Goal: Information Seeking & Learning: Learn about a topic

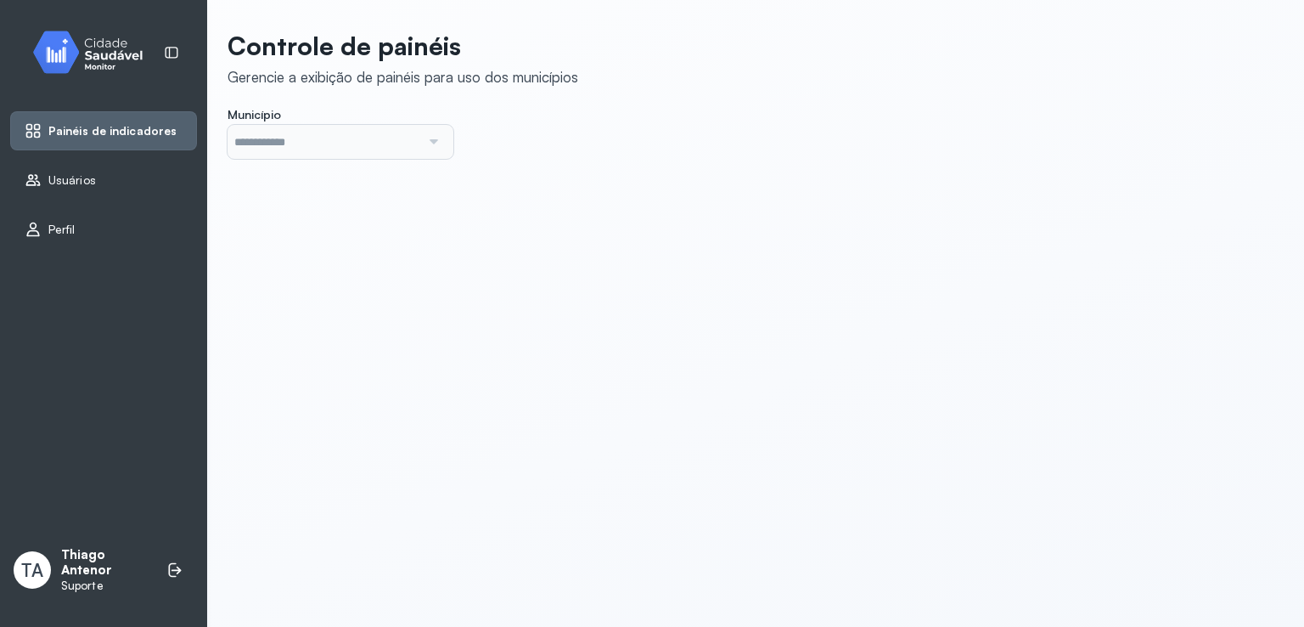
type input "*******"
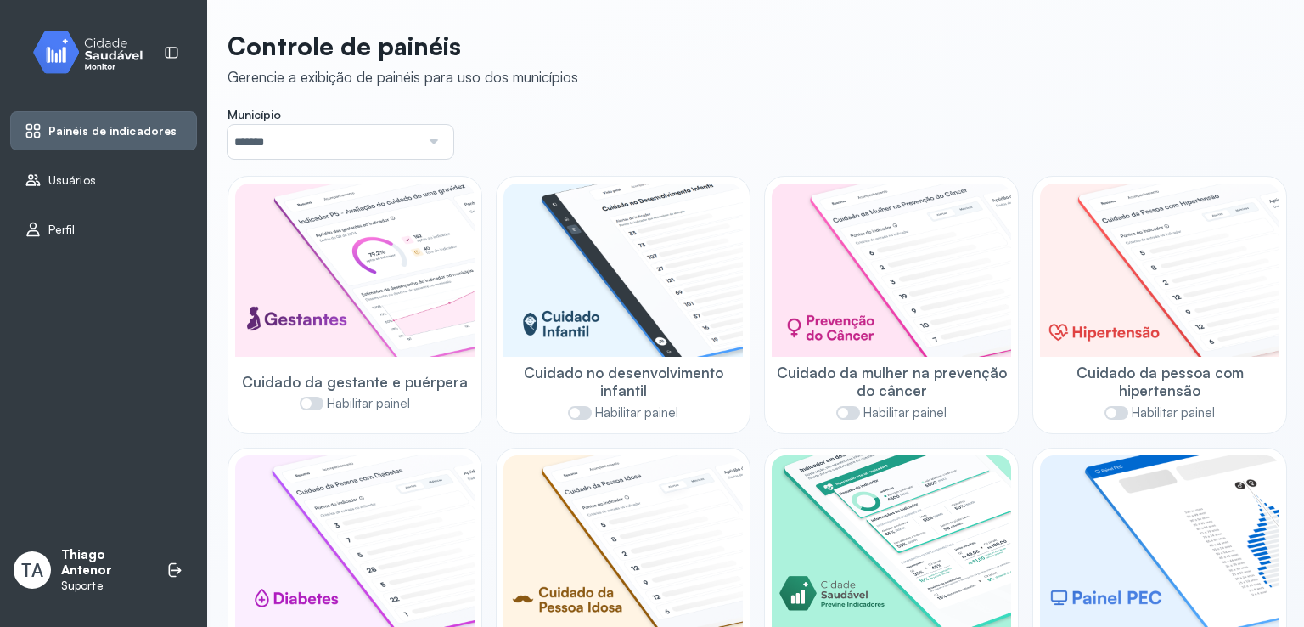
click at [153, 567] on div "TA Thiago Antenor Suporte" at bounding box center [103, 569] width 187 height 59
click at [163, 568] on li at bounding box center [174, 569] width 37 height 37
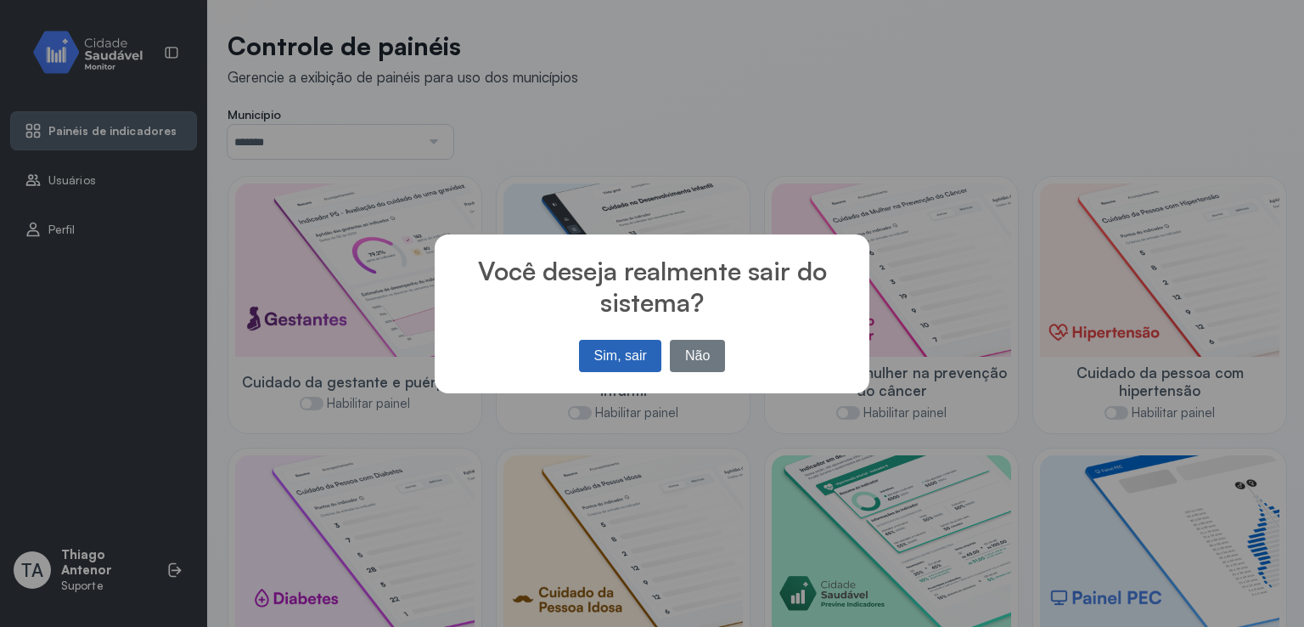
click at [584, 345] on button "Sim, sair" at bounding box center [620, 356] width 82 height 32
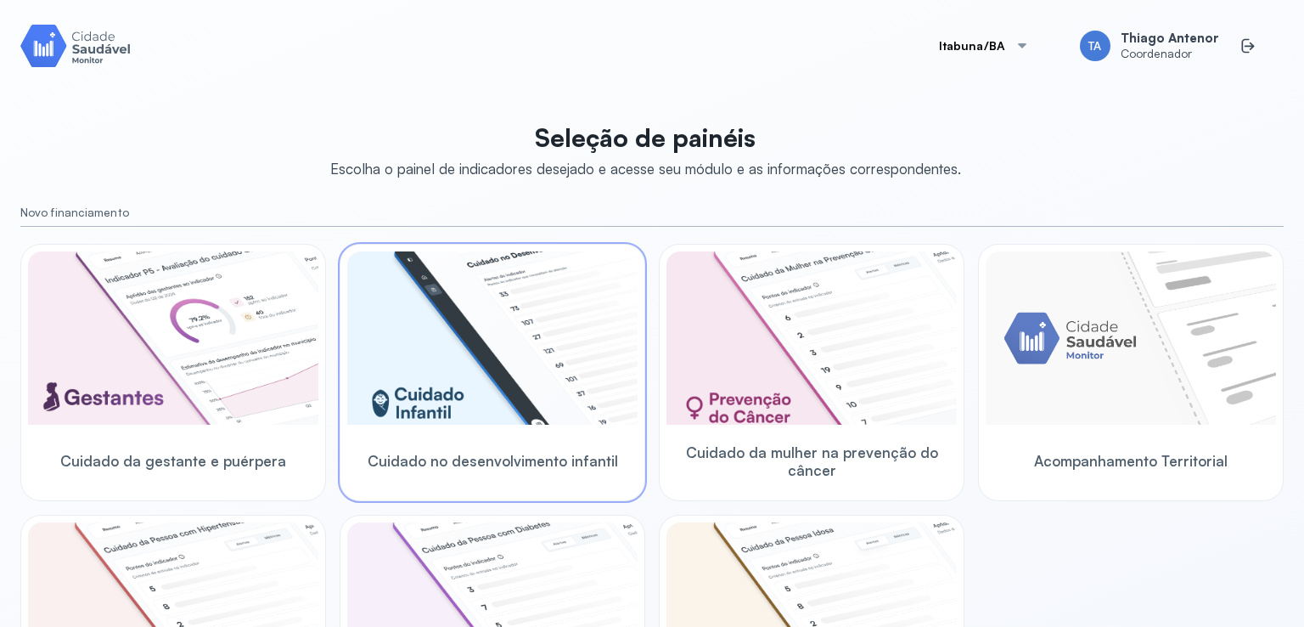
click at [559, 408] on img at bounding box center [492, 337] width 290 height 173
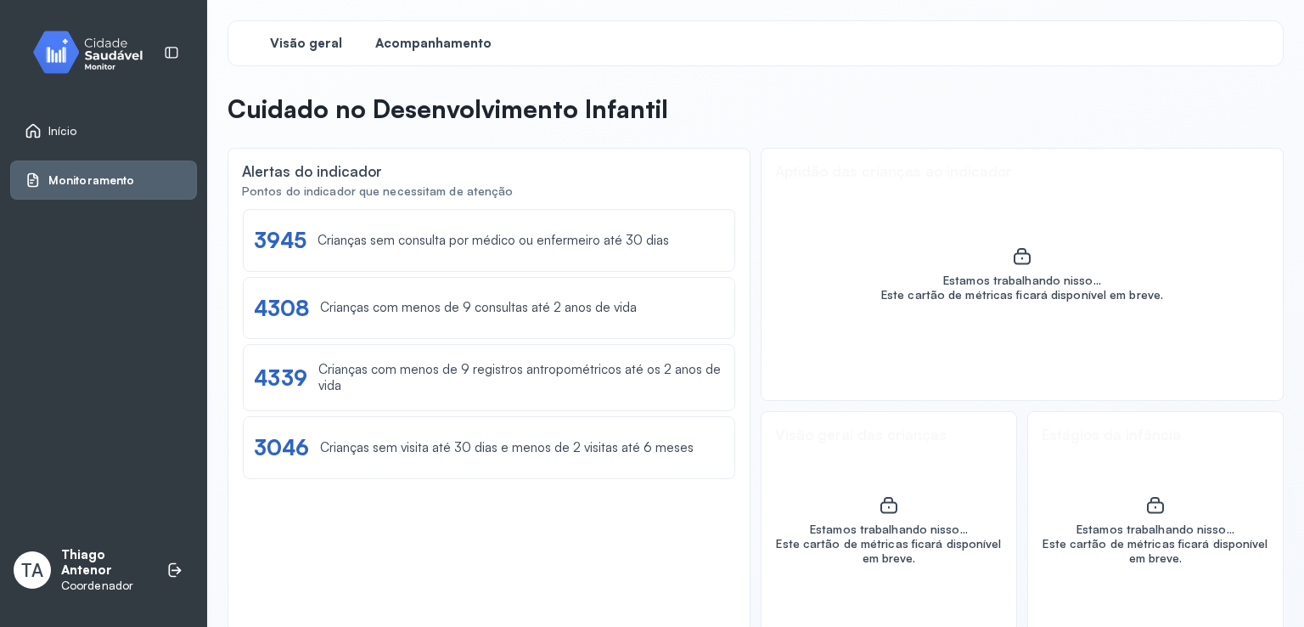
click at [425, 36] on span "Acompanhamento" at bounding box center [433, 44] width 116 height 16
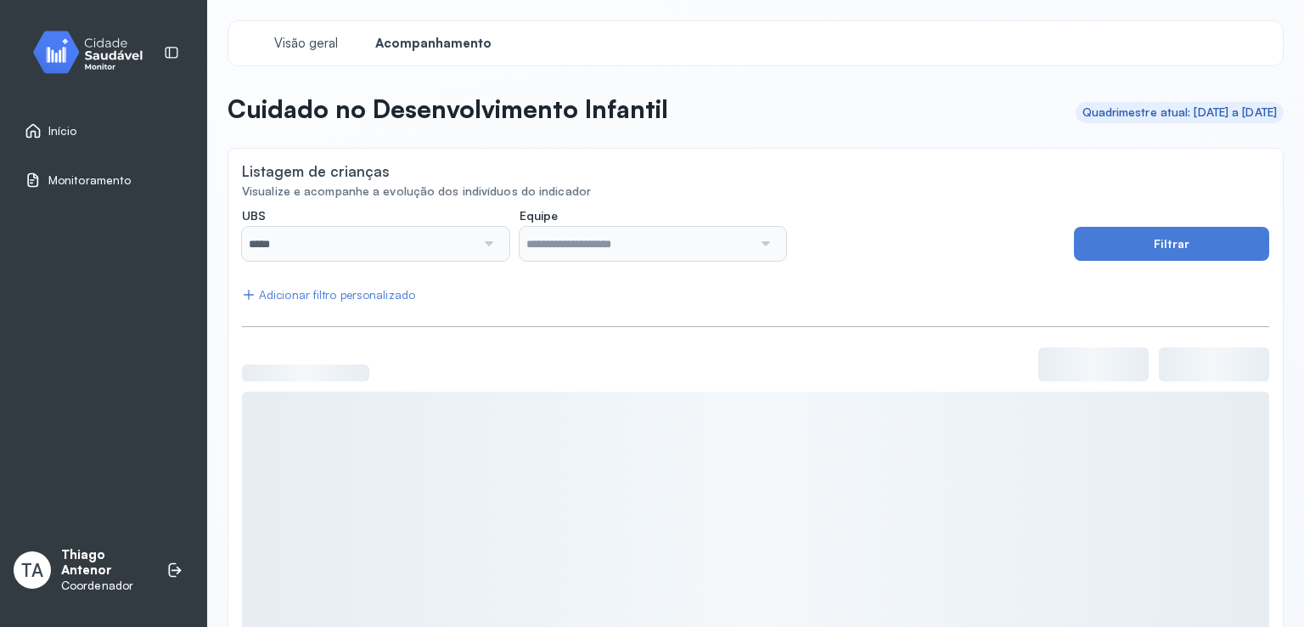
click at [331, 301] on div "Adicionar filtro personalizado" at bounding box center [328, 295] width 173 height 14
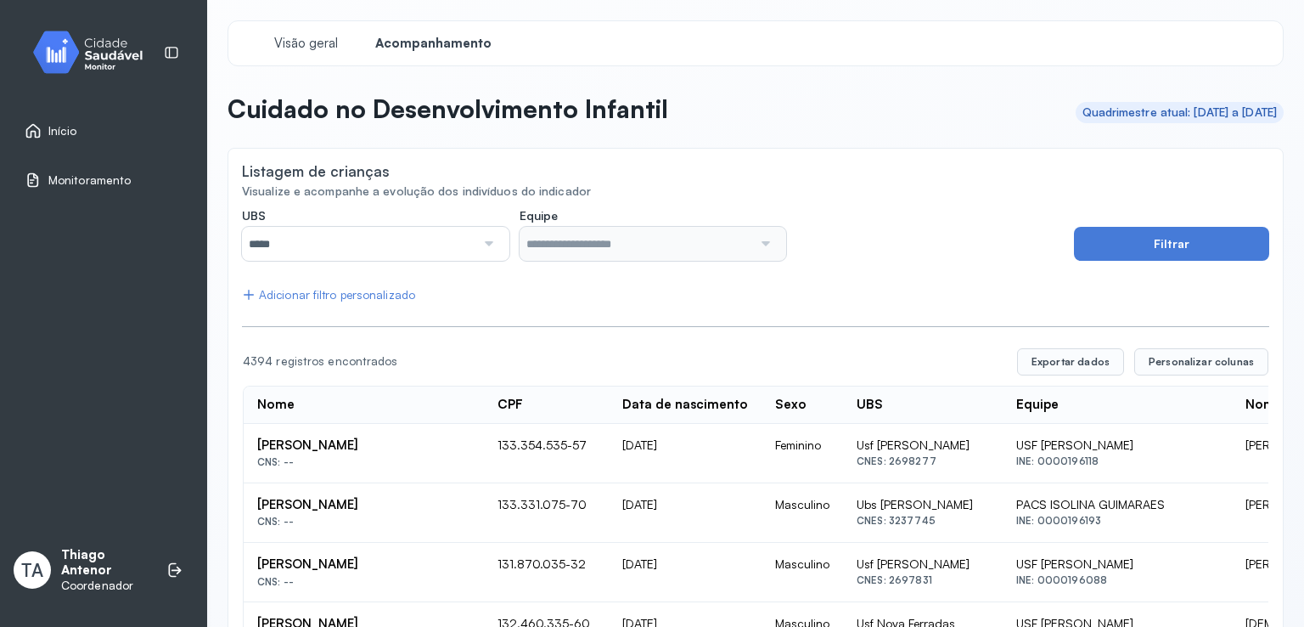
click at [336, 296] on div "Adicionar filtro personalizado" at bounding box center [328, 295] width 173 height 14
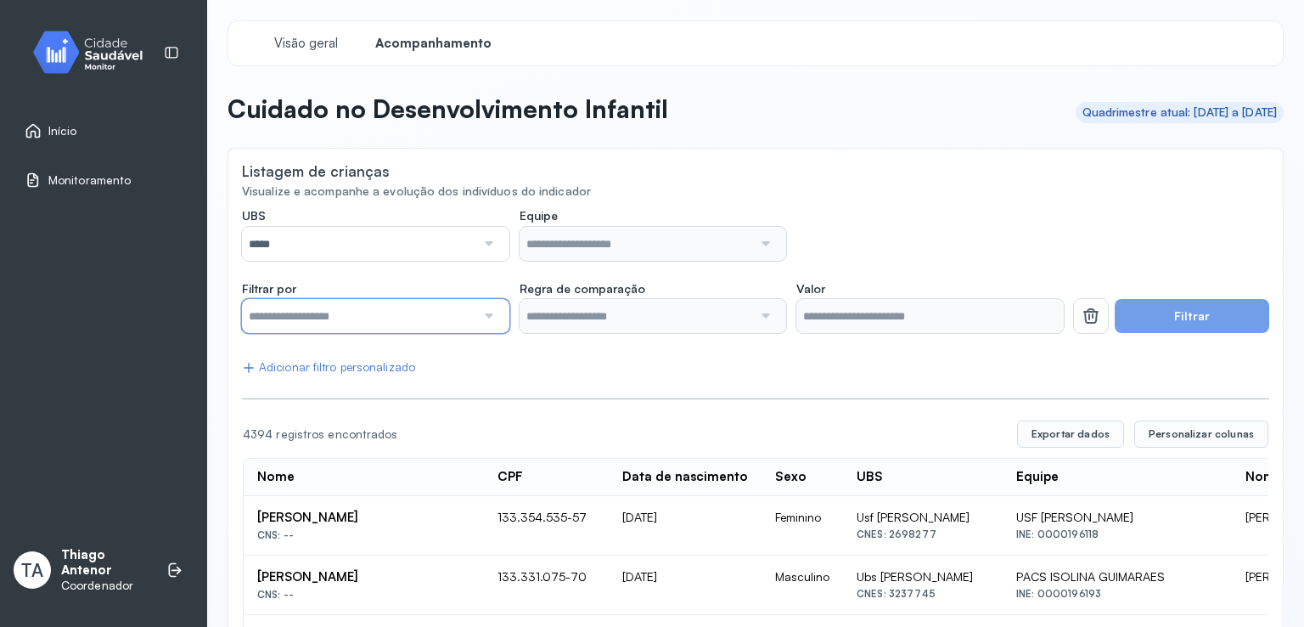
click at [336, 323] on input "text" at bounding box center [359, 316] width 234 height 34
click at [54, 165] on div "Monitoramento" at bounding box center [103, 179] width 187 height 39
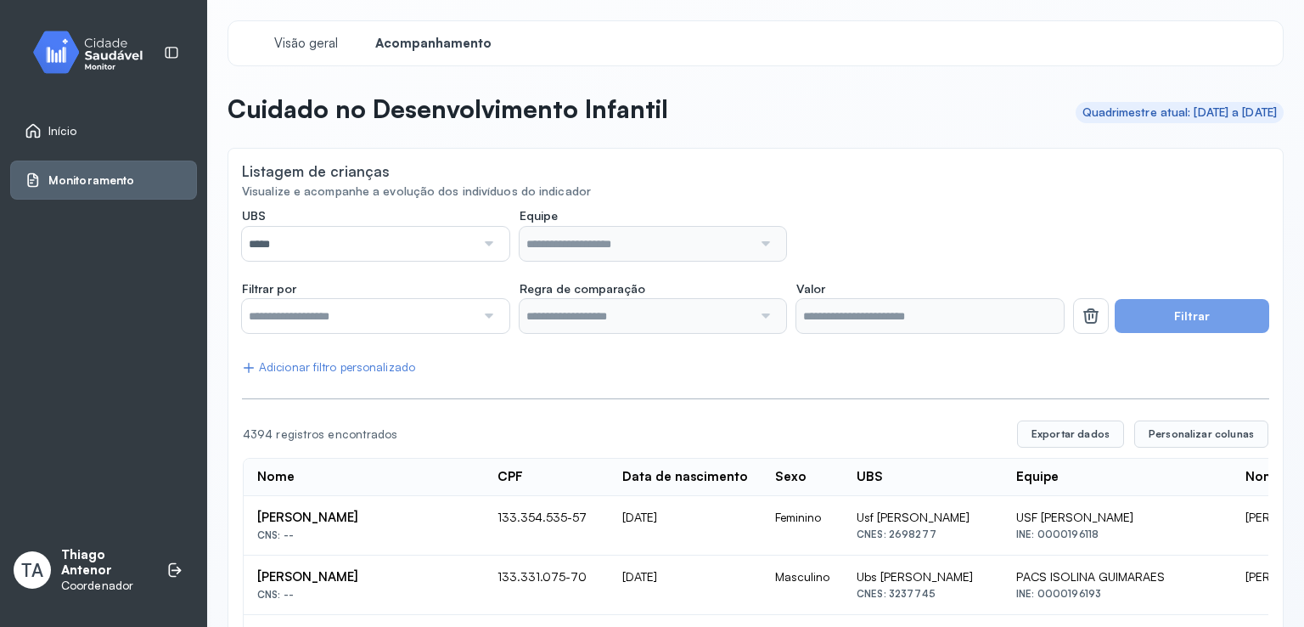
click at [73, 189] on div "Monitoramento" at bounding box center [103, 179] width 187 height 39
click at [30, 183] on icon at bounding box center [33, 180] width 17 height 17
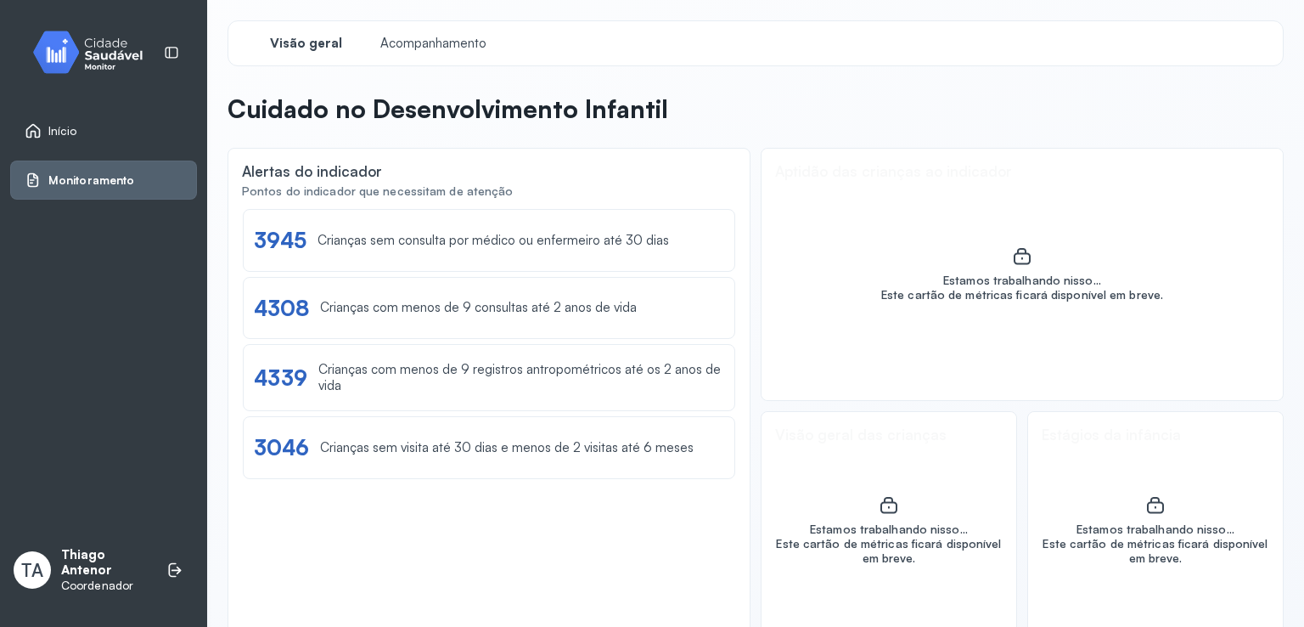
click at [911, 367] on div "Estamos trabalhando nisso... Este cartão de métricas ficará disponível em breve." at bounding box center [1022, 274] width 521 height 251
drag, startPoint x: 785, startPoint y: 99, endPoint x: 579, endPoint y: 117, distance: 207.1
click at [562, 104] on header "Cuidado no Desenvolvimento Infantil" at bounding box center [756, 111] width 1056 height 37
click at [734, 118] on header "Cuidado no Desenvolvimento Infantil" at bounding box center [756, 111] width 1056 height 37
click at [27, 127] on icon at bounding box center [33, 131] width 14 height 14
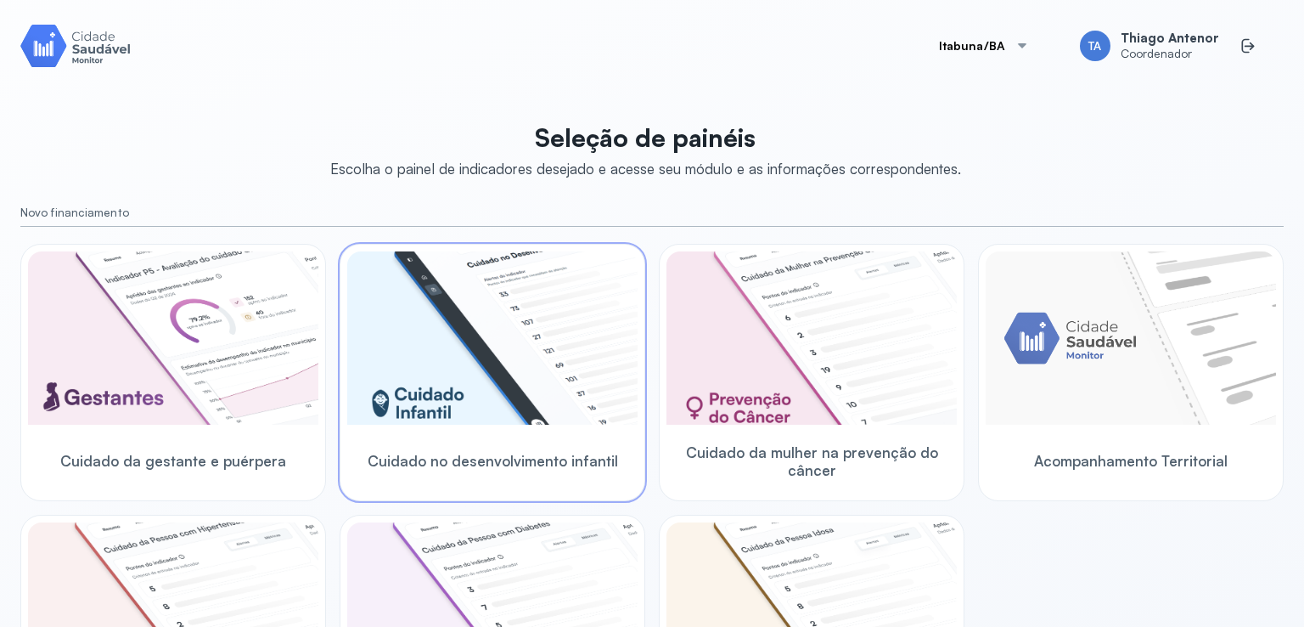
click at [537, 491] on div "Cuidado no desenvolvimento infantil" at bounding box center [492, 460] width 290 height 65
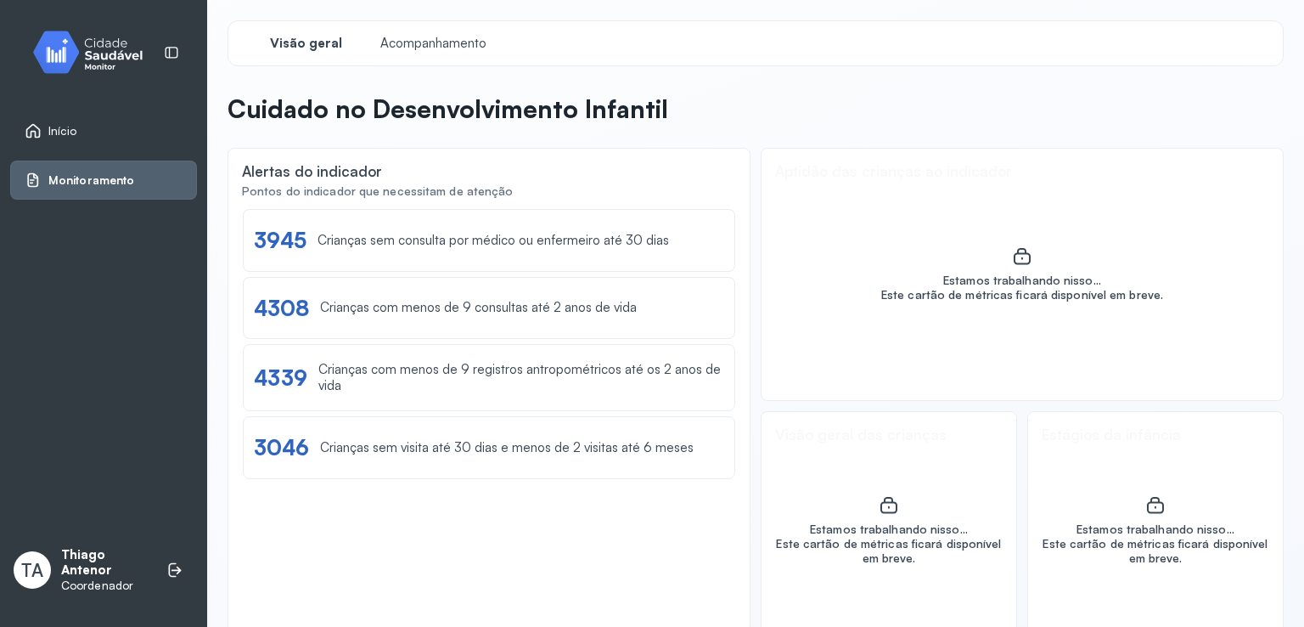
click at [28, 177] on icon at bounding box center [32, 180] width 11 height 14
click at [28, 126] on icon at bounding box center [33, 130] width 17 height 17
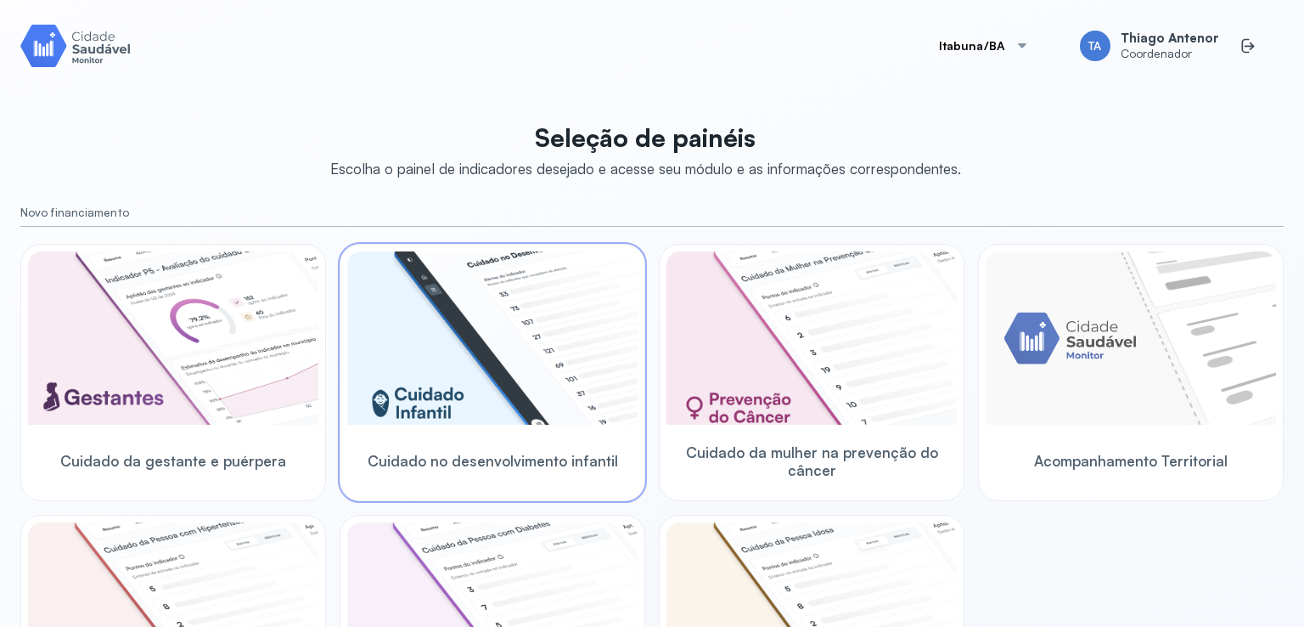
click at [481, 371] on img at bounding box center [492, 337] width 290 height 173
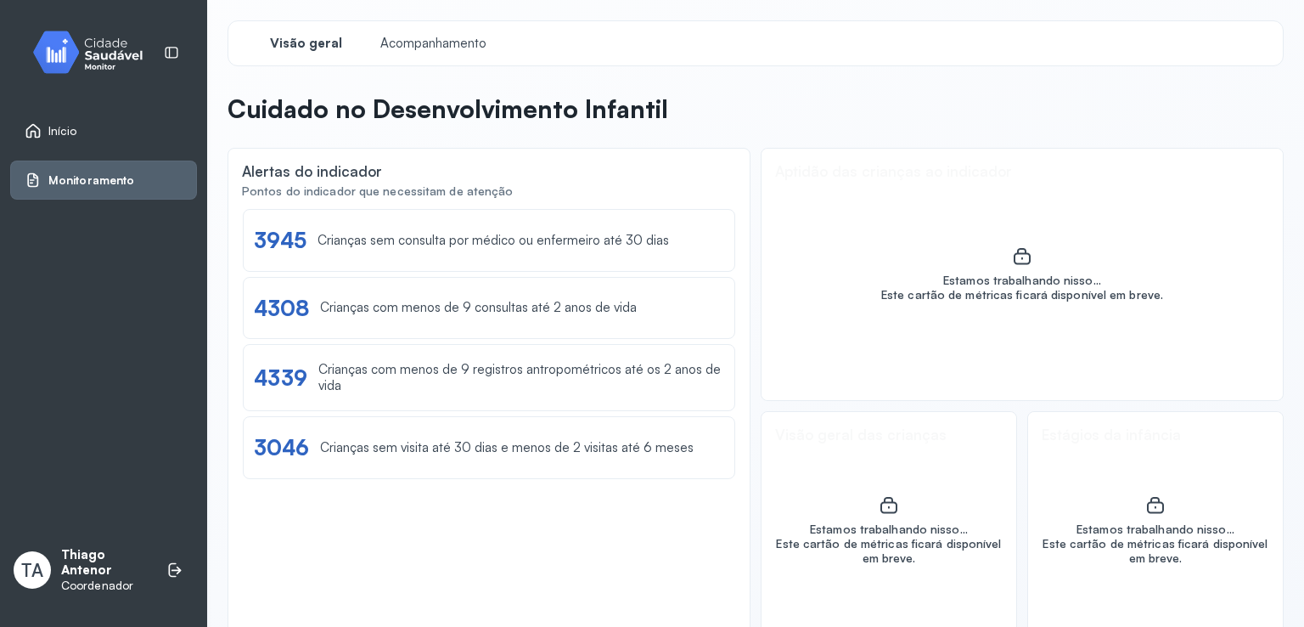
click at [31, 129] on icon at bounding box center [33, 130] width 17 height 17
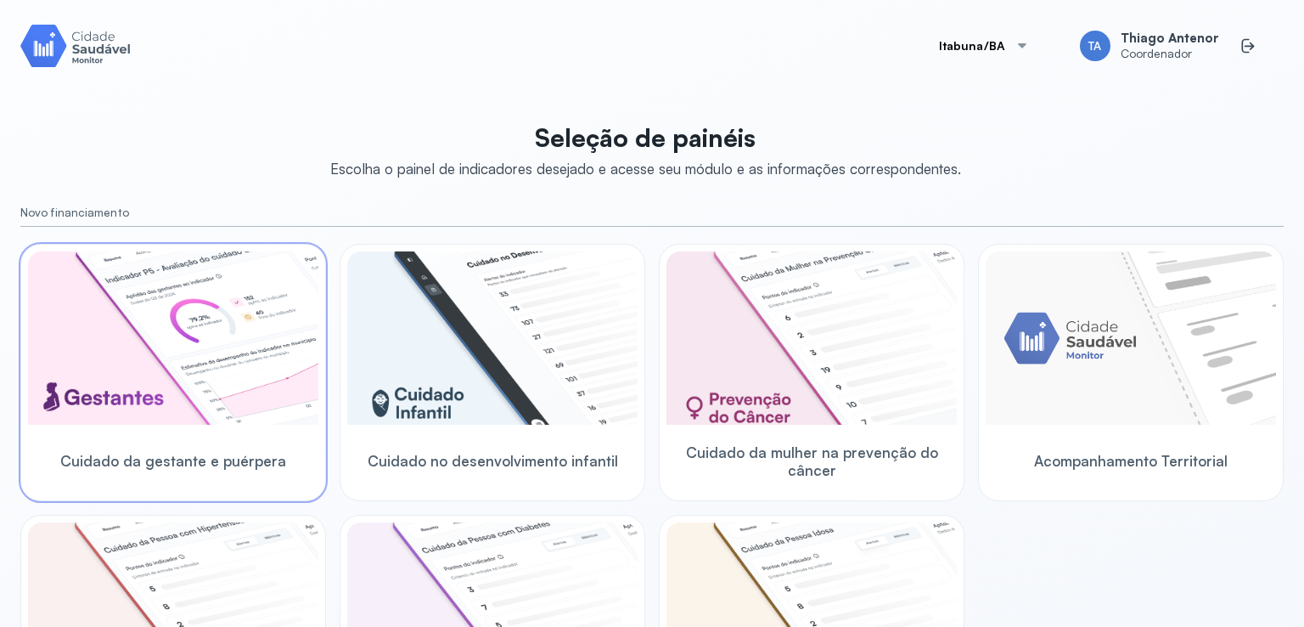
click at [241, 318] on img at bounding box center [173, 337] width 290 height 173
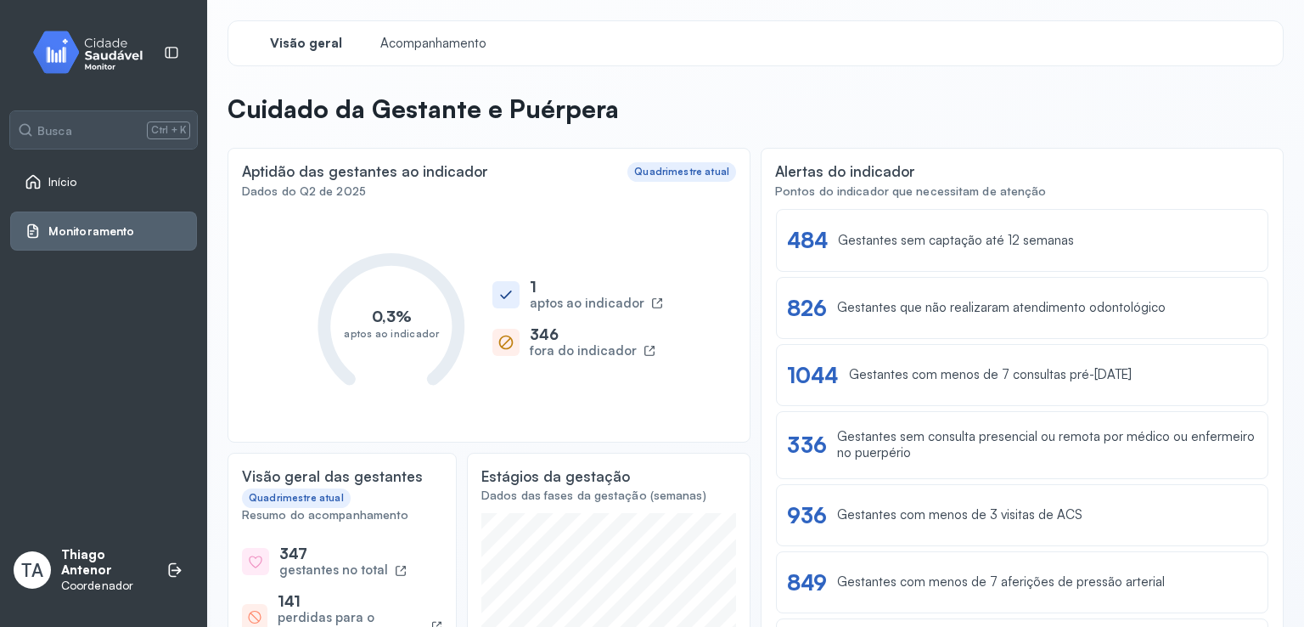
click at [32, 184] on icon at bounding box center [33, 181] width 17 height 17
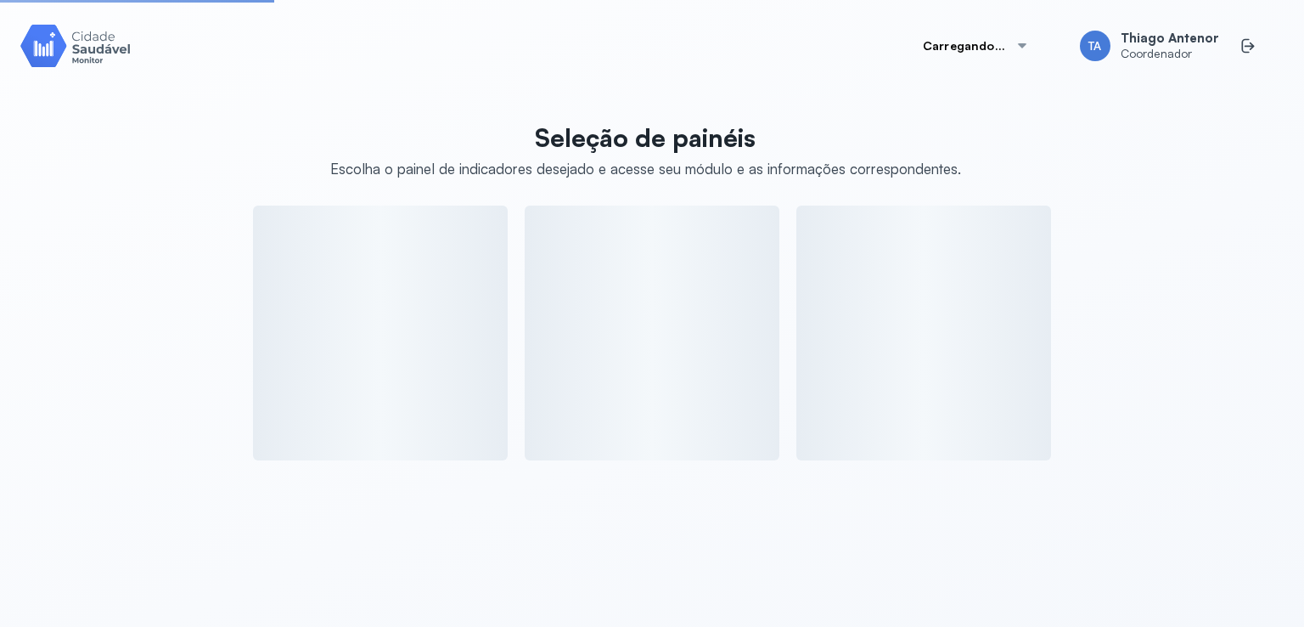
click at [32, 184] on div "Seleção de painéis Escolha o painel de indicadores desejado e acesse seu módulo…" at bounding box center [652, 286] width 1264 height 348
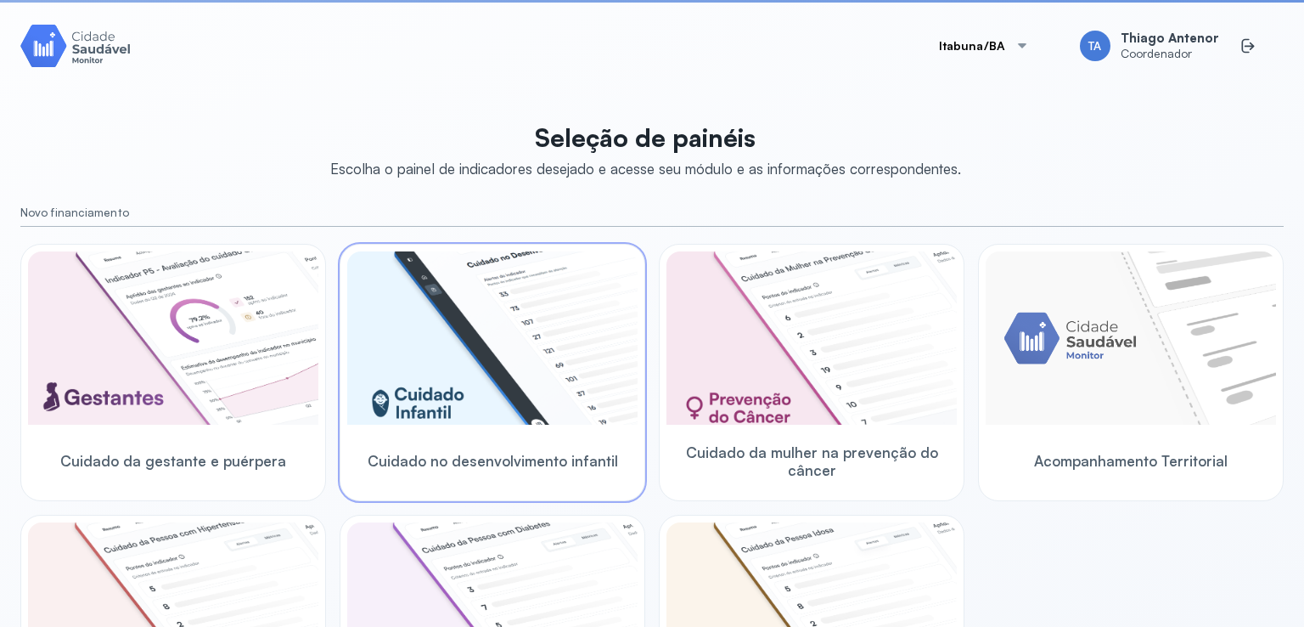
click at [488, 294] on img at bounding box center [492, 337] width 290 height 173
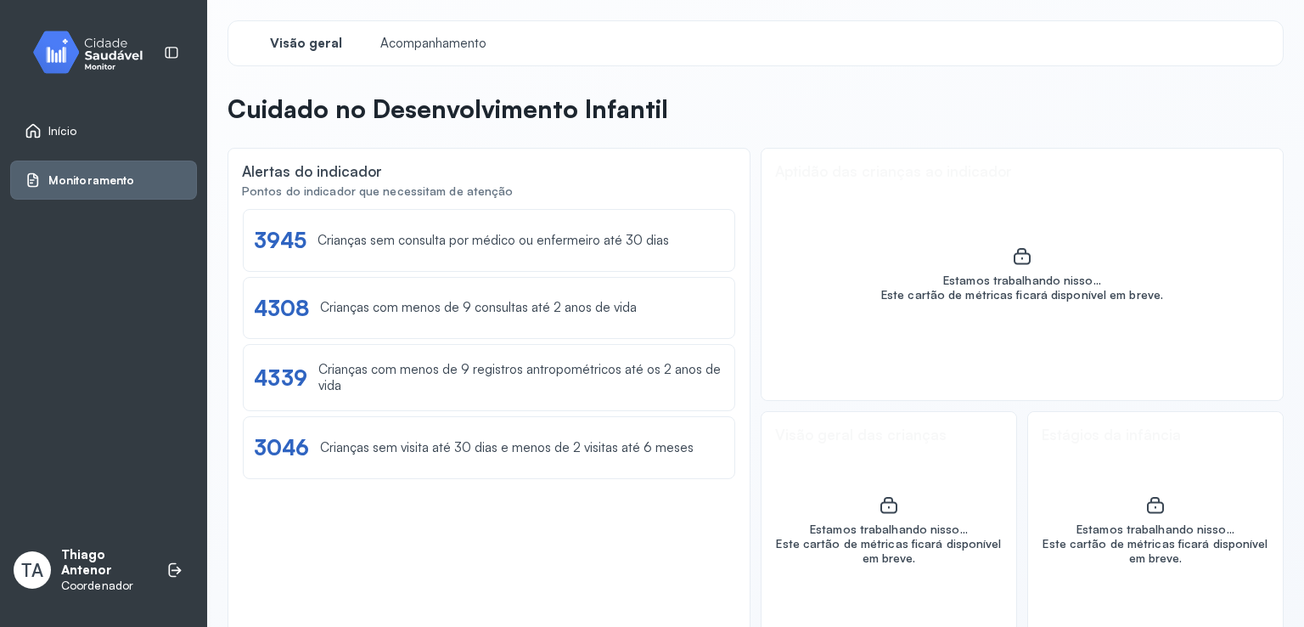
click at [31, 136] on icon at bounding box center [33, 131] width 14 height 14
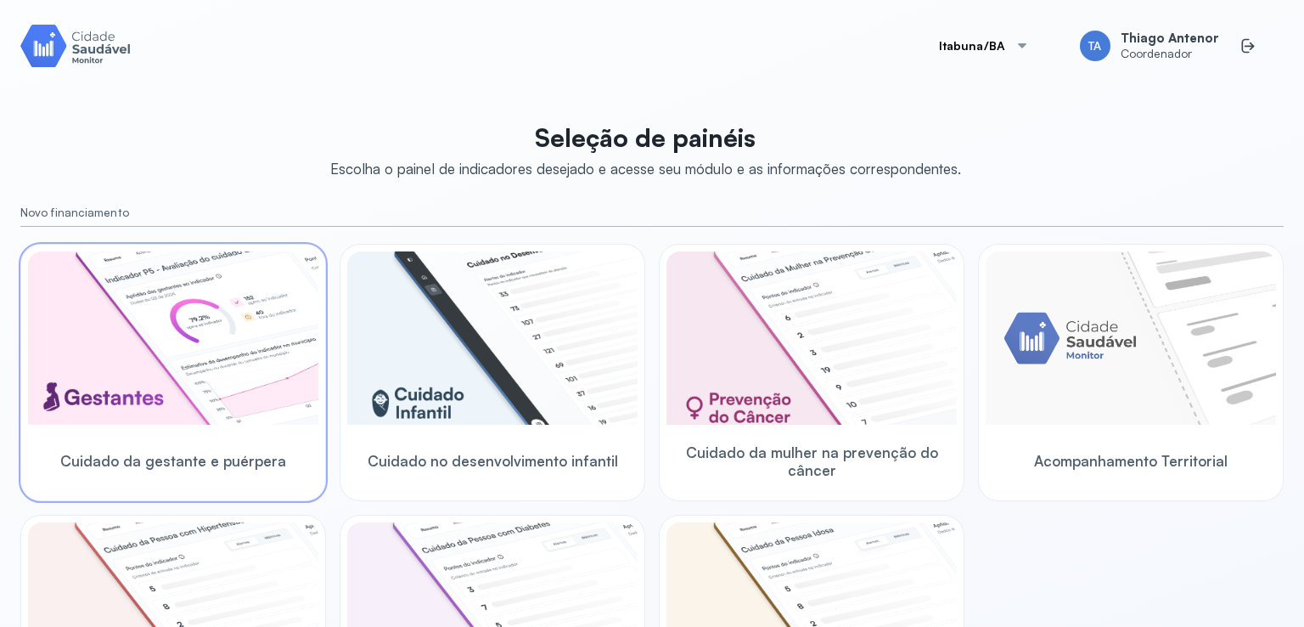
click at [175, 293] on img at bounding box center [173, 337] width 290 height 173
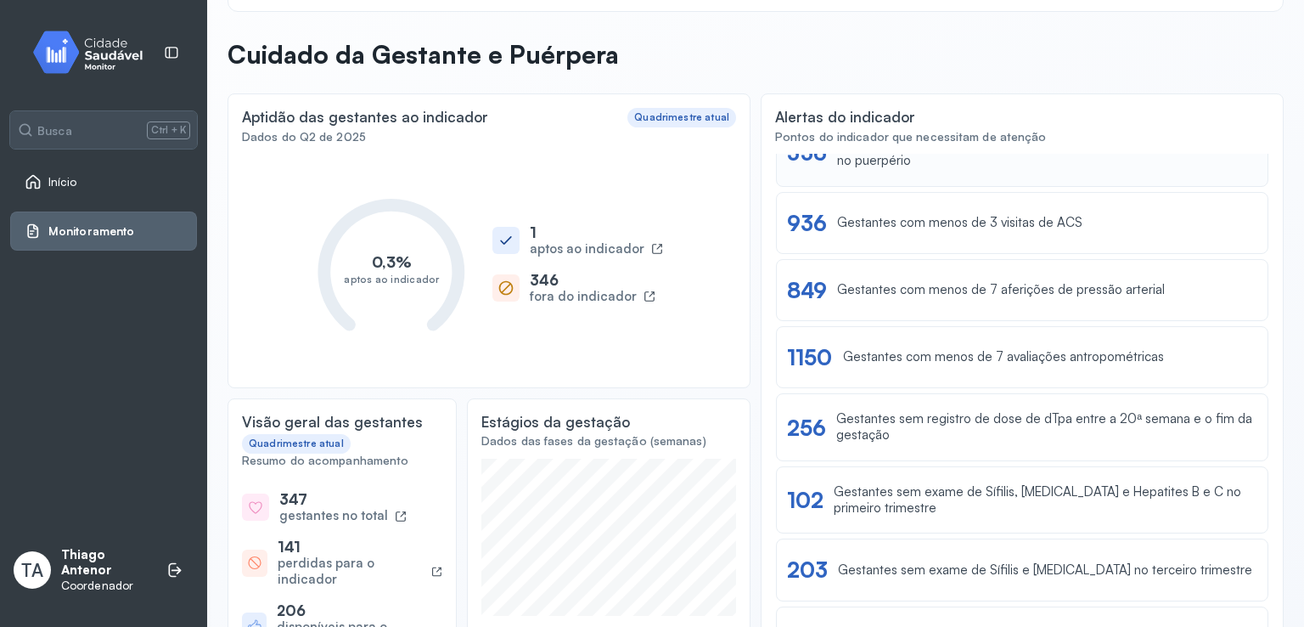
scroll to position [85, 0]
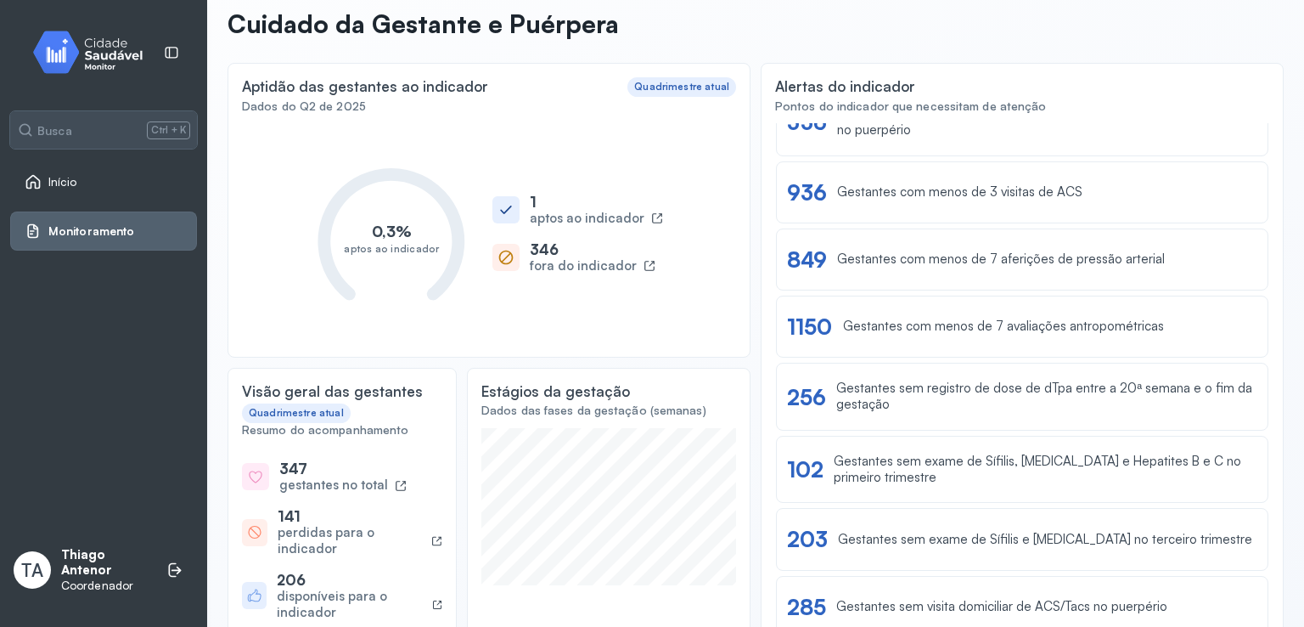
click at [27, 170] on div "Início" at bounding box center [103, 181] width 187 height 39
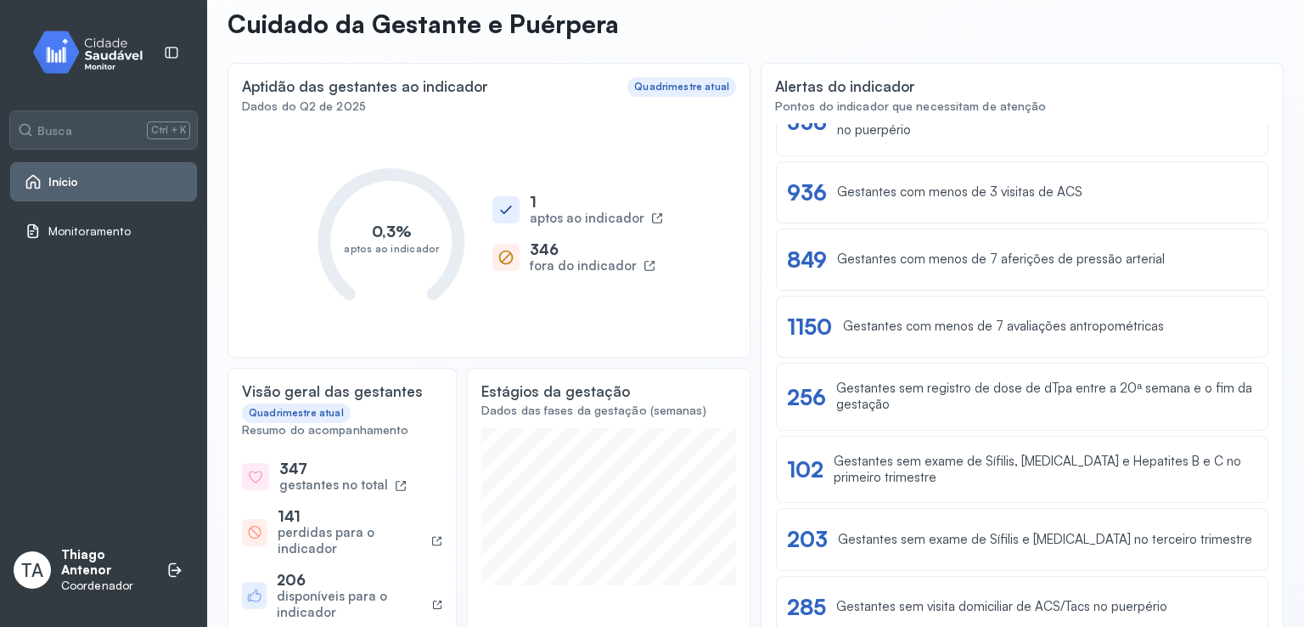
click at [37, 184] on icon at bounding box center [33, 181] width 17 height 17
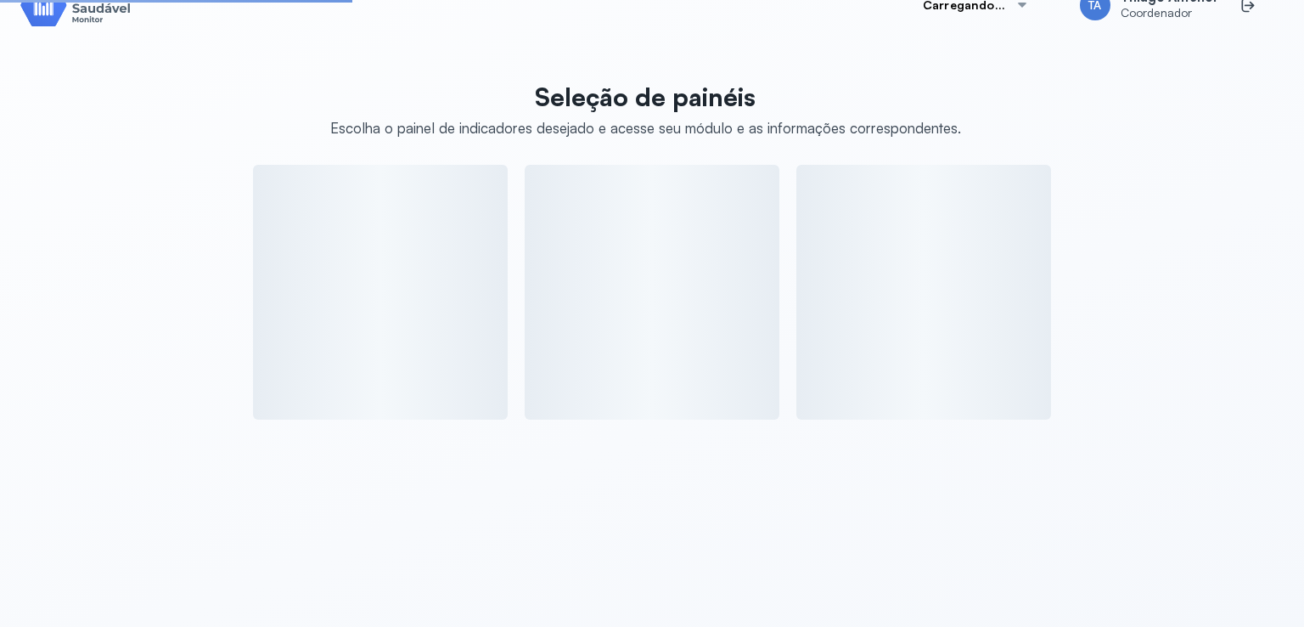
scroll to position [85, 0]
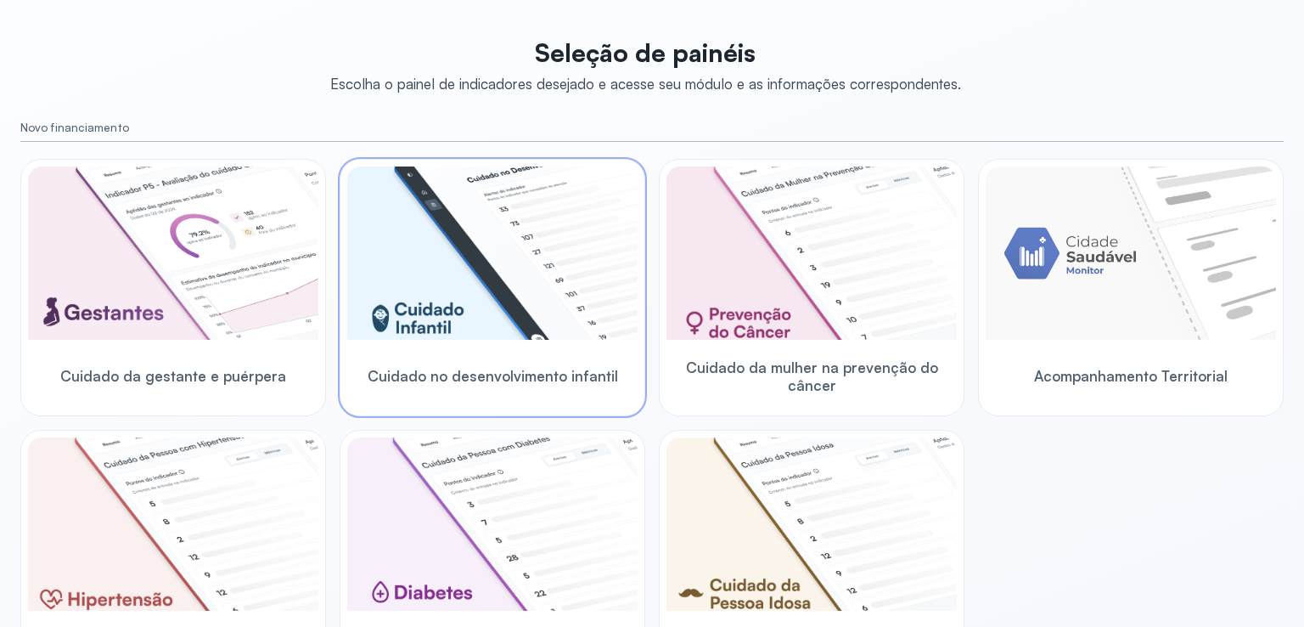
click at [459, 334] on img at bounding box center [492, 252] width 290 height 173
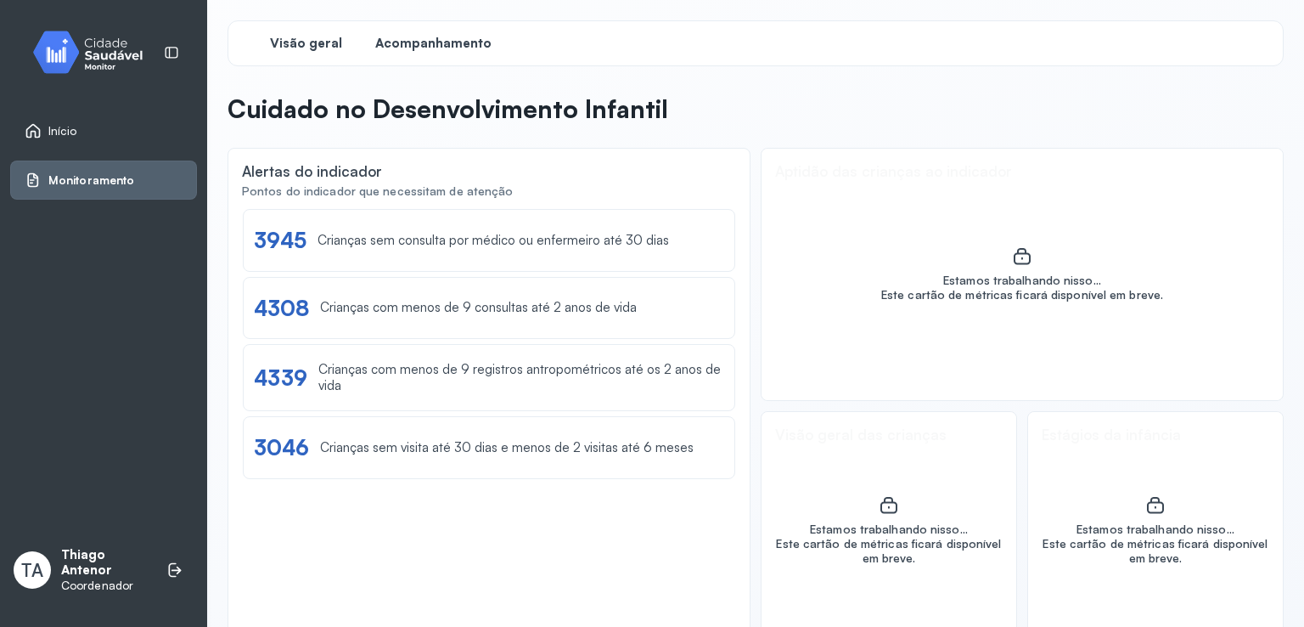
click at [391, 37] on span "Acompanhamento" at bounding box center [433, 44] width 116 height 16
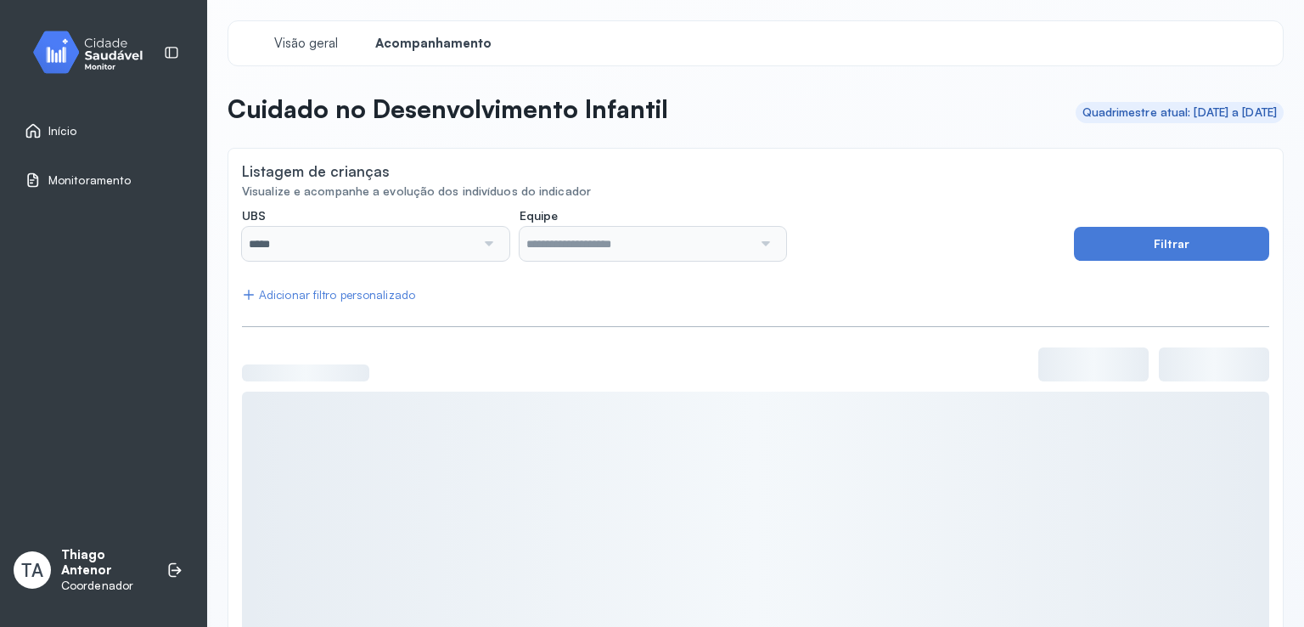
click at [375, 301] on div "Adicionar filtro personalizado" at bounding box center [328, 295] width 173 height 14
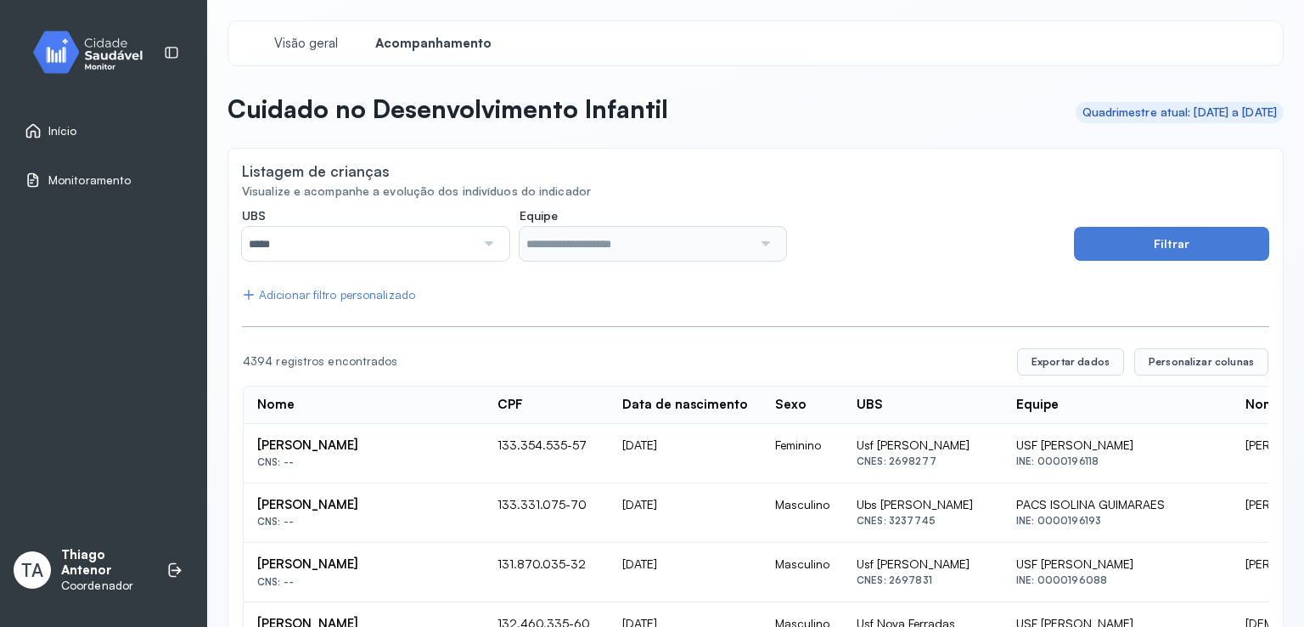
click at [358, 295] on div "Adicionar filtro personalizado" at bounding box center [328, 295] width 173 height 14
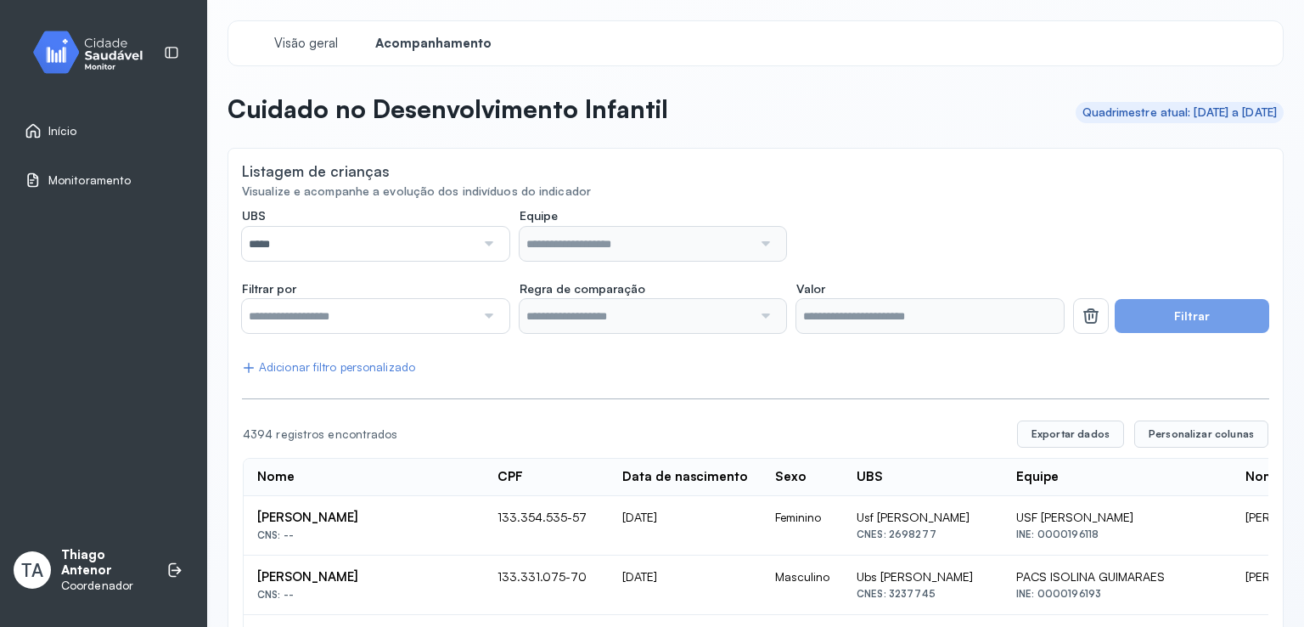
click at [358, 304] on input "text" at bounding box center [359, 316] width 234 height 34
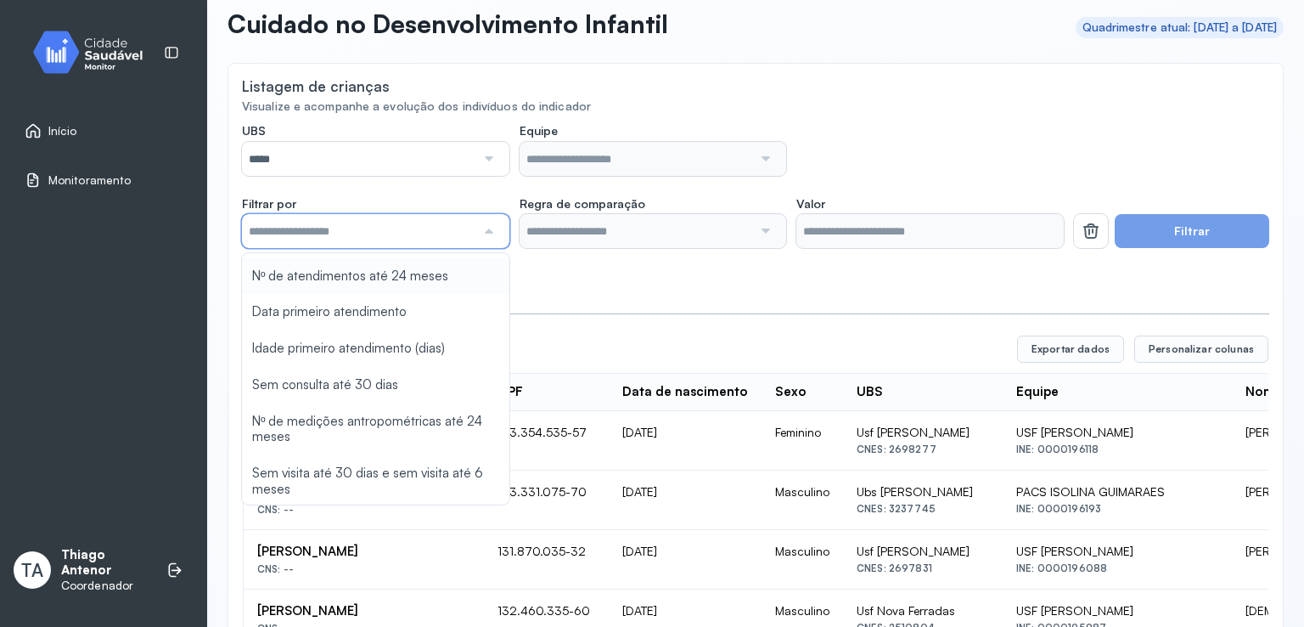
scroll to position [107, 0]
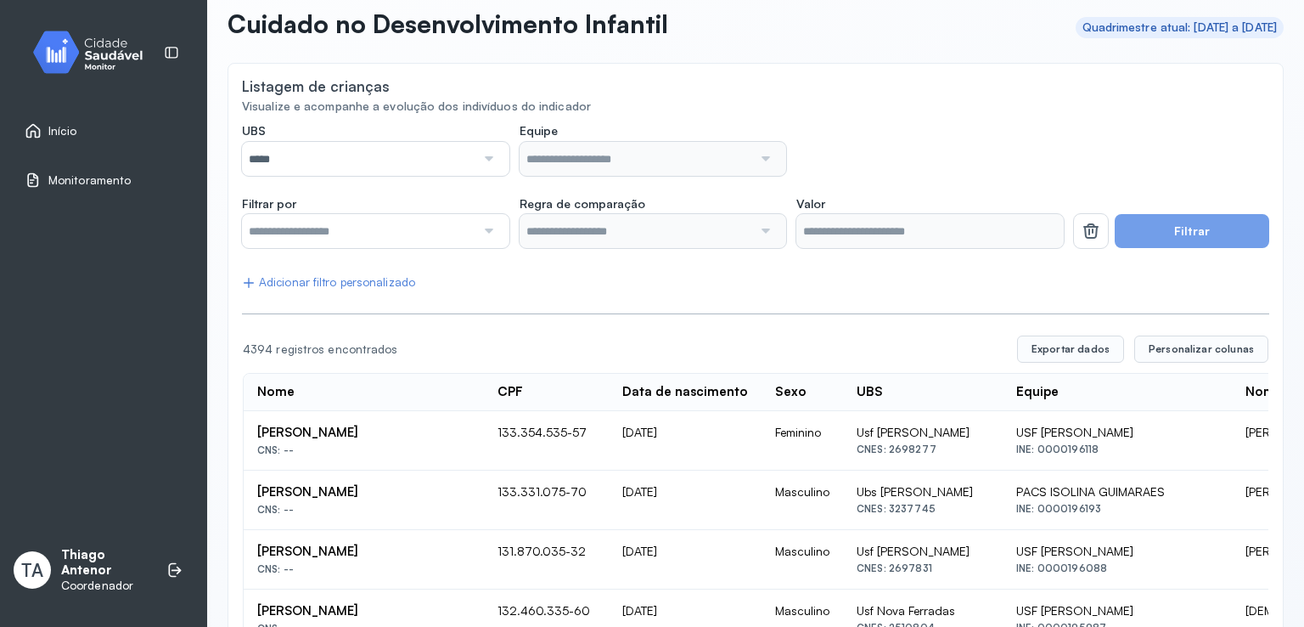
click at [570, 312] on div at bounding box center [755, 312] width 1027 height 4
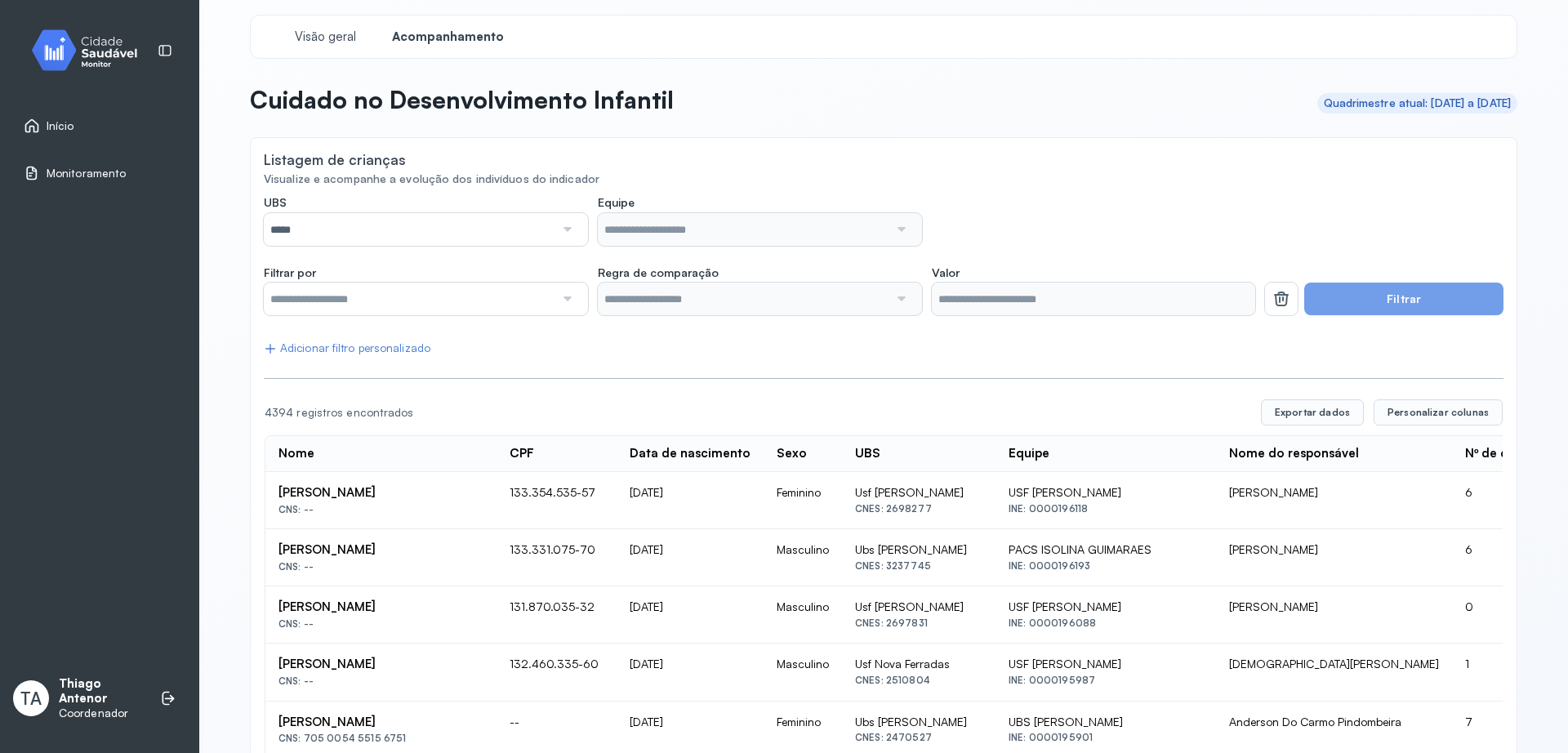
scroll to position [0, 0]
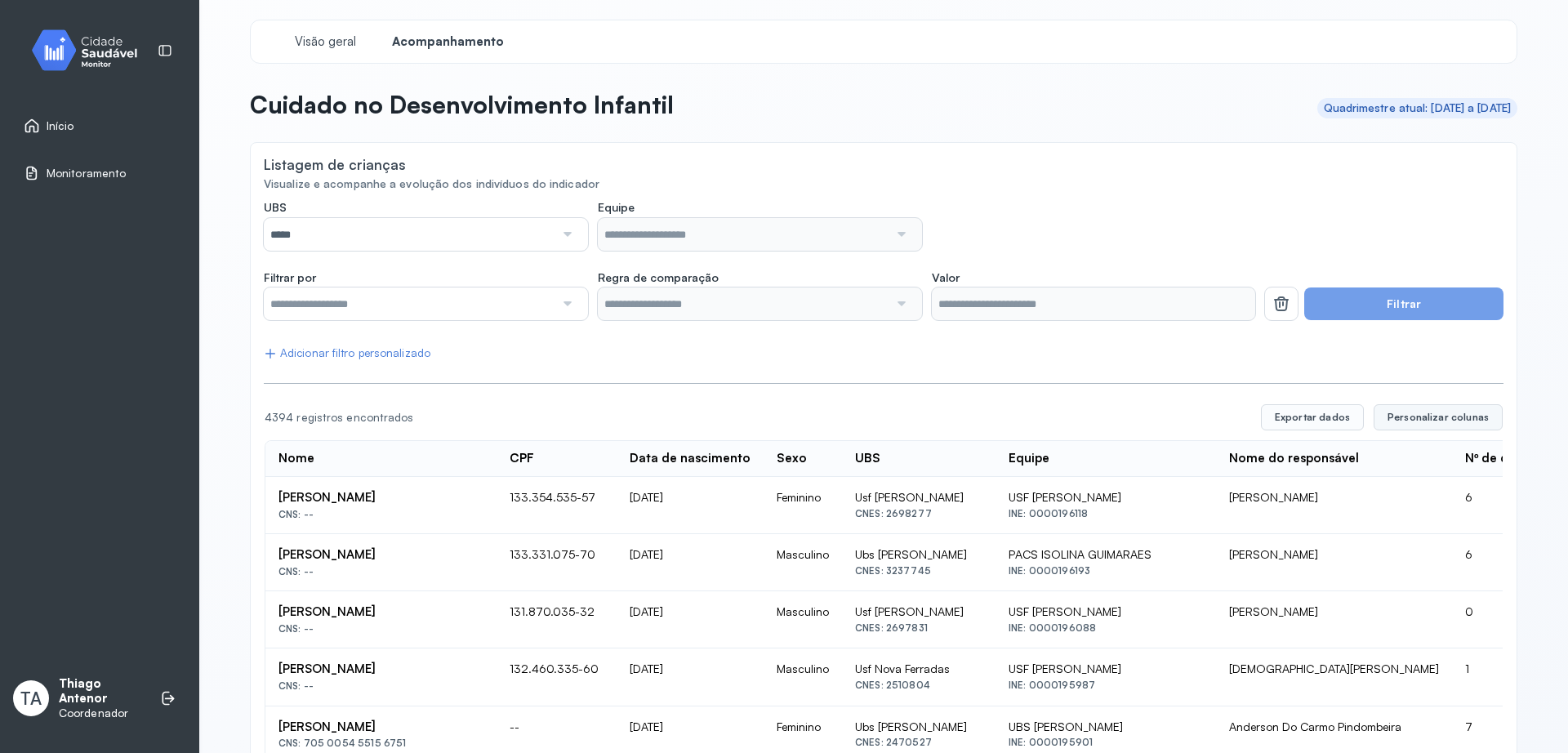
click at [1253, 410] on button "Personalizar colunas" at bounding box center [1438, 416] width 129 height 26
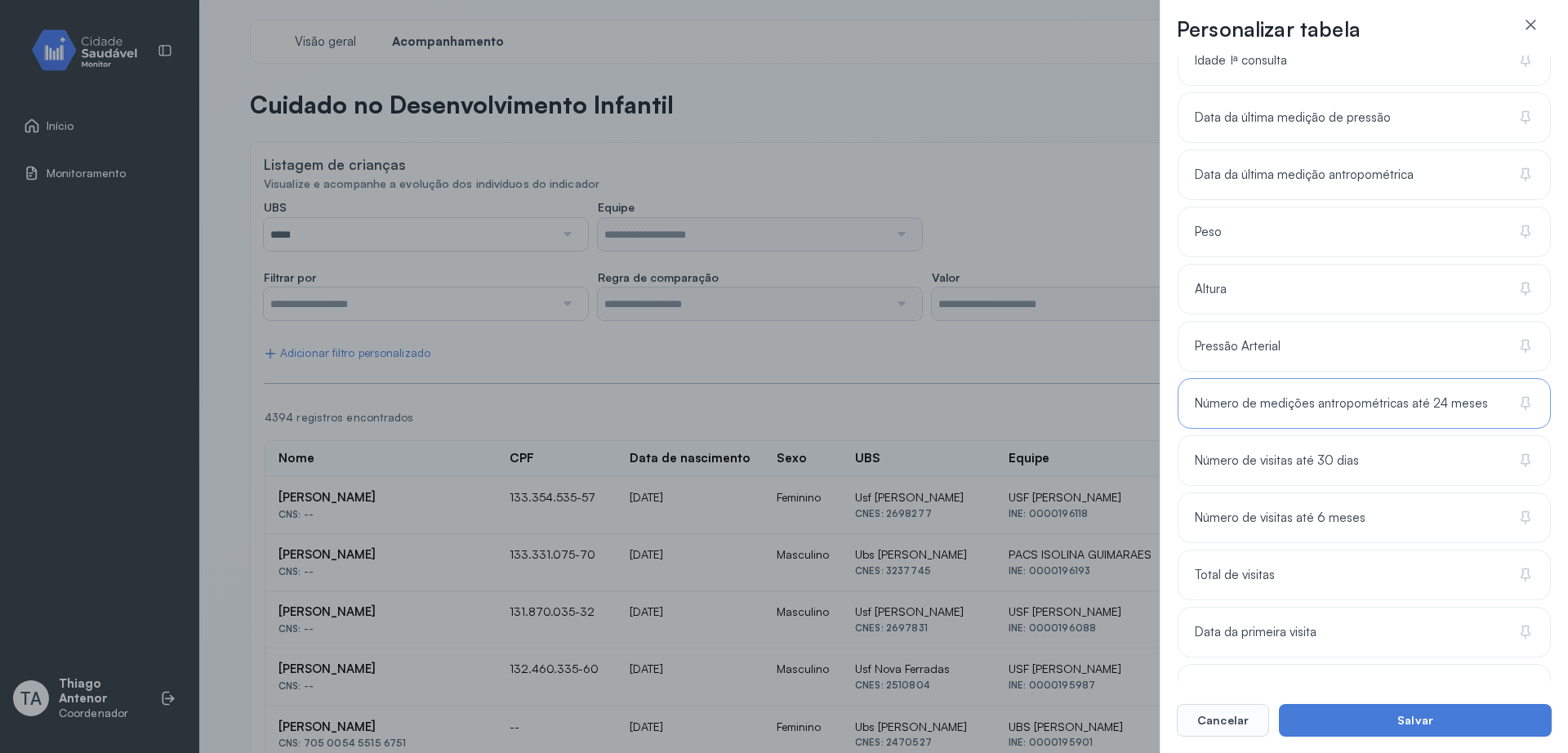
scroll to position [755, 0]
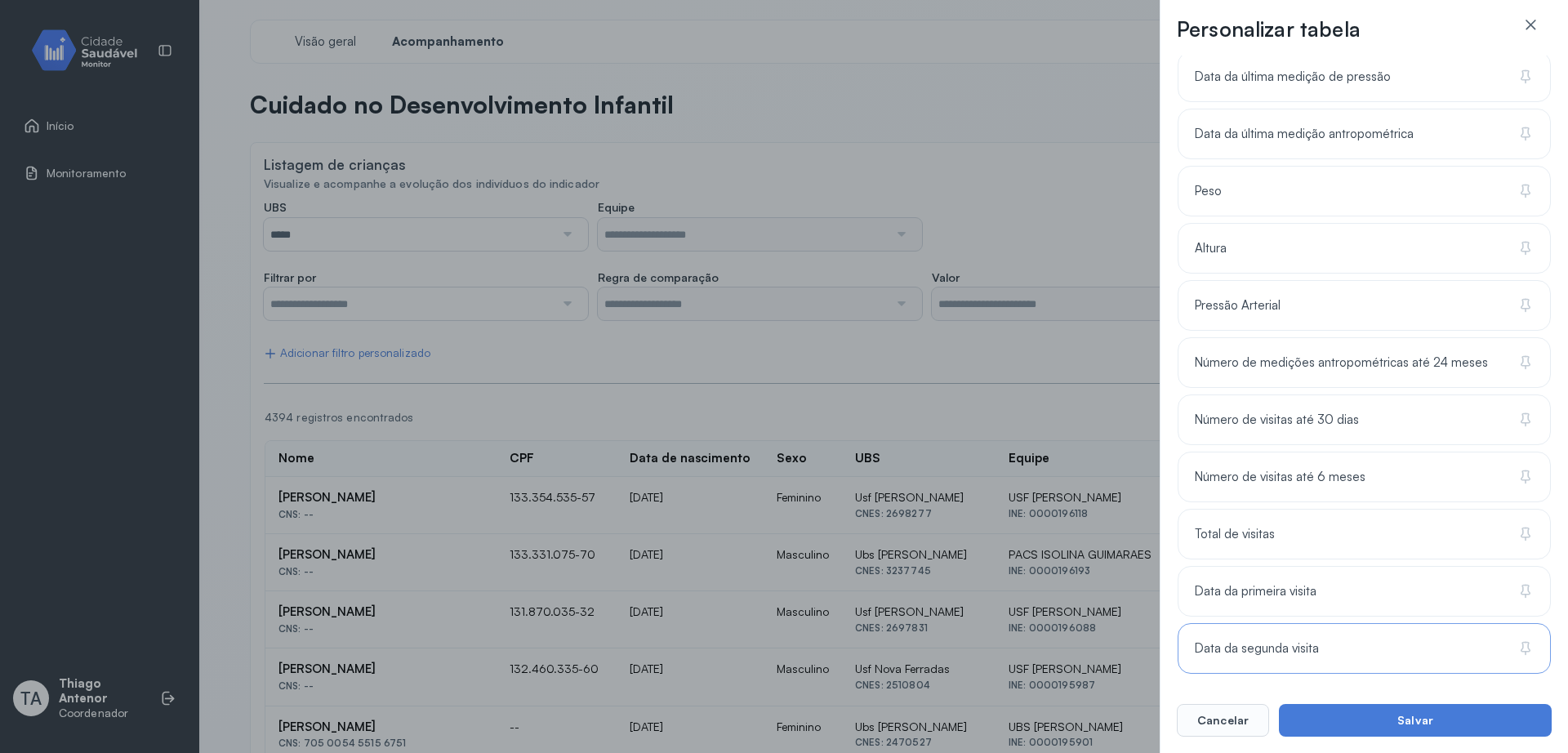
click at [1253, 602] on div "Data da segunda visita" at bounding box center [1364, 648] width 373 height 51
click at [1253, 602] on div "Data da primeira visita" at bounding box center [1364, 590] width 373 height 51
click at [1253, 539] on div "Total de visitas" at bounding box center [1364, 534] width 373 height 51
click at [1253, 473] on div "Número de visitas até 6 meses" at bounding box center [1364, 477] width 373 height 51
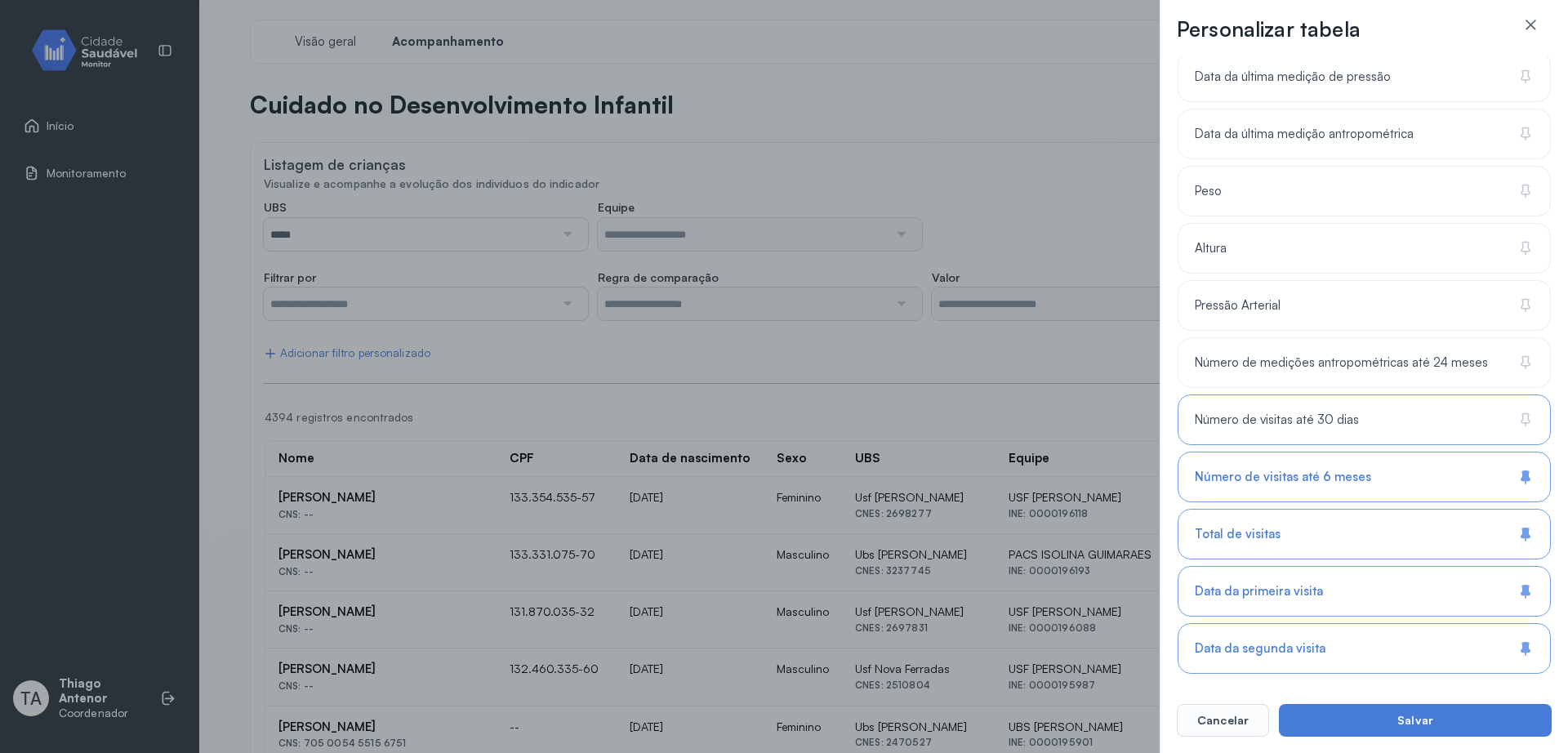
click at [1253, 423] on span "Número de visitas até 30 dias" at bounding box center [1277, 420] width 164 height 15
click at [1253, 368] on span "Número de medições antropométricas até 24 meses" at bounding box center [1341, 363] width 293 height 15
click at [1253, 305] on div "Pressão Arterial" at bounding box center [1364, 305] width 373 height 51
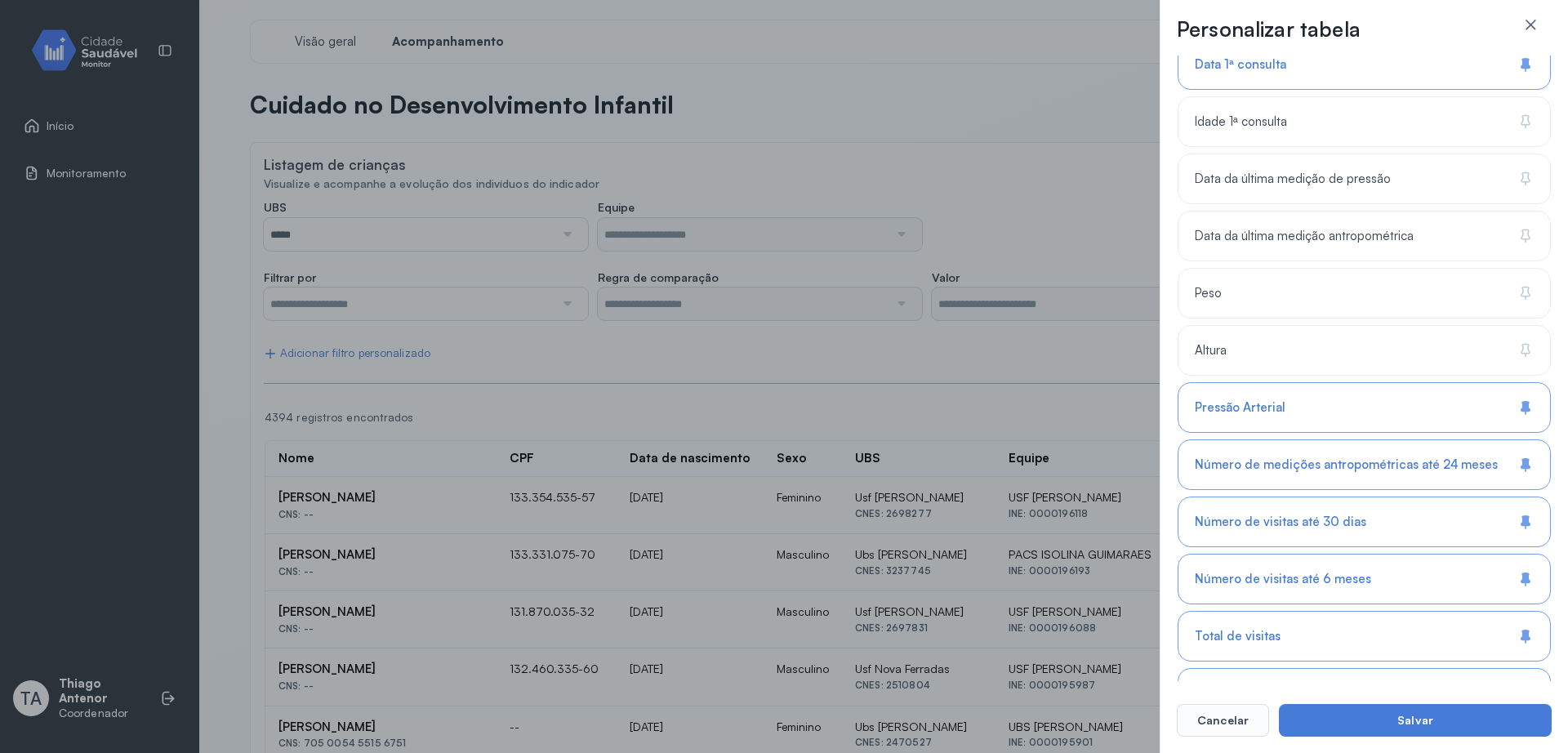
click at [1253, 322] on div "16 colunas selecionadas Nome CPF Data de nascimento Sexo Raça/Cor UBS Equipe No…" at bounding box center [1364, 138] width 373 height 1288
click at [1253, 339] on div "Altura" at bounding box center [1364, 350] width 373 height 51
click at [1253, 312] on div "Peso" at bounding box center [1364, 293] width 373 height 51
drag, startPoint x: 1316, startPoint y: 235, endPoint x: 1316, endPoint y: 215, distance: 20.0
click at [1253, 233] on span "Data da última medição antropométrica" at bounding box center [1304, 237] width 219 height 15
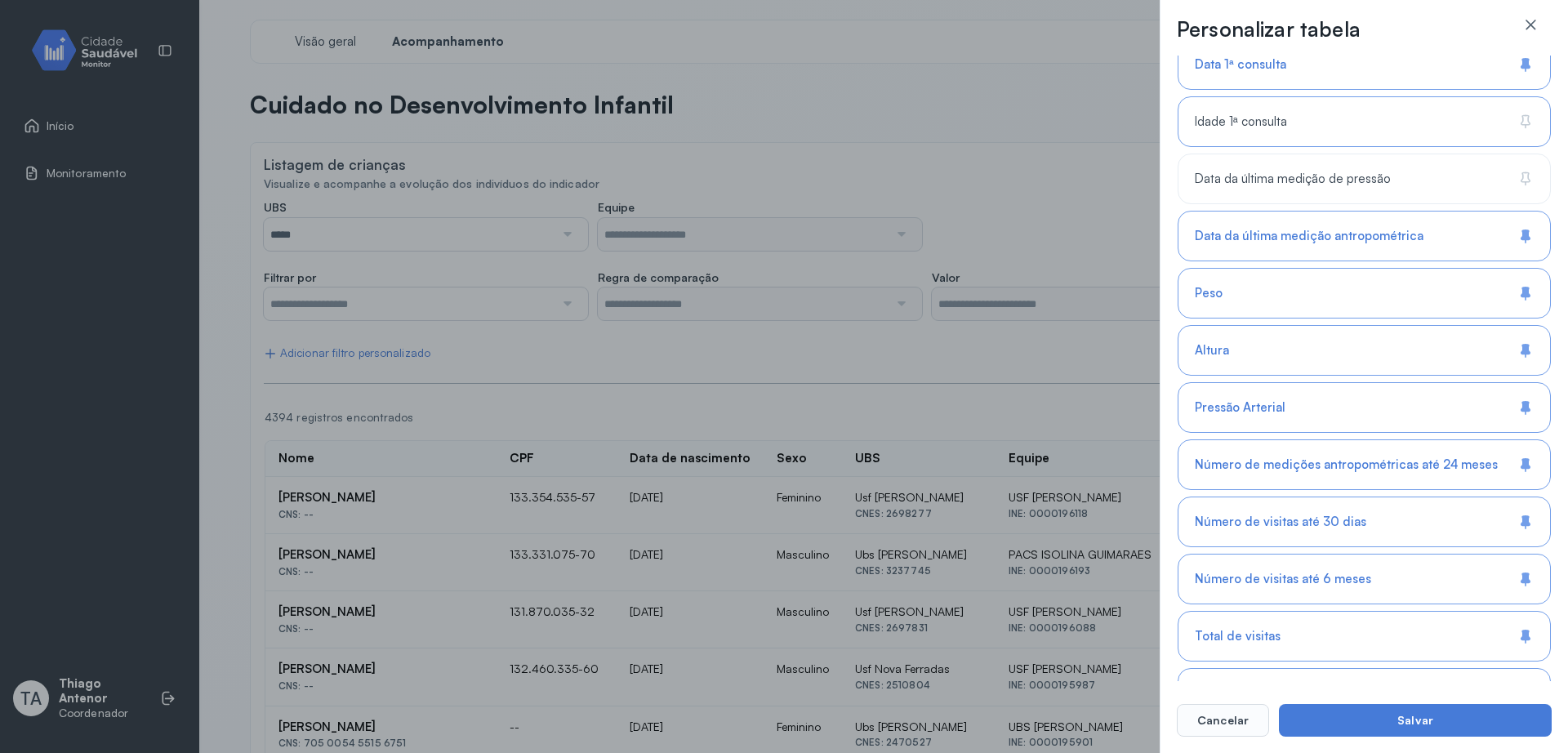
drag, startPoint x: 1316, startPoint y: 176, endPoint x: 1316, endPoint y: 111, distance: 65.0
click at [1253, 169] on div "Data da última medição de pressão" at bounding box center [1364, 179] width 373 height 51
click at [1253, 101] on div "Idade 1ª consulta" at bounding box center [1364, 121] width 373 height 51
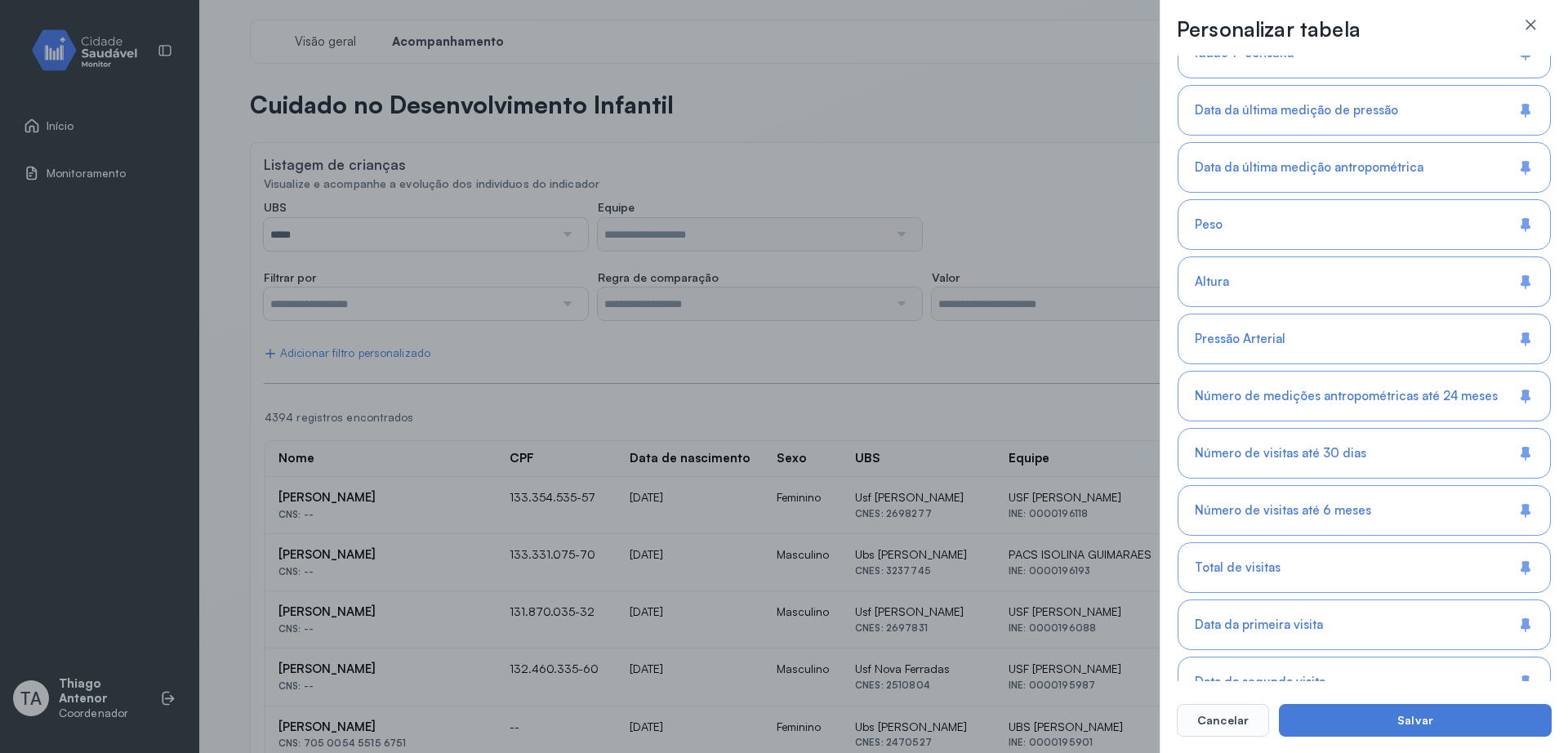
scroll to position [755, 0]
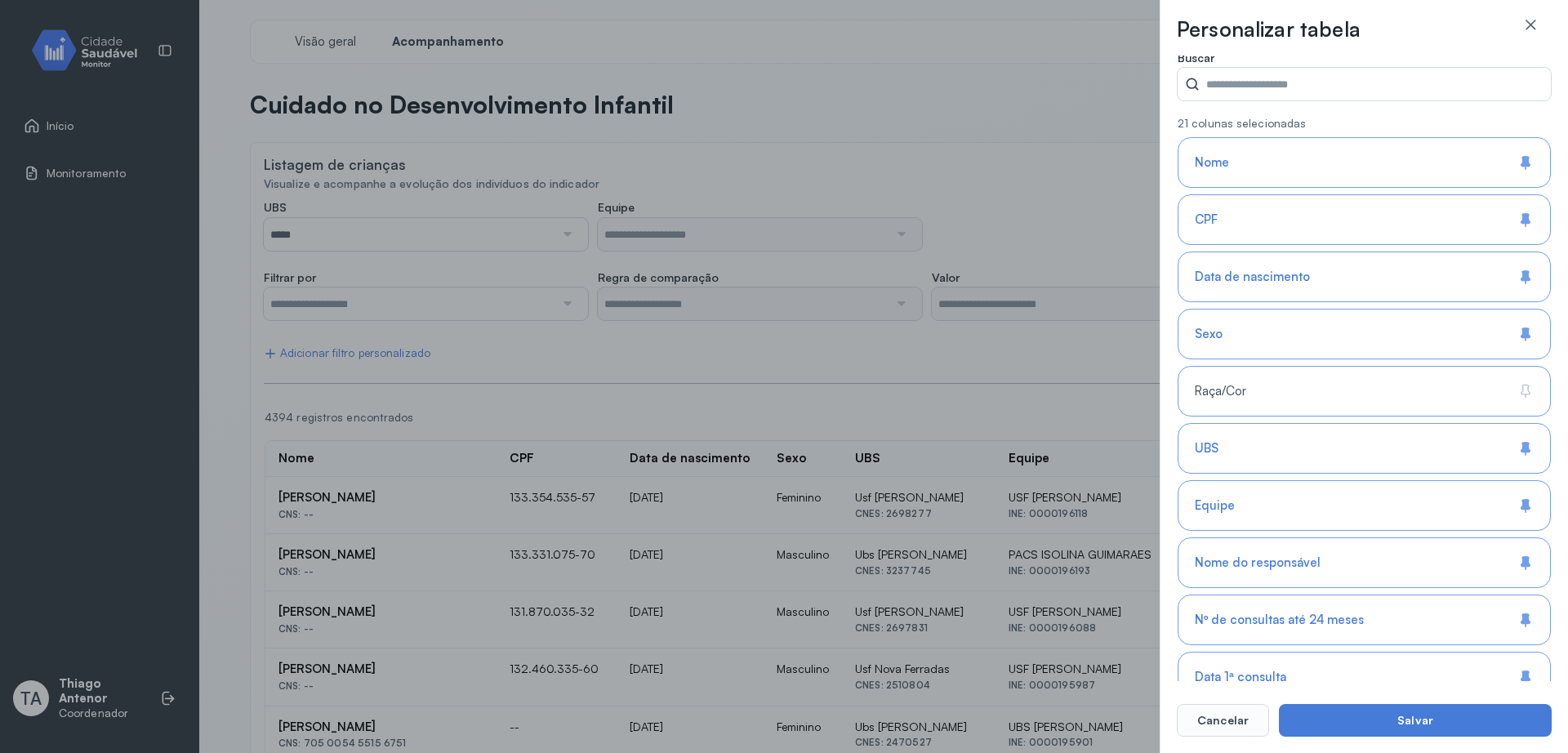
click at [1253, 394] on div "Raça/Cor" at bounding box center [1364, 390] width 373 height 51
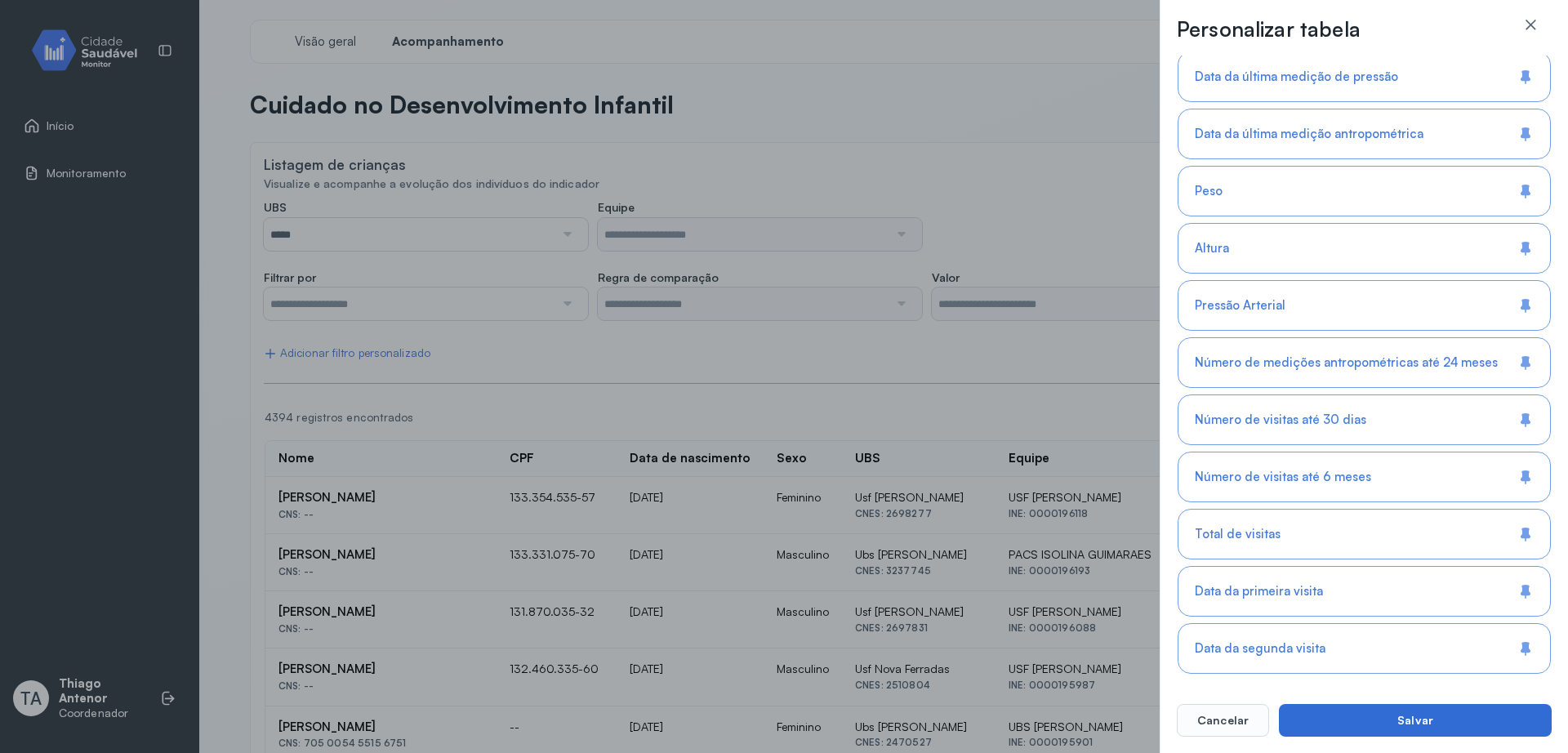
click at [1253, 602] on button "Salvar" at bounding box center [1416, 720] width 273 height 33
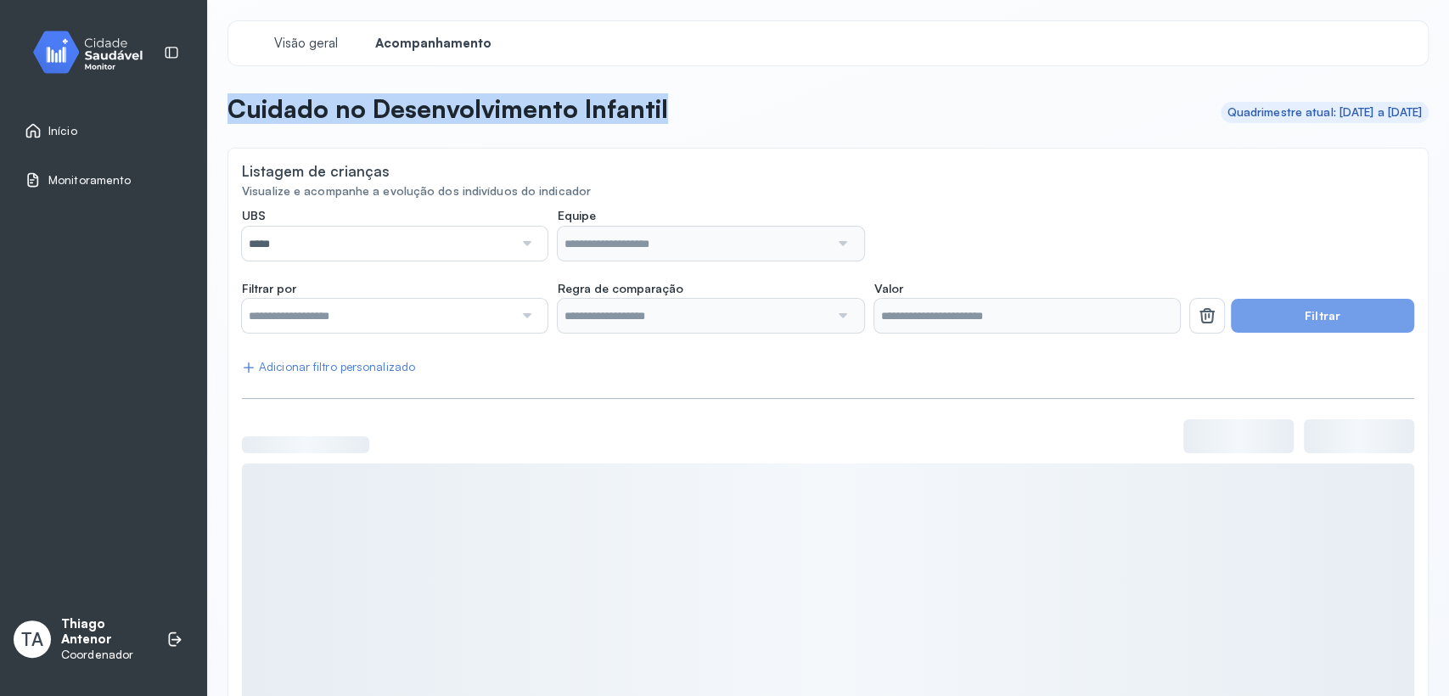
drag, startPoint x: 690, startPoint y: 119, endPoint x: 228, endPoint y: 126, distance: 462.8
click at [228, 126] on header "Cuidado no Desenvolvimento Infantil Quadrimestre atual: 01/05/2025 a 31/08/2025" at bounding box center [829, 111] width 1202 height 37
copy p "Cuidado no Desenvolvimento Infantil"
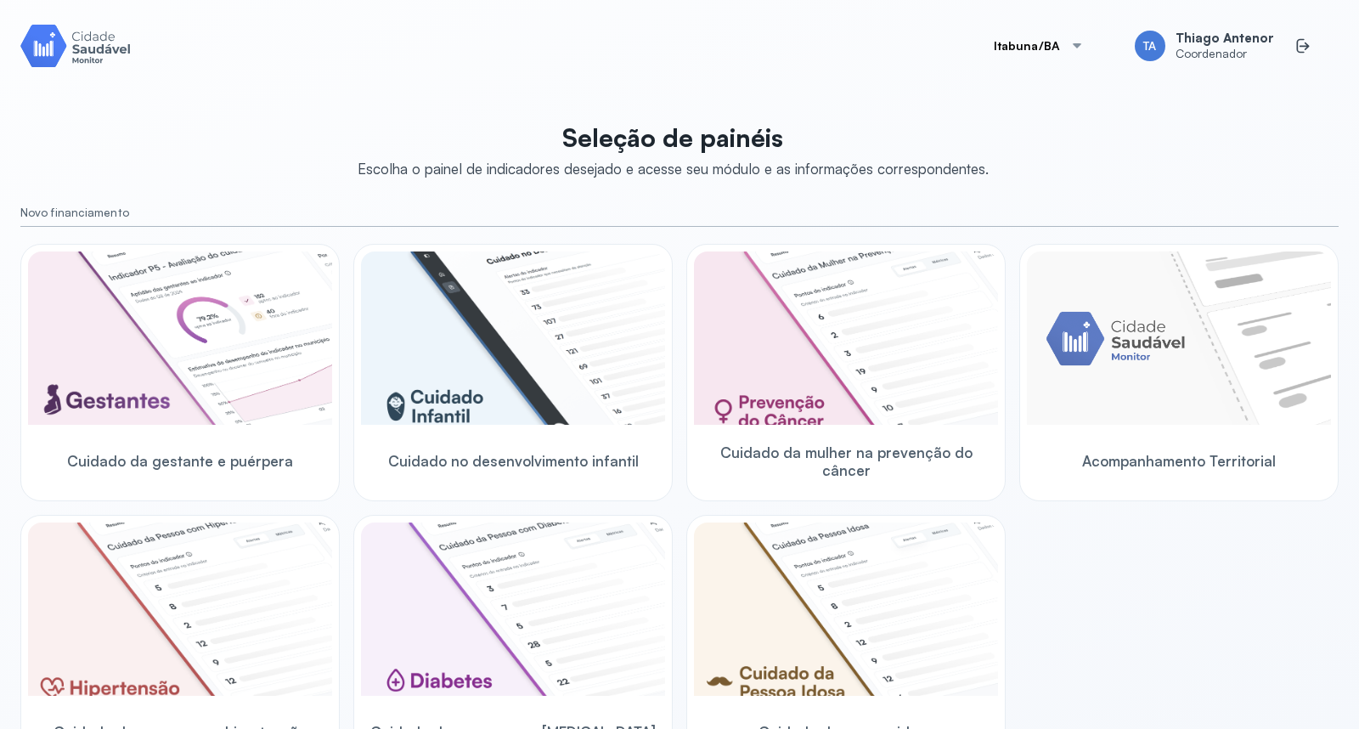
click at [1030, 42] on button "Itabuna/BA" at bounding box center [1039, 46] width 132 height 34
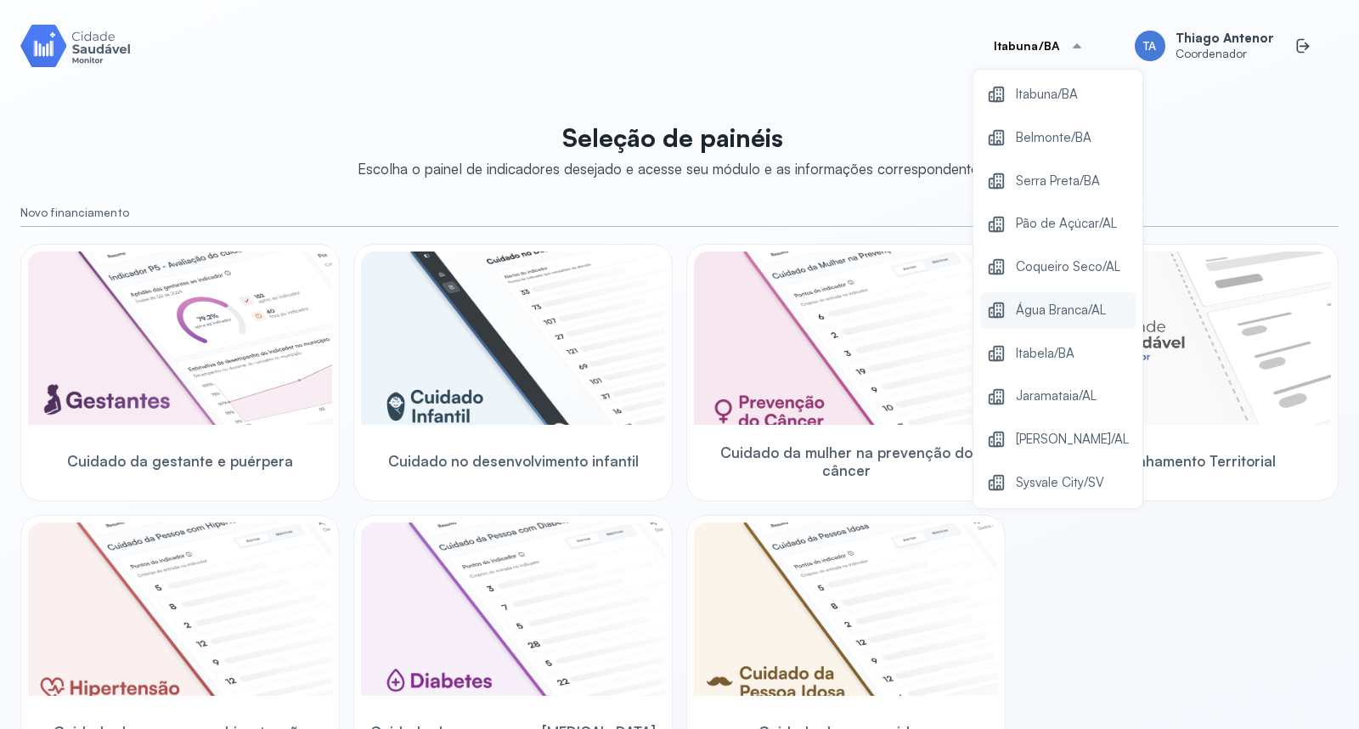
click at [1048, 309] on span "Água Branca/AL" at bounding box center [1061, 310] width 90 height 23
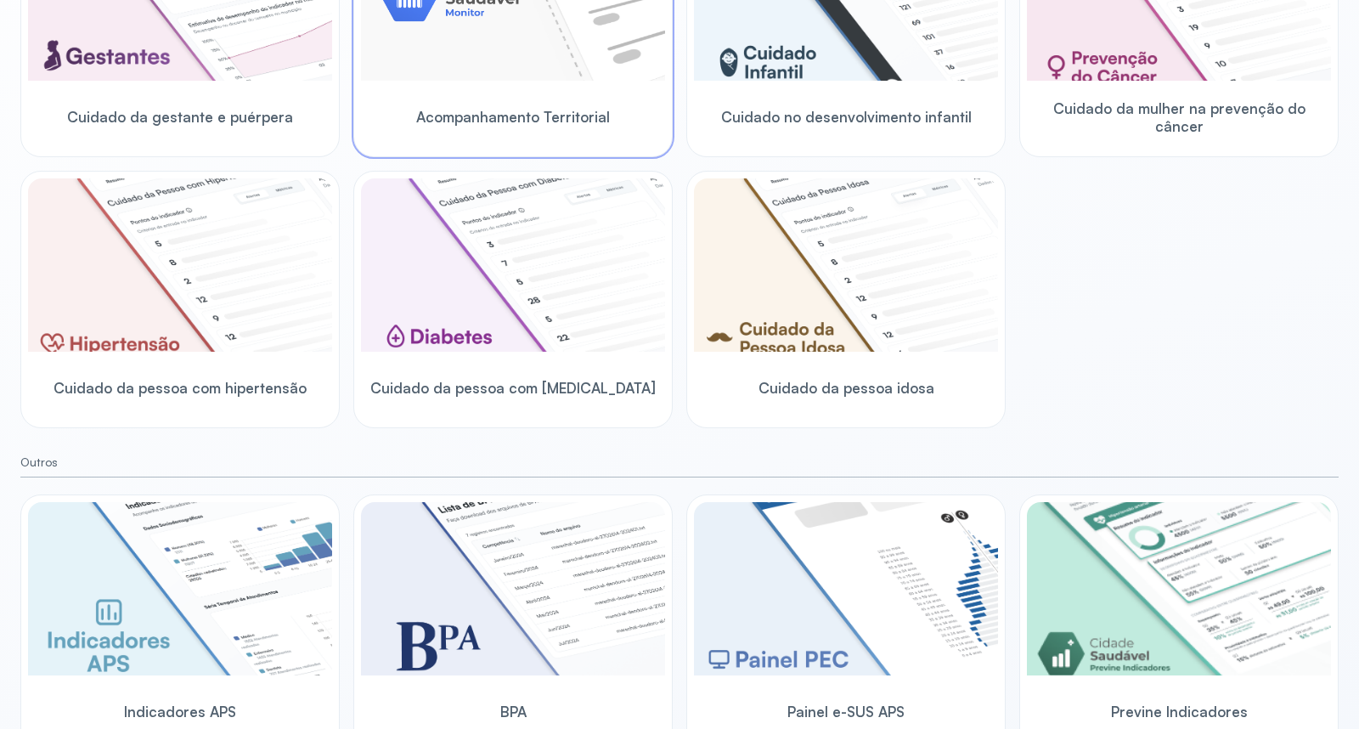
scroll to position [366, 0]
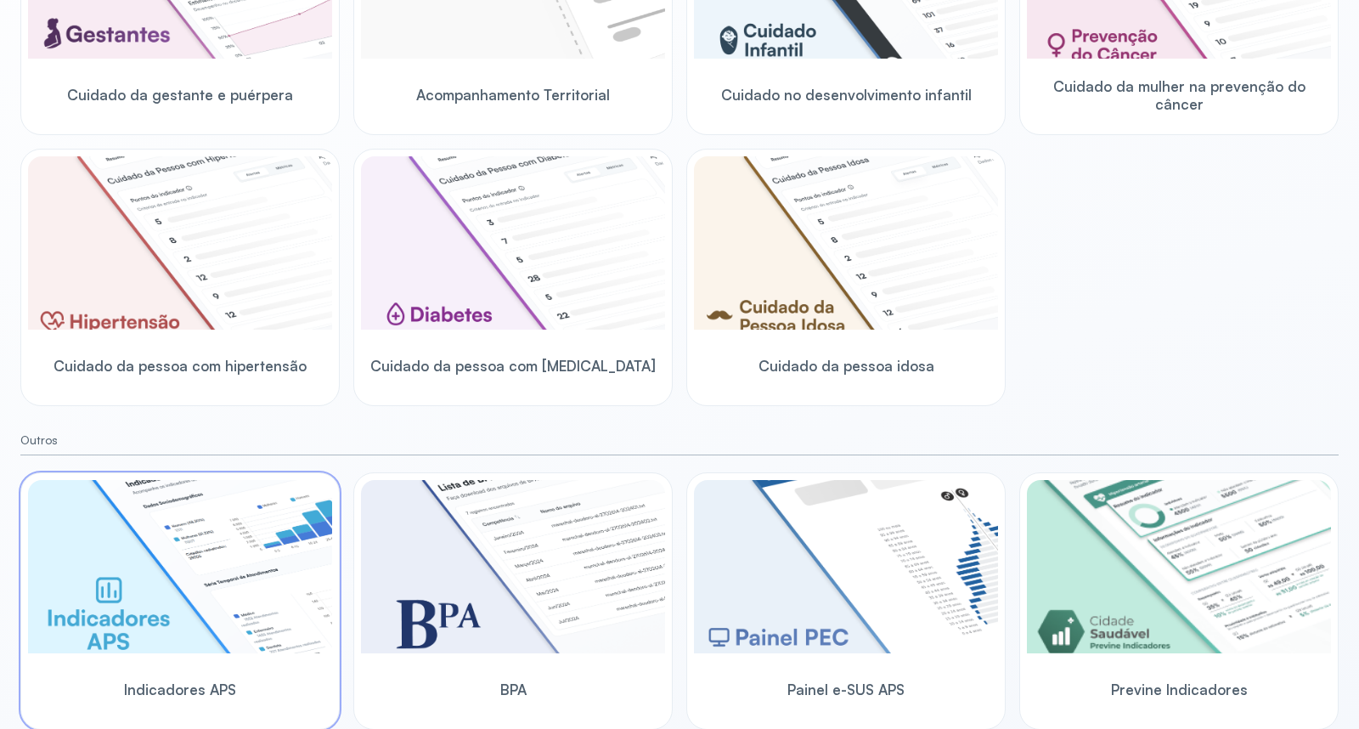
click at [197, 622] on img at bounding box center [180, 566] width 304 height 173
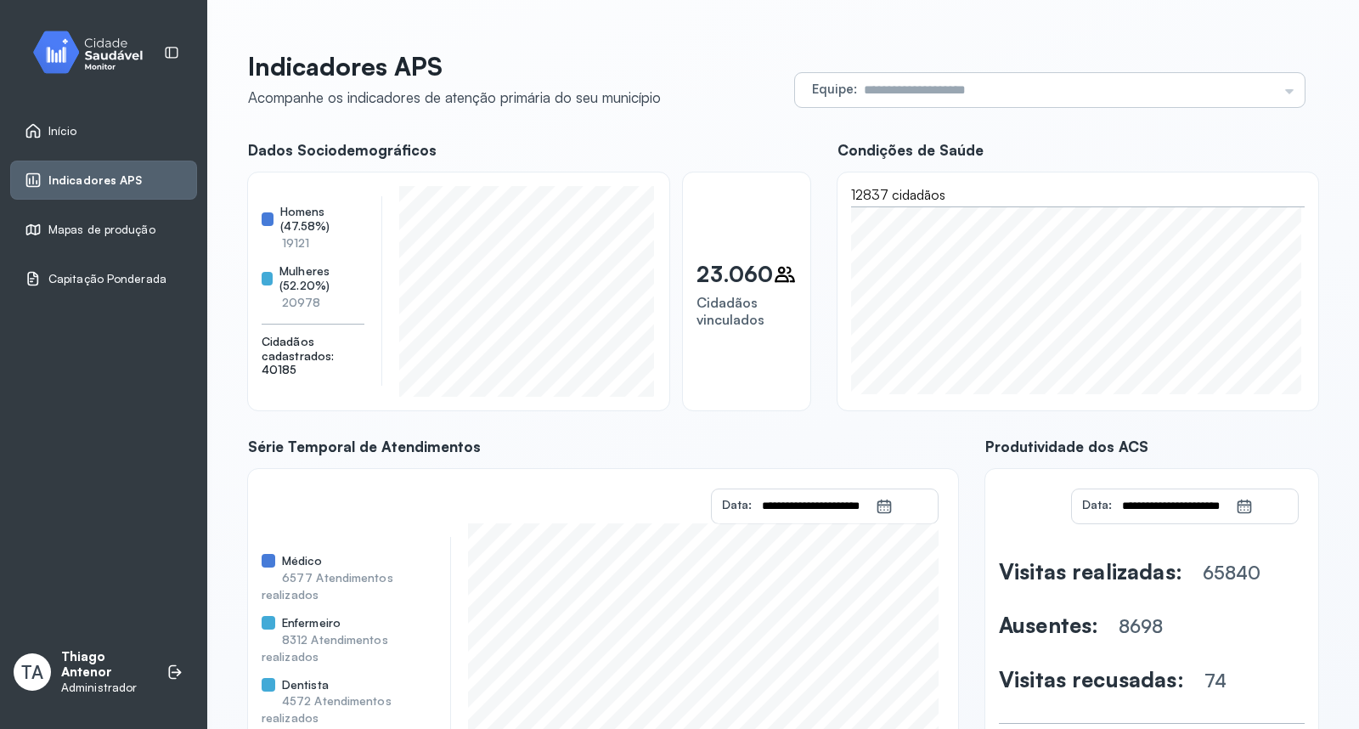
click at [1014, 93] on input "text" at bounding box center [1067, 90] width 420 height 34
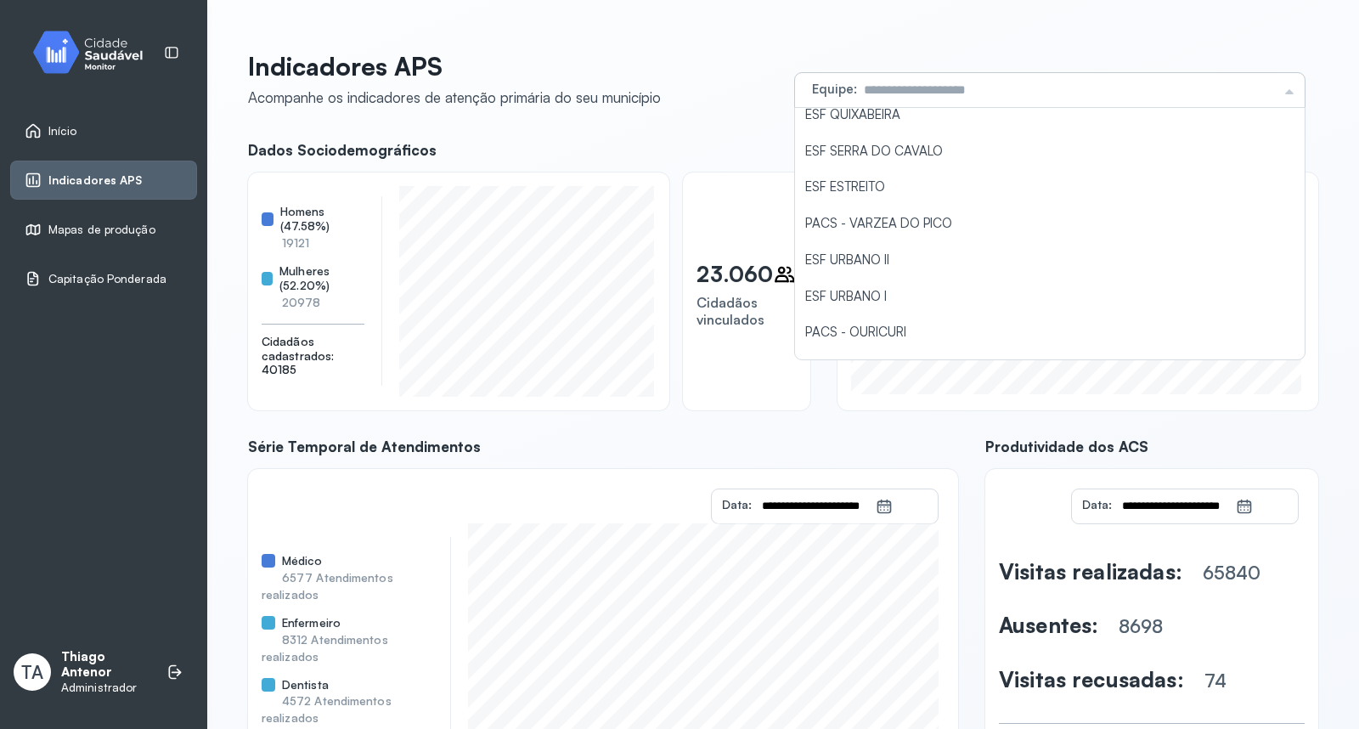
scroll to position [148, 0]
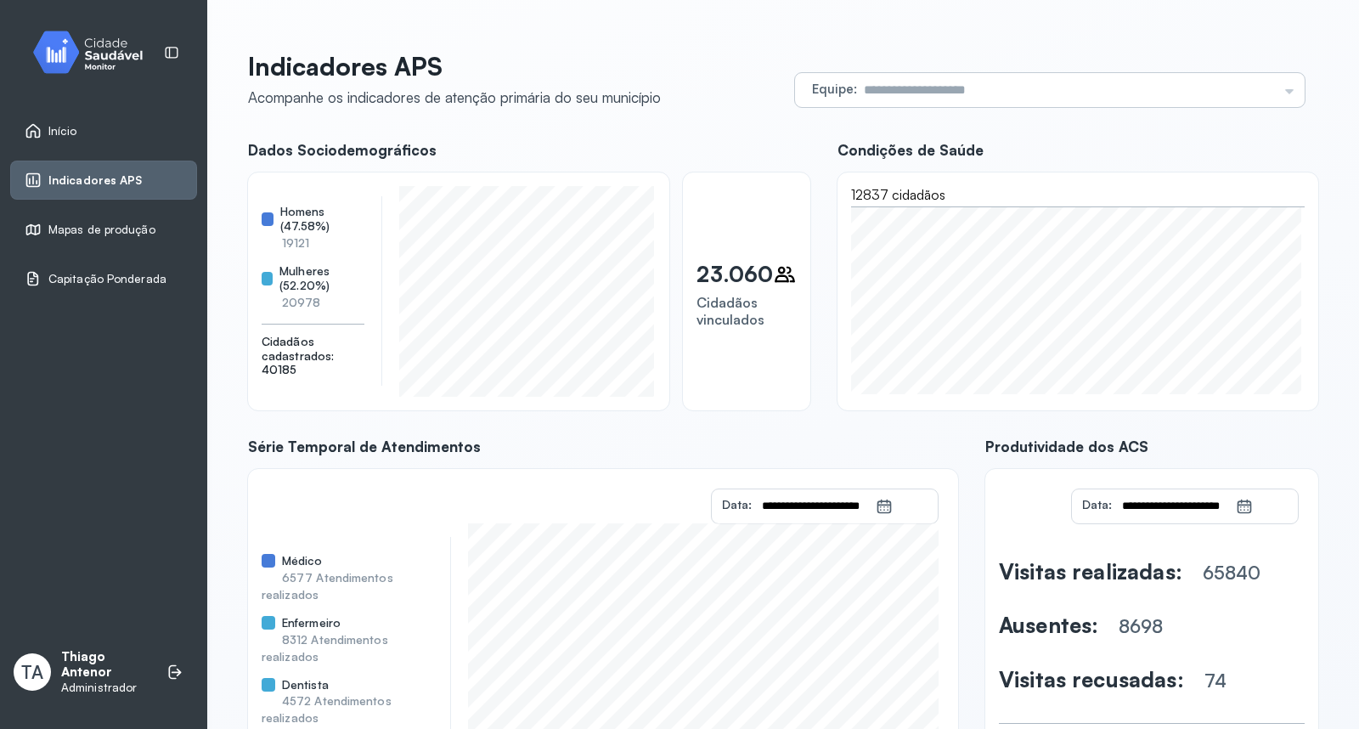
click at [962, 83] on input "text" at bounding box center [1067, 90] width 420 height 34
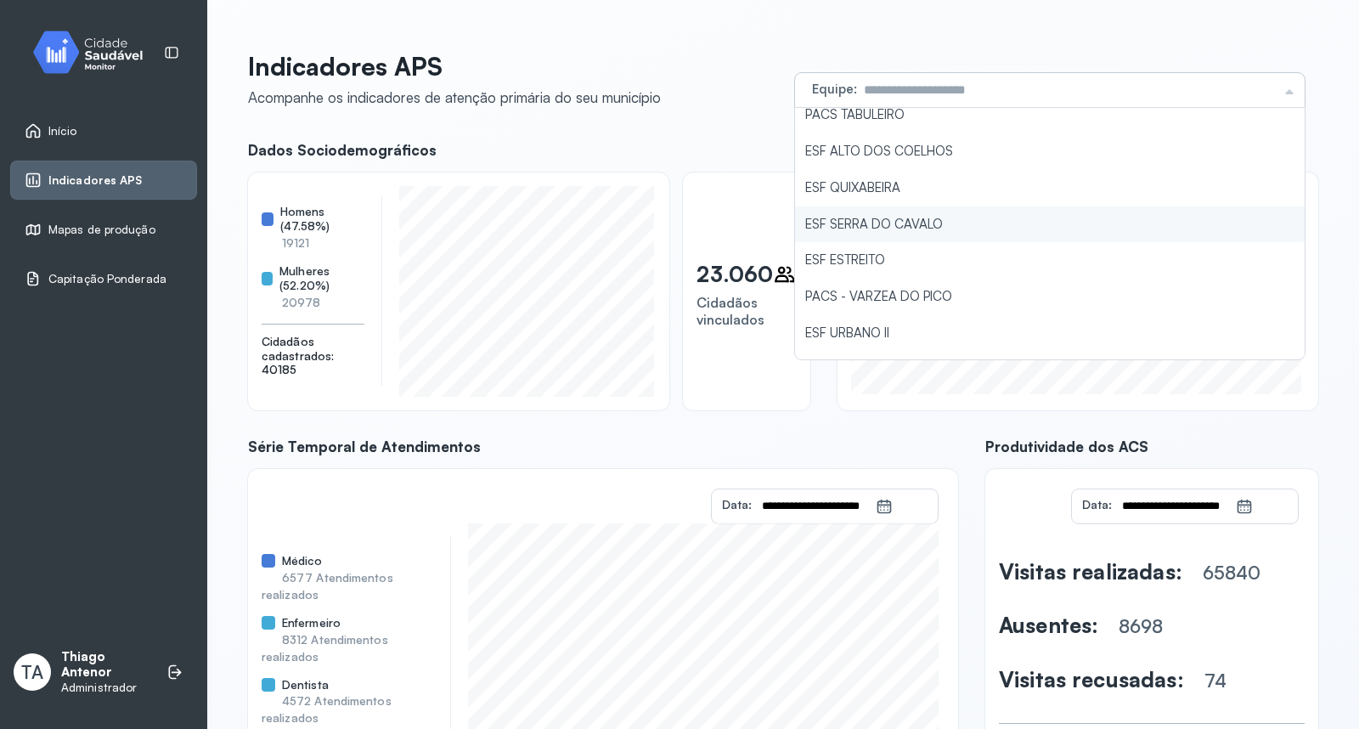
scroll to position [94, 0]
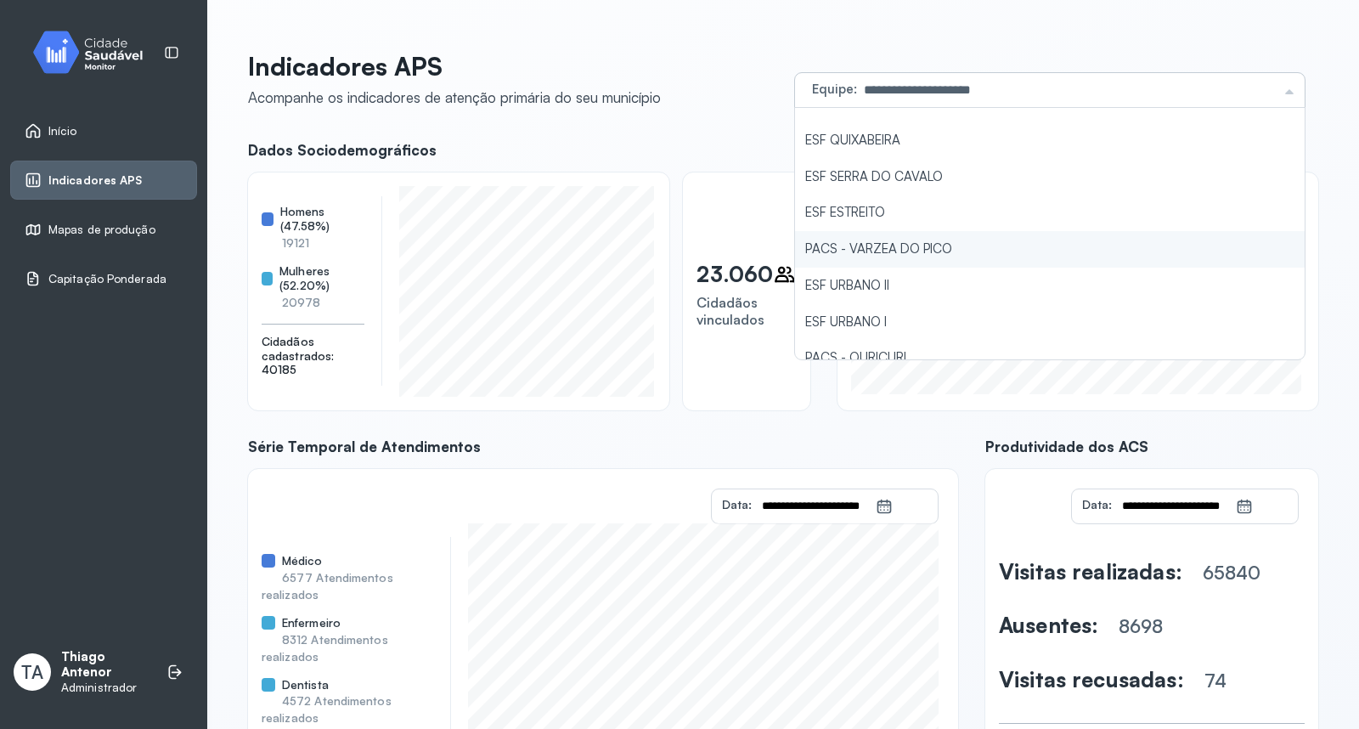
click at [931, 246] on div "**********" at bounding box center [783, 429] width 1070 height 757
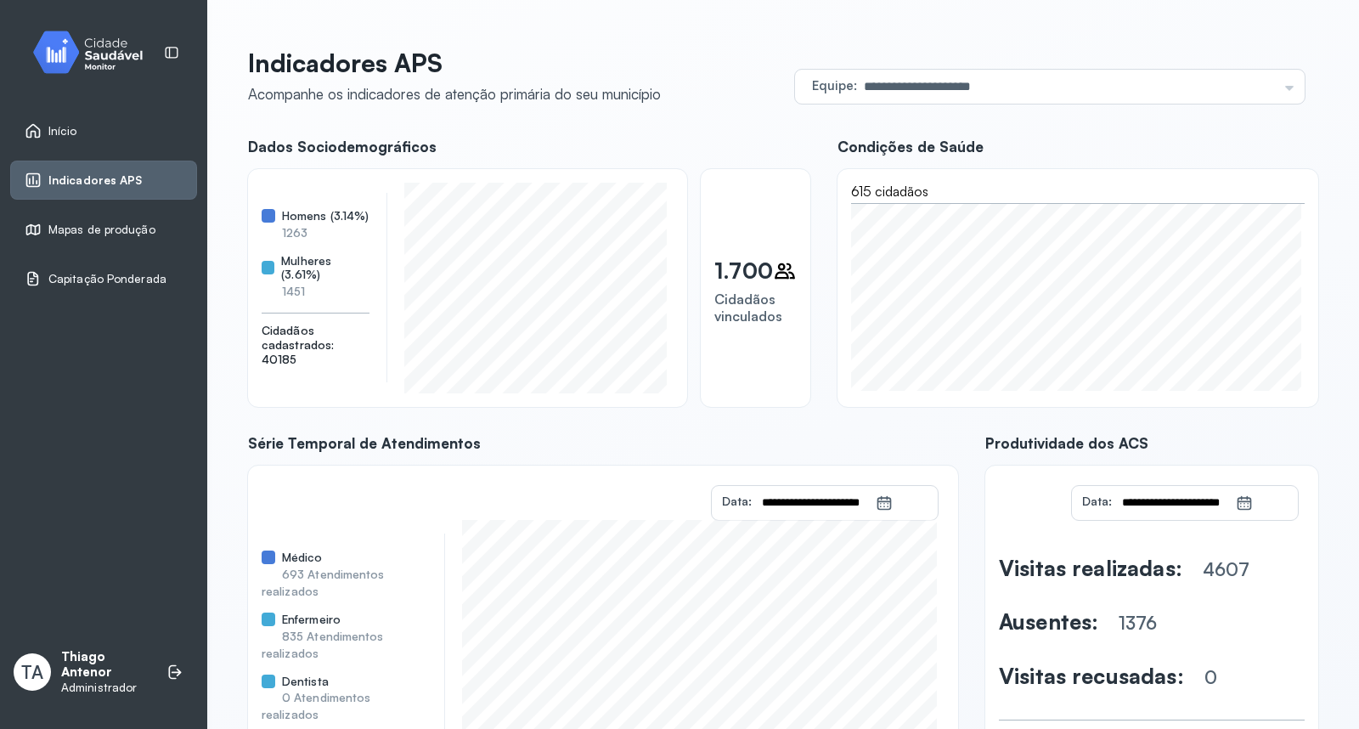
scroll to position [0, 0]
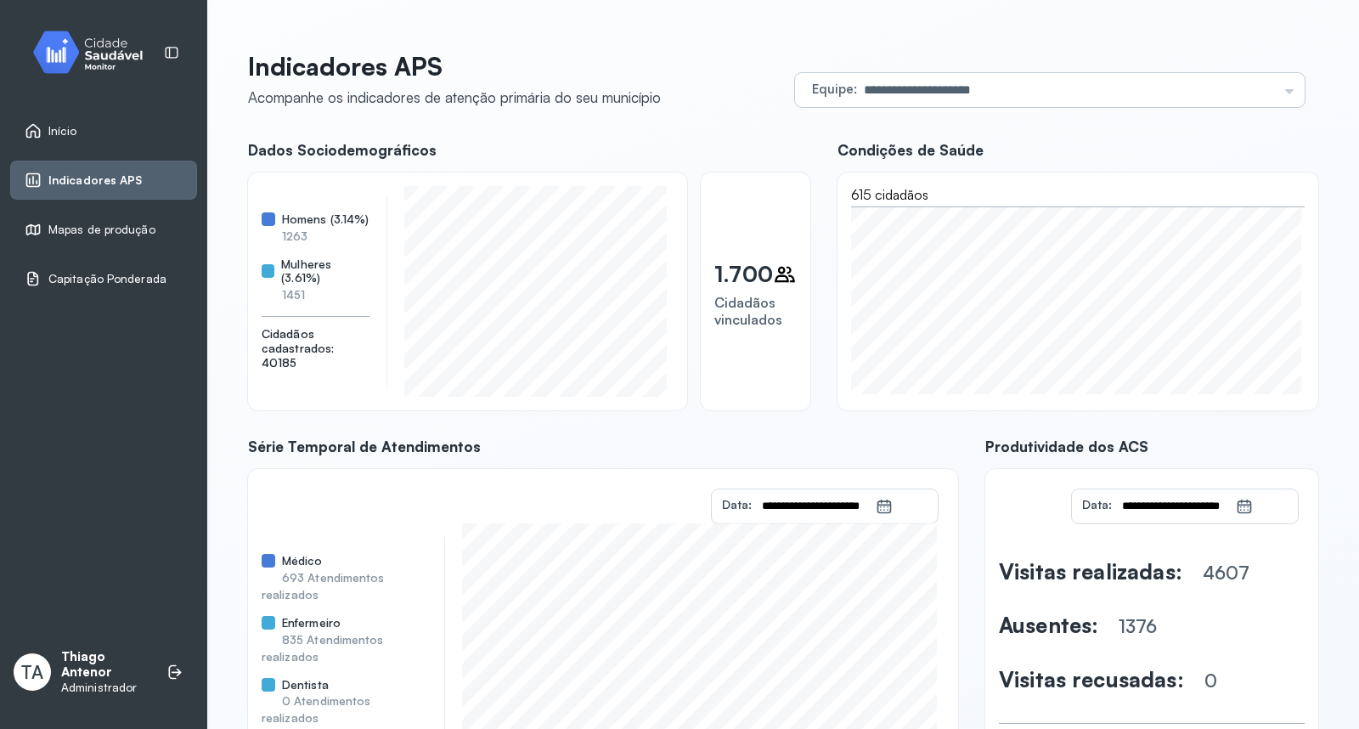
click at [1003, 89] on input "**********" at bounding box center [1067, 90] width 420 height 34
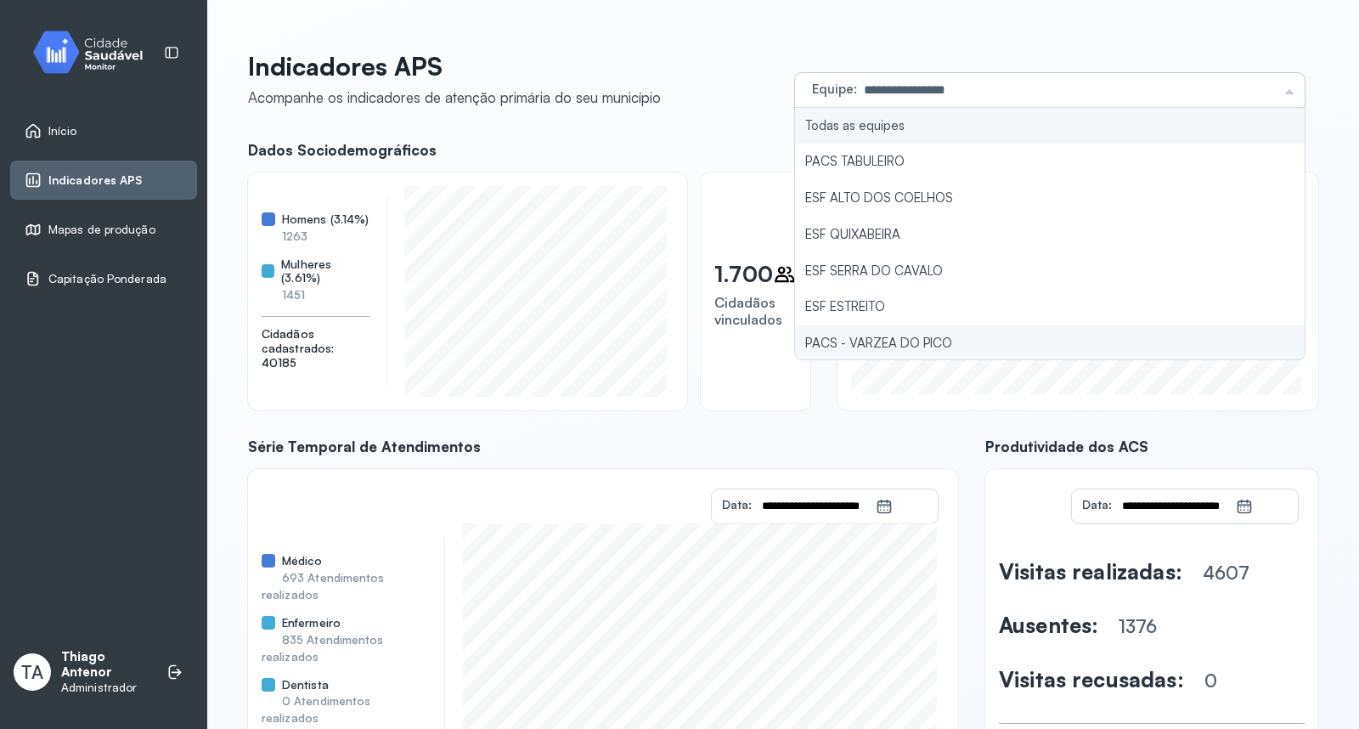
click at [906, 117] on div "**********" at bounding box center [783, 429] width 1070 height 757
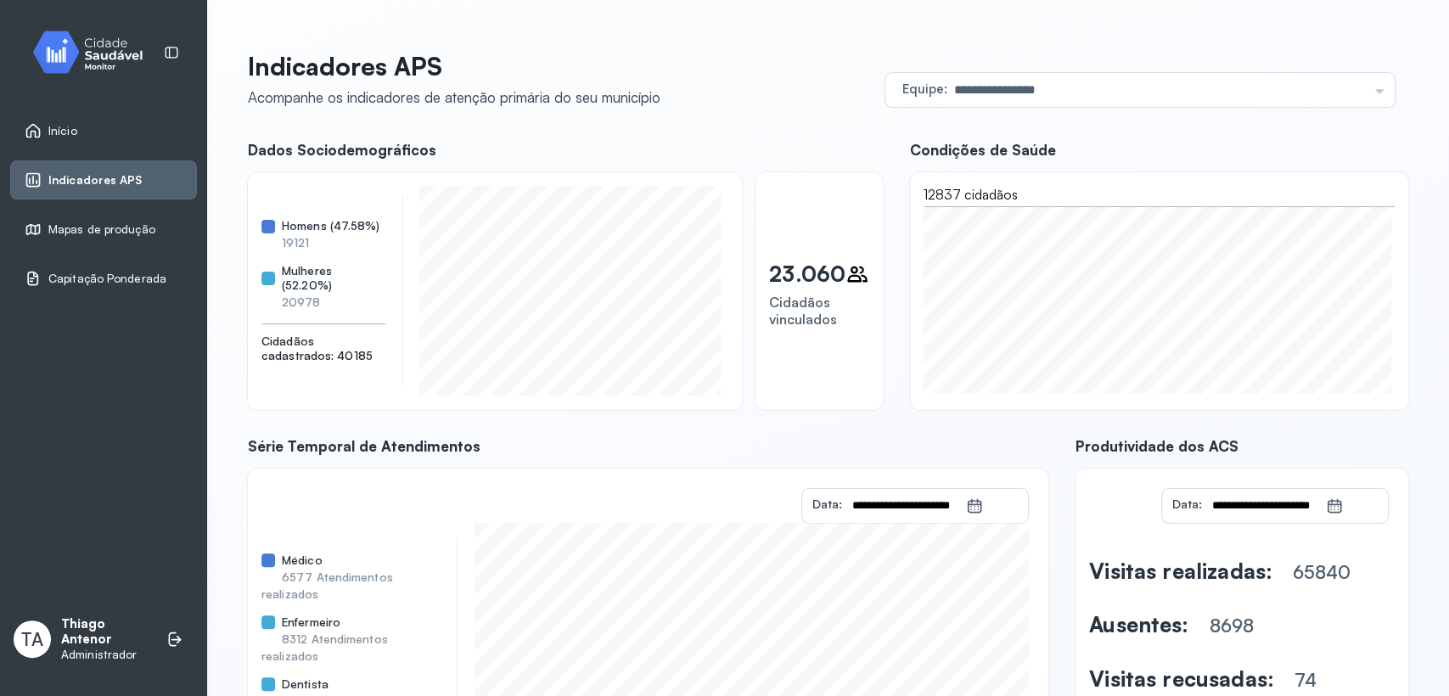
scroll to position [153, 0]
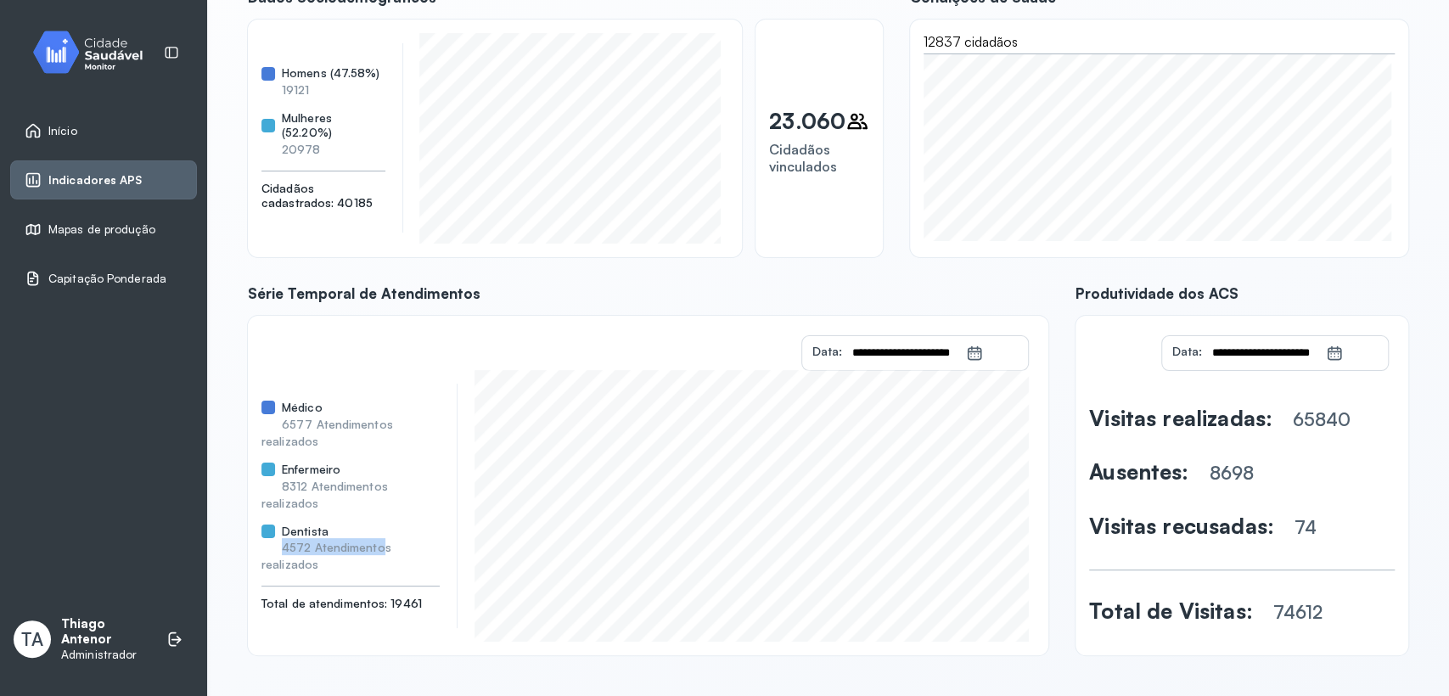
drag, startPoint x: 268, startPoint y: 544, endPoint x: 382, endPoint y: 550, distance: 113.9
click at [382, 550] on div "Dentista 4572 Atendimentos realizados" at bounding box center [351, 549] width 178 height 48
click at [413, 566] on div "Dentista 4572 Atendimentos realizados" at bounding box center [351, 549] width 178 height 48
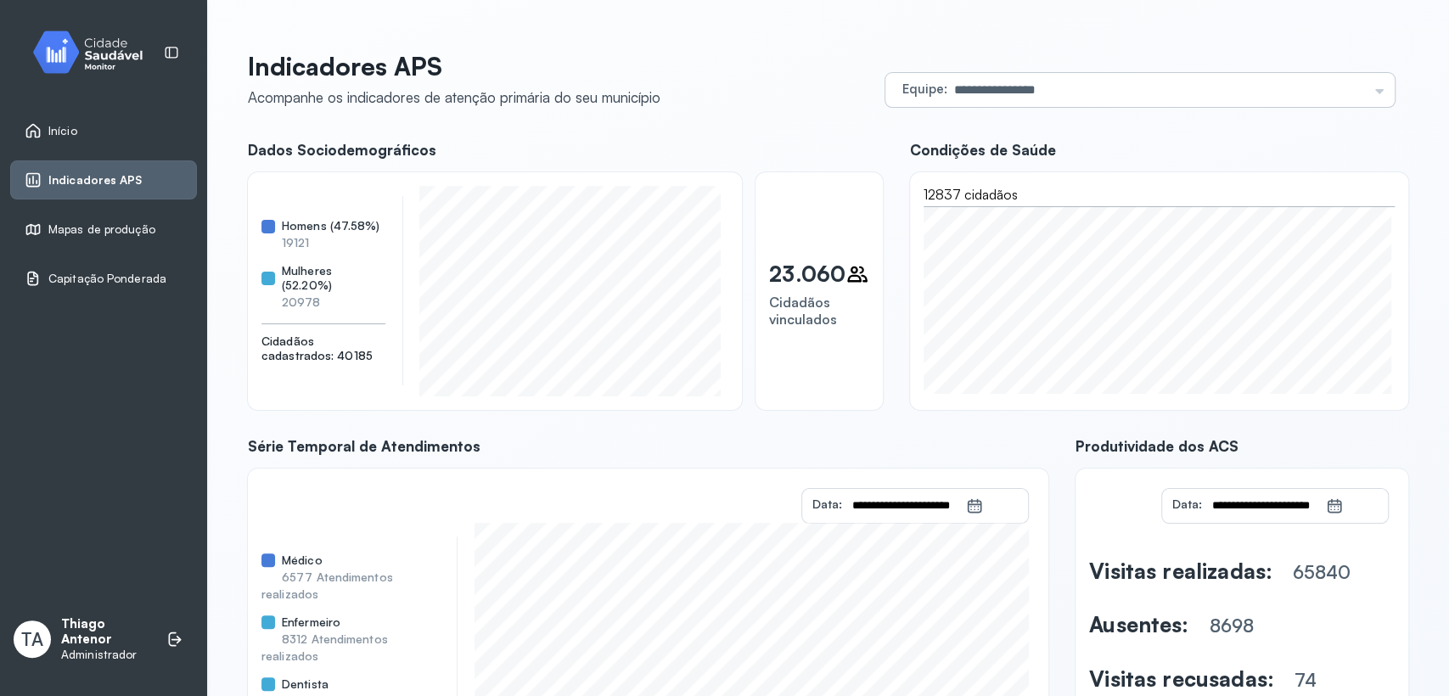
click at [1067, 86] on input "**********" at bounding box center [1158, 90] width 420 height 34
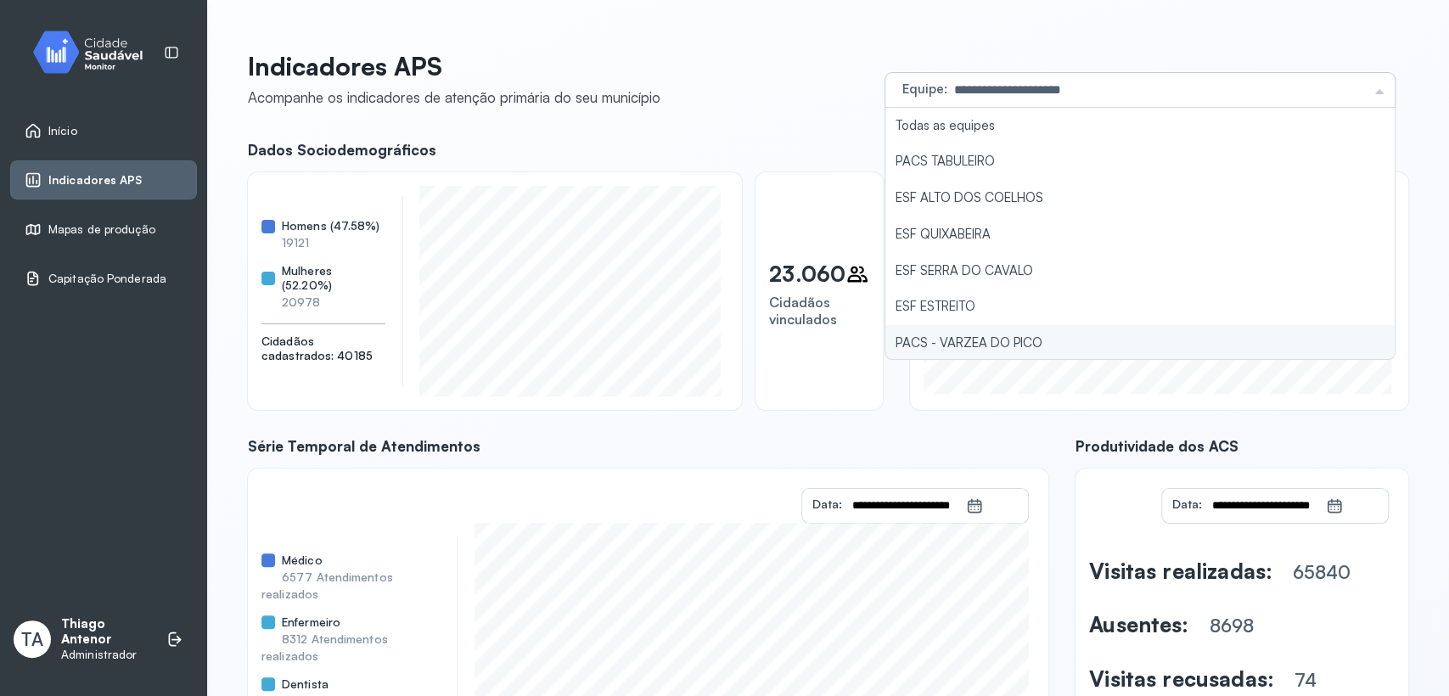
click at [960, 334] on div "**********" at bounding box center [828, 429] width 1161 height 757
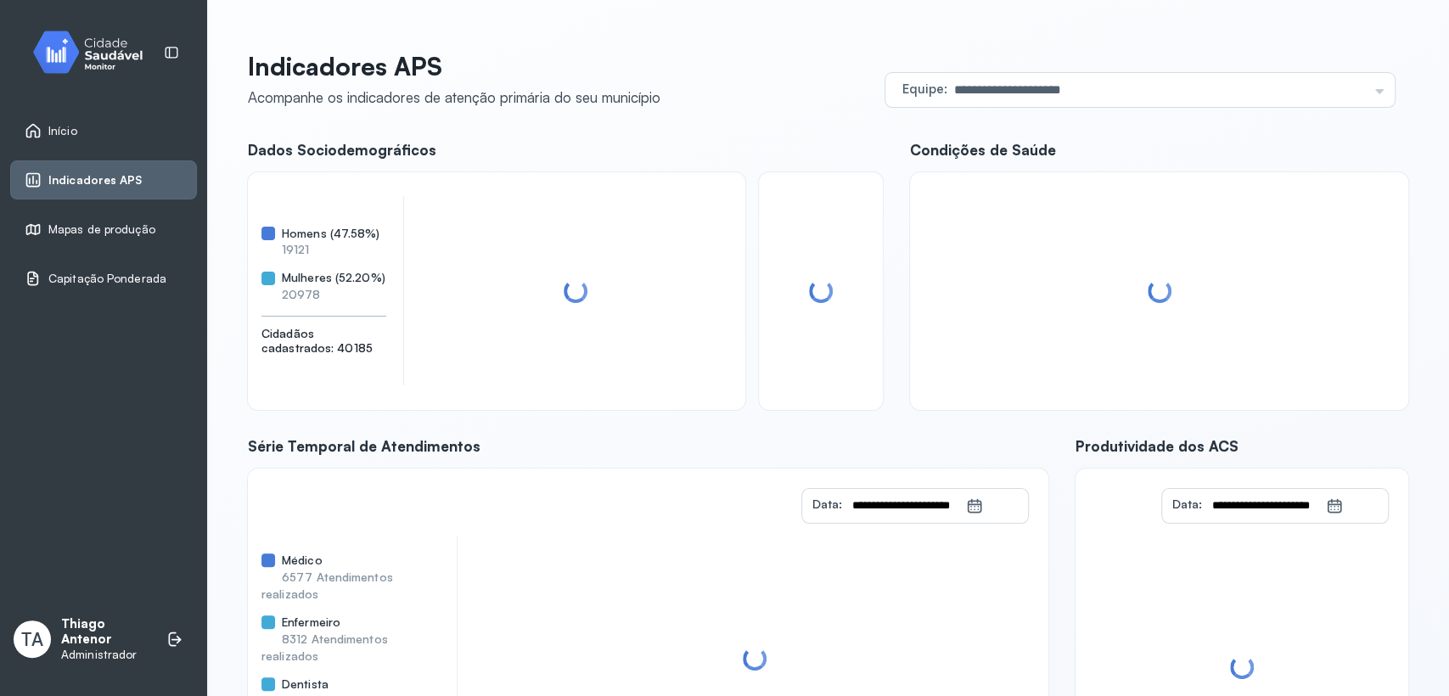
scroll to position [153, 0]
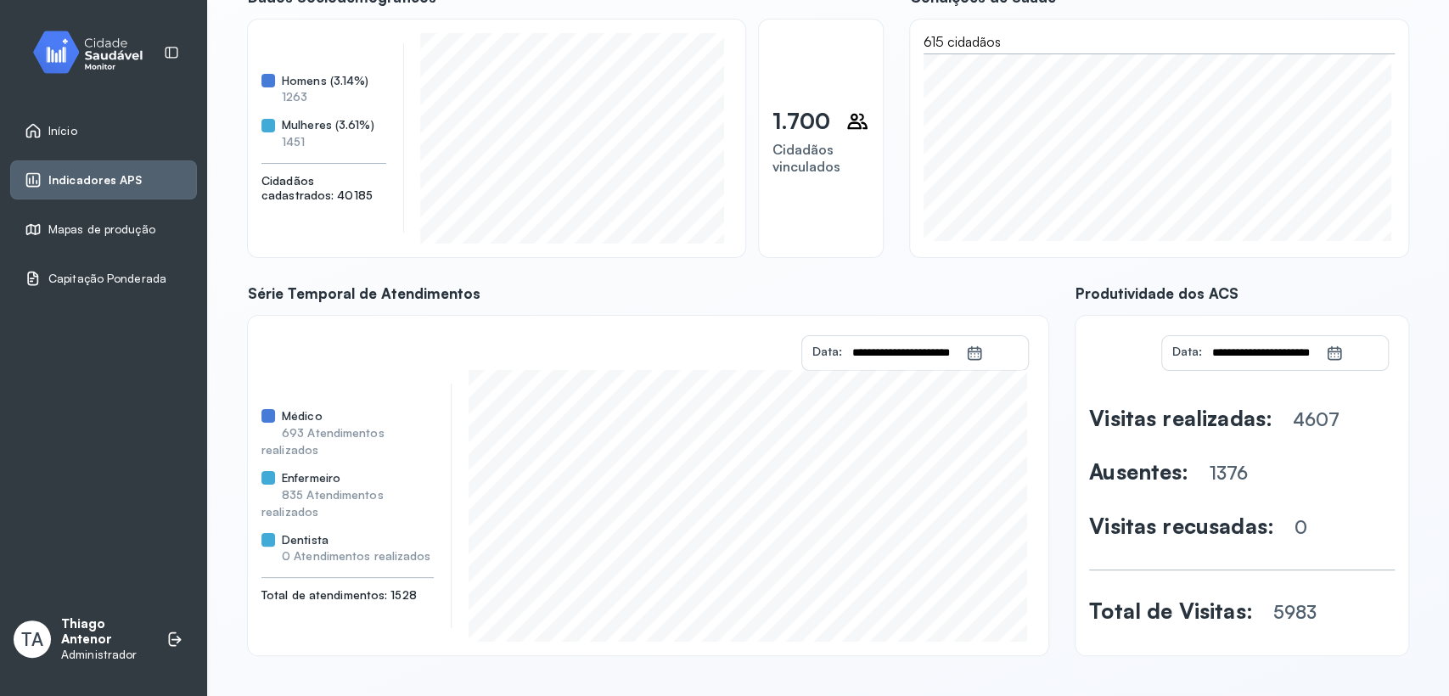
click at [239, 487] on div "**********" at bounding box center [829, 272] width 1202 height 808
click at [239, 518] on div "**********" at bounding box center [829, 272] width 1202 height 808
drag, startPoint x: 423, startPoint y: 564, endPoint x: 346, endPoint y: 558, distance: 76.7
click at [346, 558] on div "Dentista 0 Atendimentos realizados" at bounding box center [348, 548] width 172 height 31
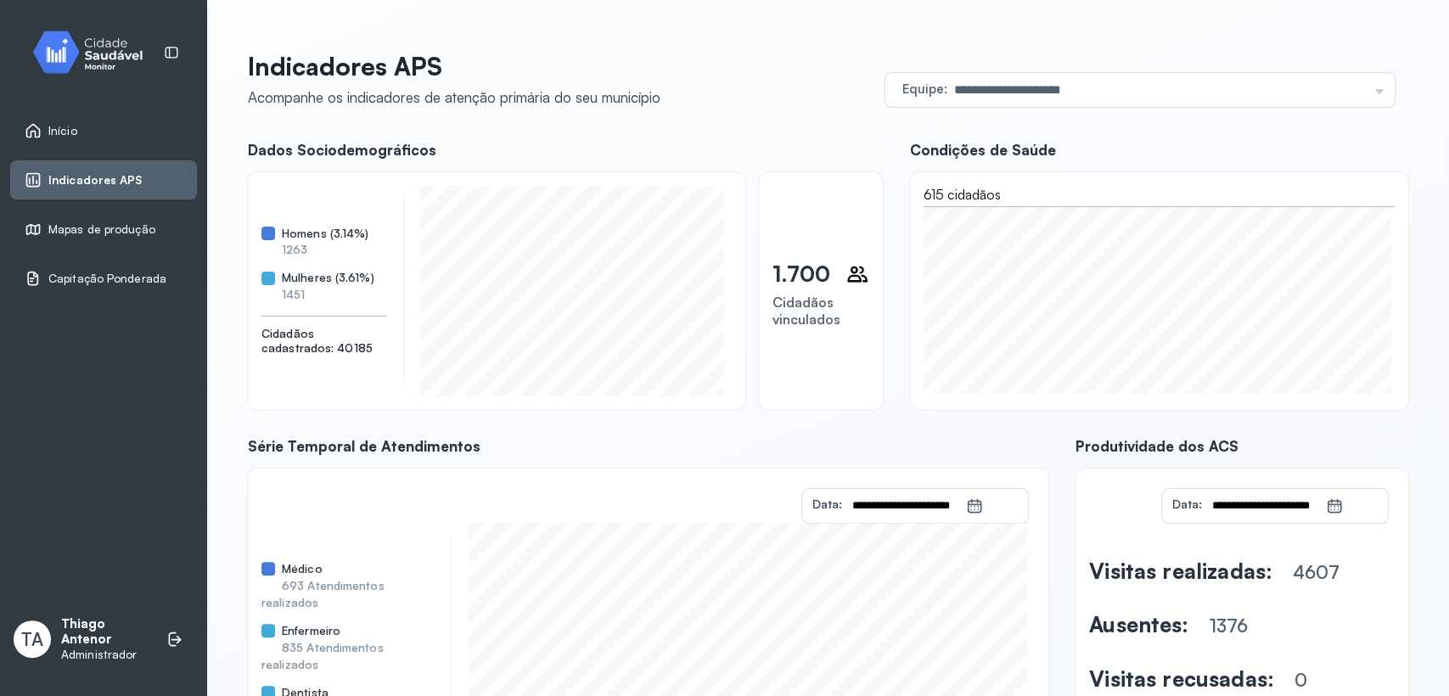
scroll to position [0, 0]
click at [976, 103] on input "**********" at bounding box center [1158, 90] width 420 height 34
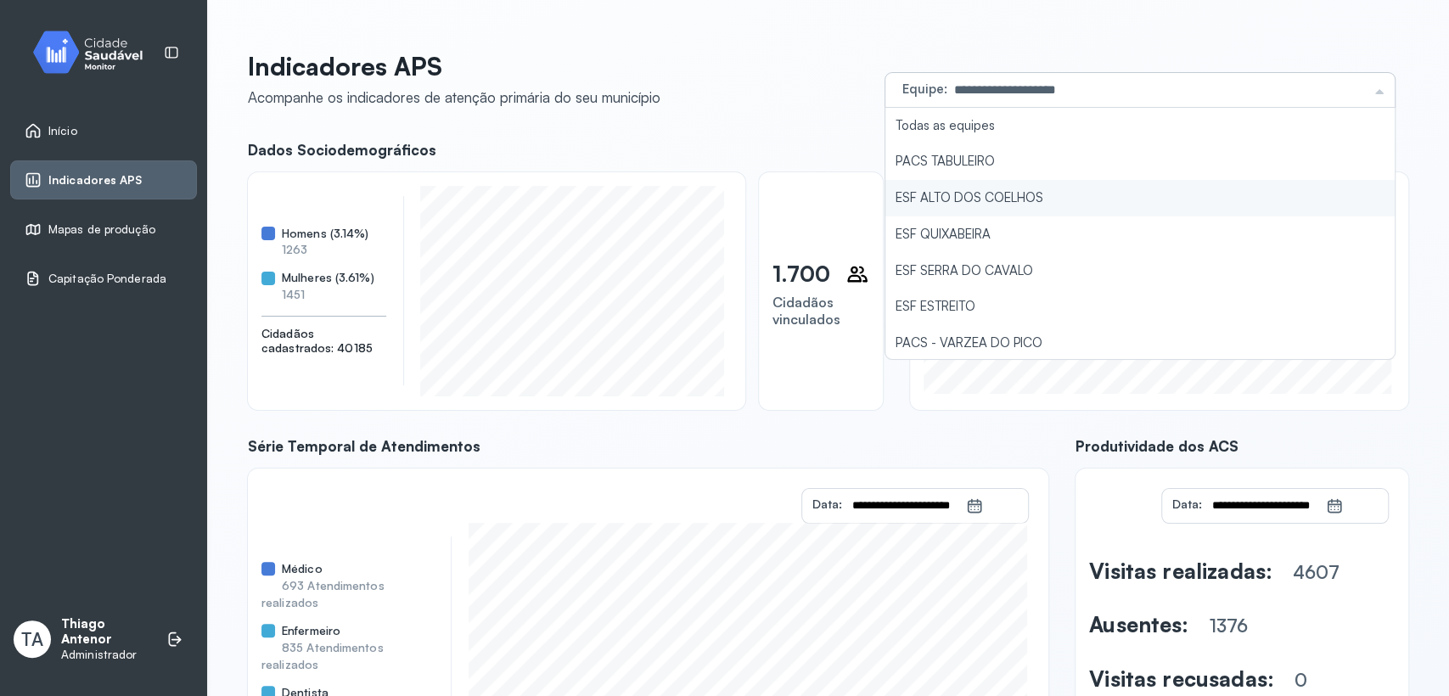
click at [931, 200] on div "**********" at bounding box center [828, 429] width 1161 height 757
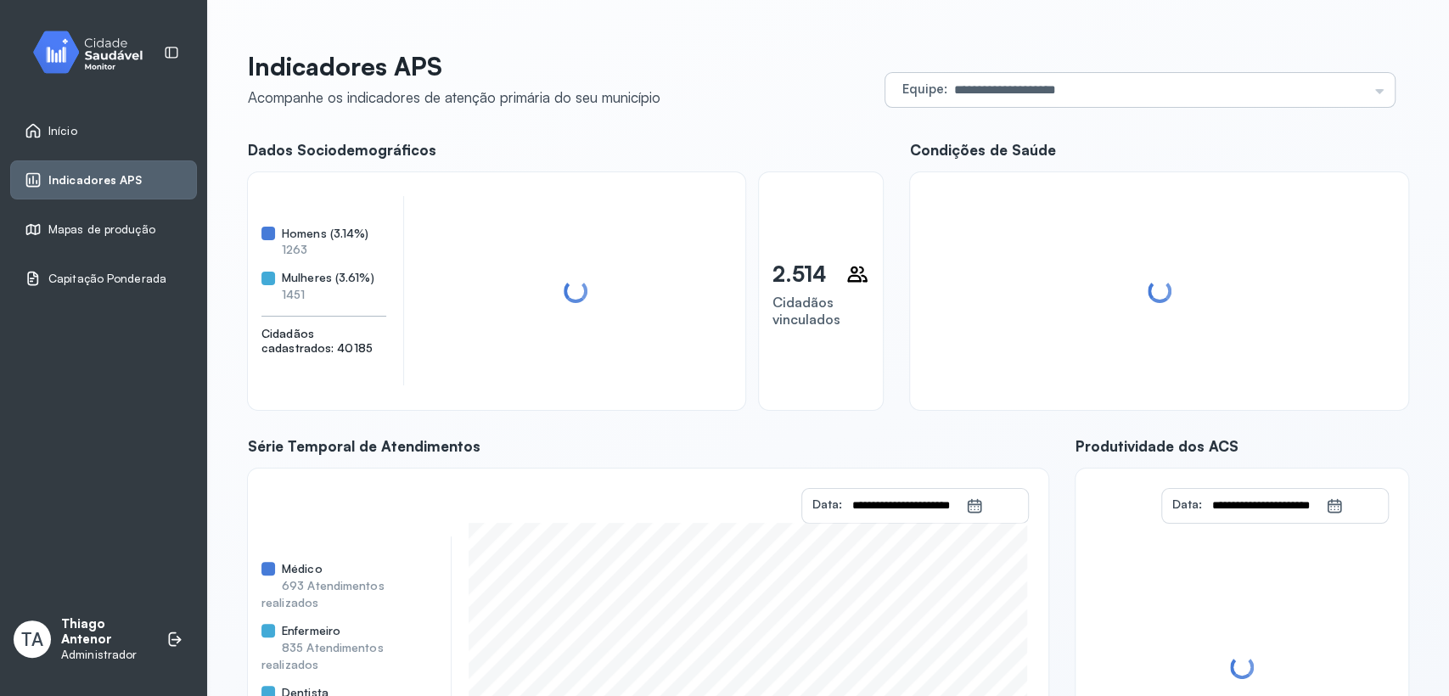
click at [1070, 88] on input "**********" at bounding box center [1158, 90] width 420 height 34
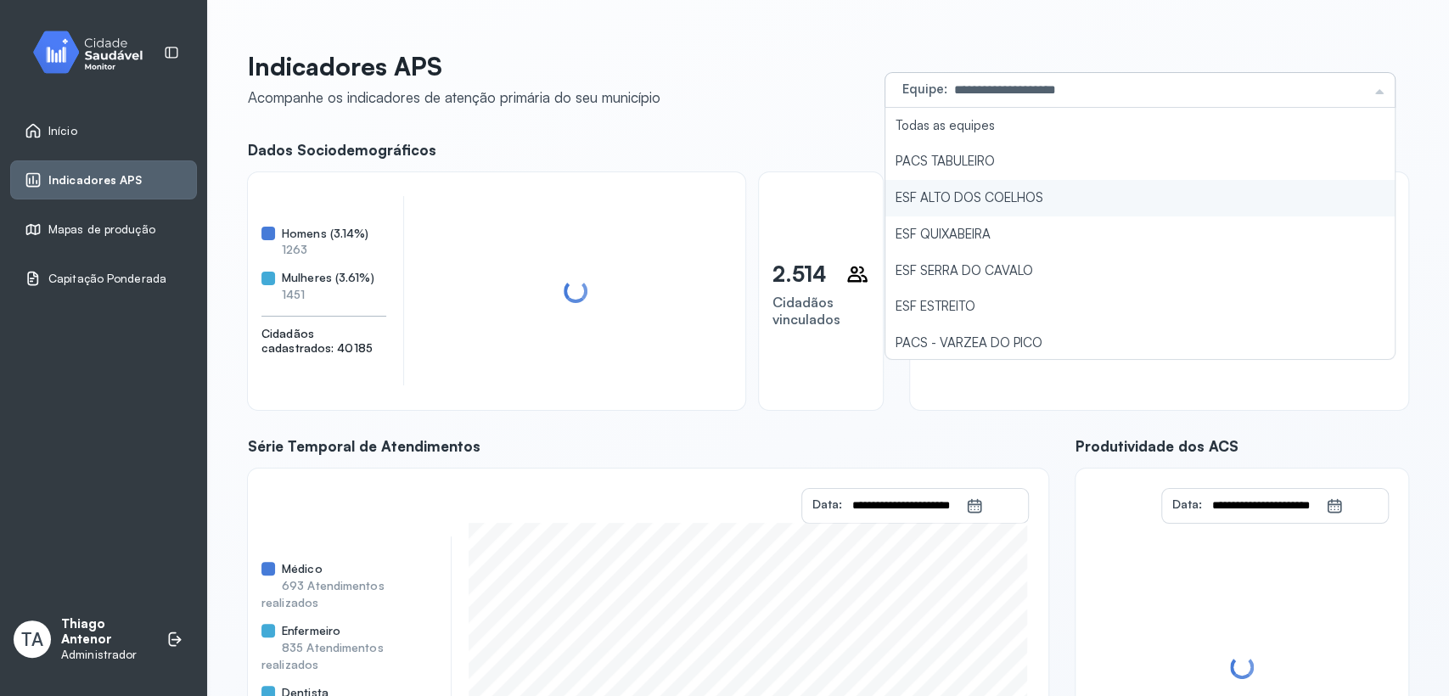
type input "**********"
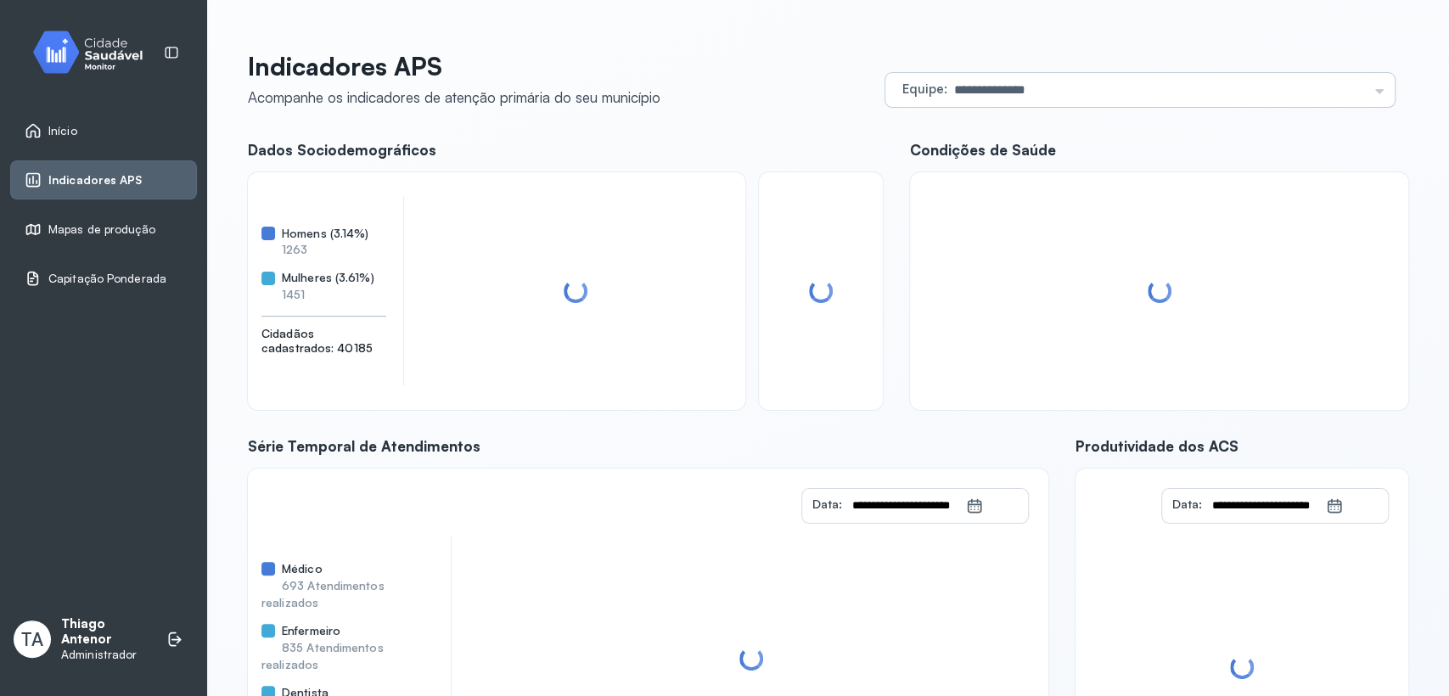
click at [948, 224] on div "**********" at bounding box center [828, 429] width 1161 height 757
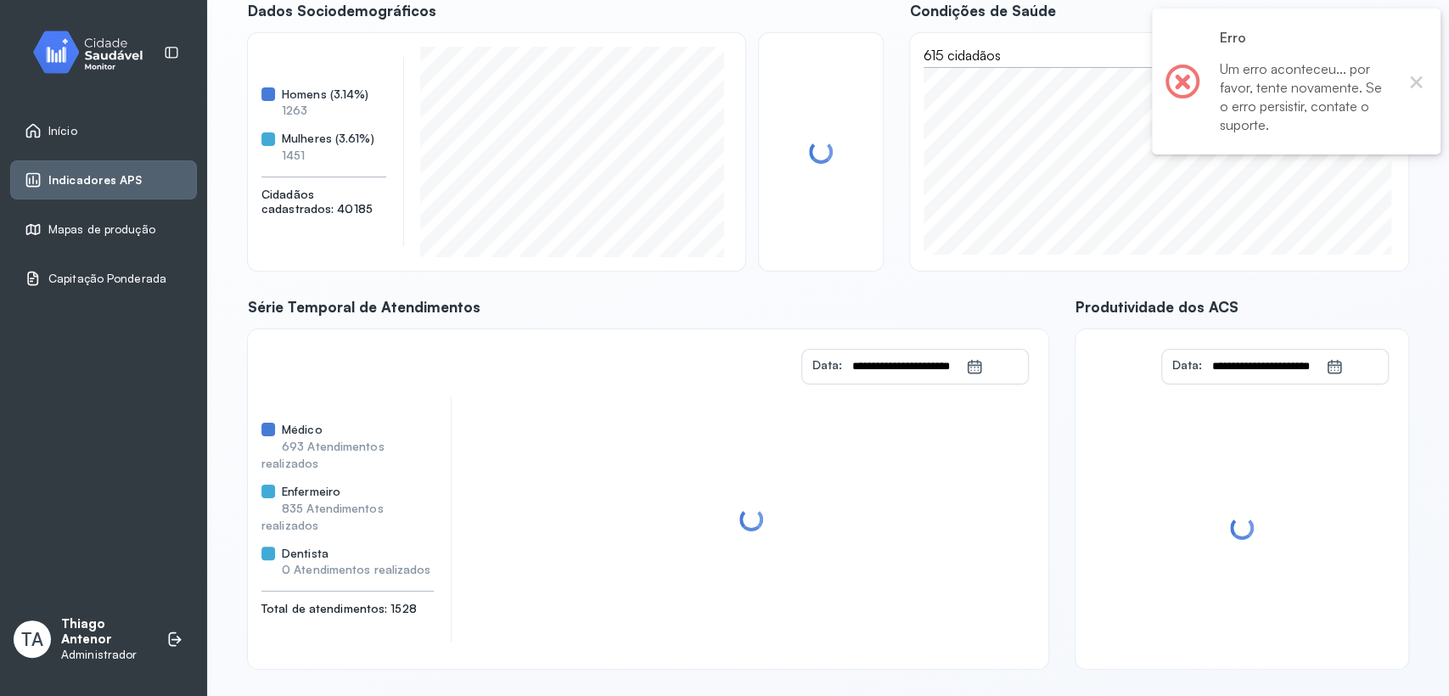
scroll to position [153, 0]
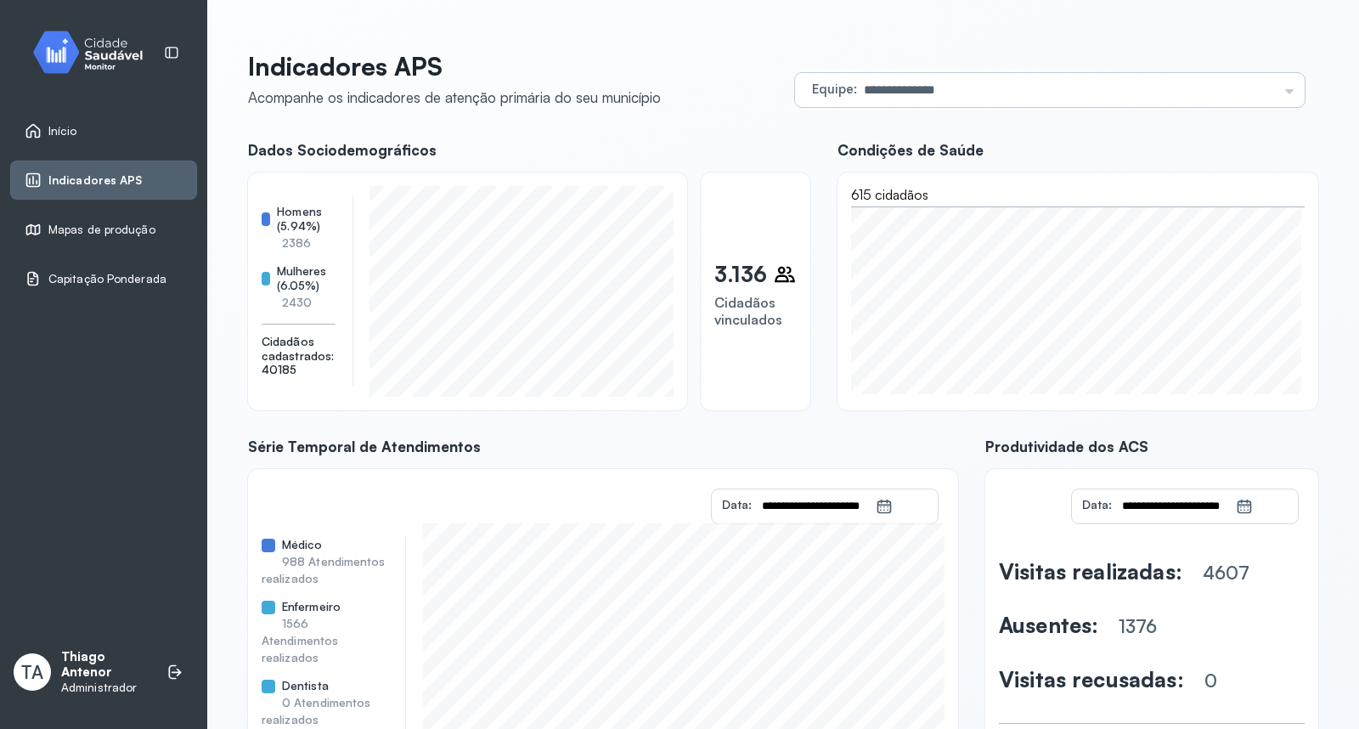
click at [986, 77] on input "**********" at bounding box center [1067, 90] width 420 height 34
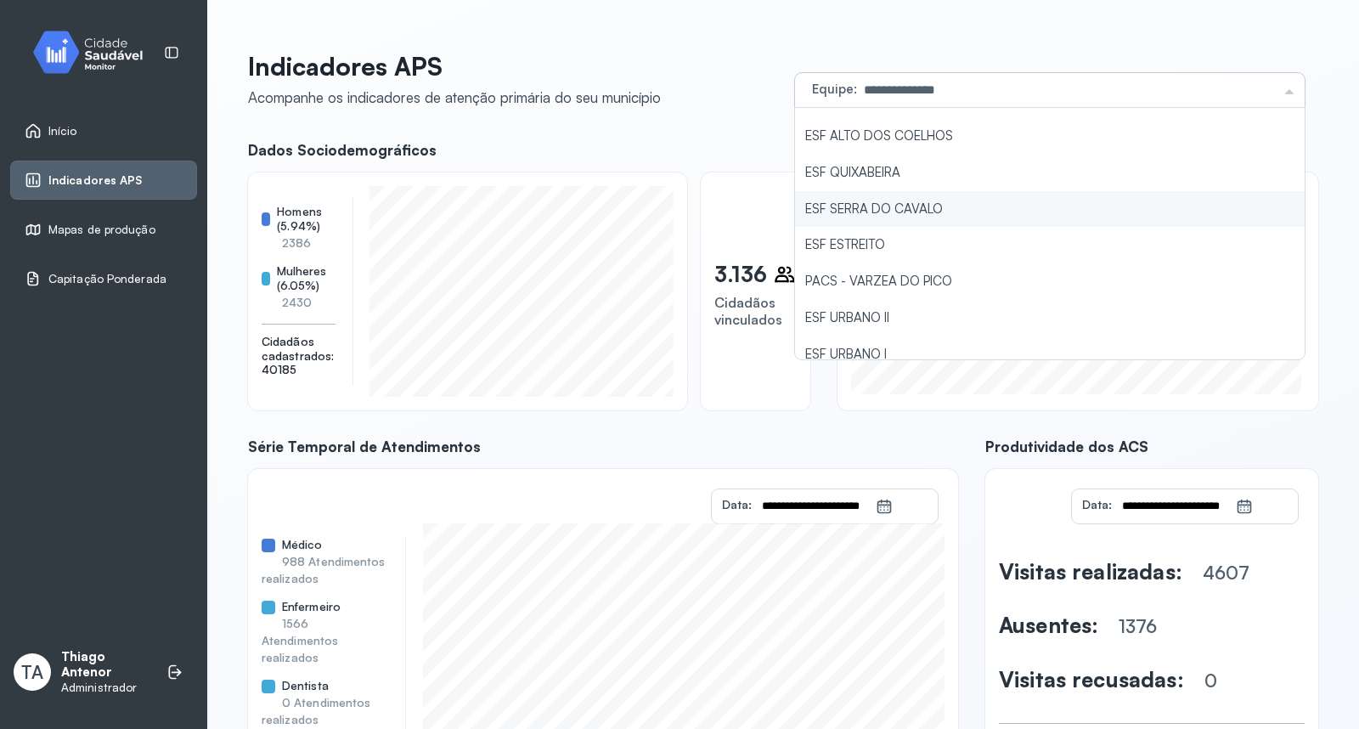
scroll to position [148, 0]
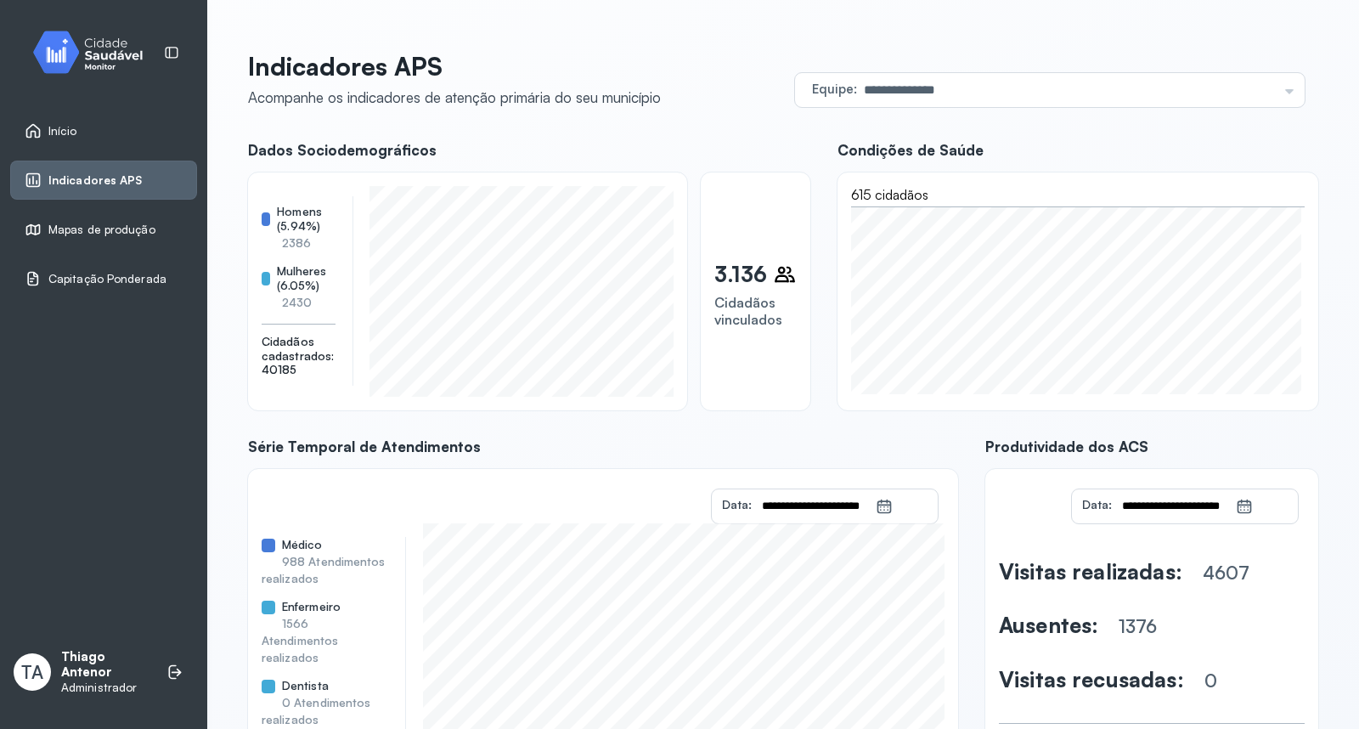
click at [120, 238] on div "Mapas de produção" at bounding box center [90, 229] width 131 height 17
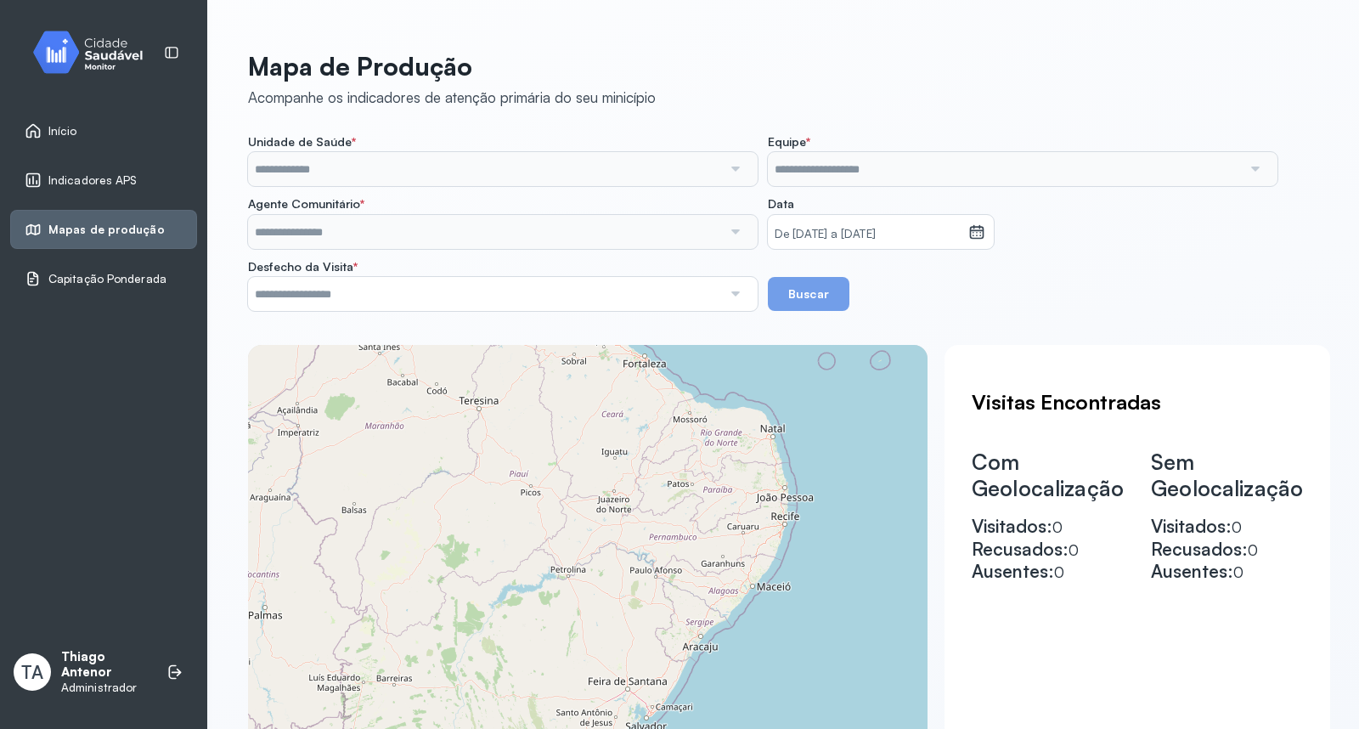
click at [124, 286] on div "Capitação Ponderada" at bounding box center [96, 278] width 142 height 17
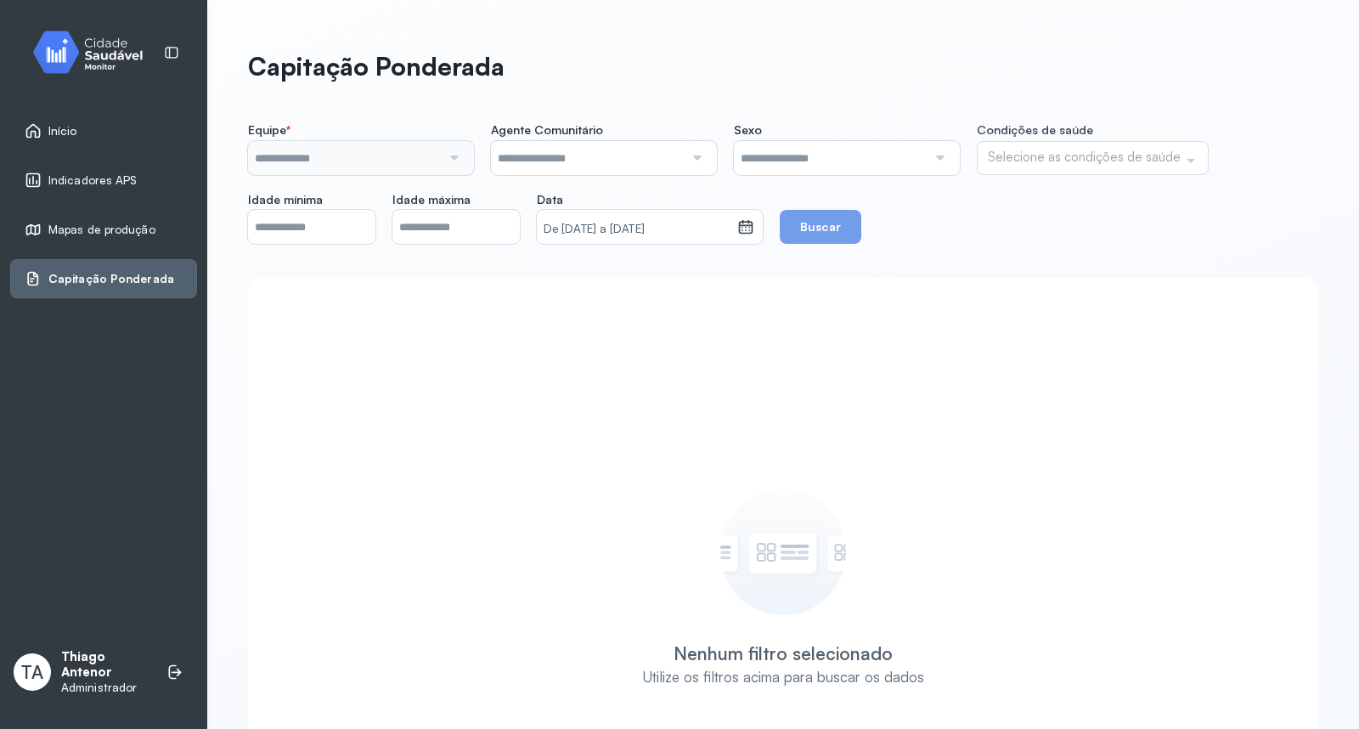
click at [140, 137] on link "Início" at bounding box center [104, 130] width 158 height 17
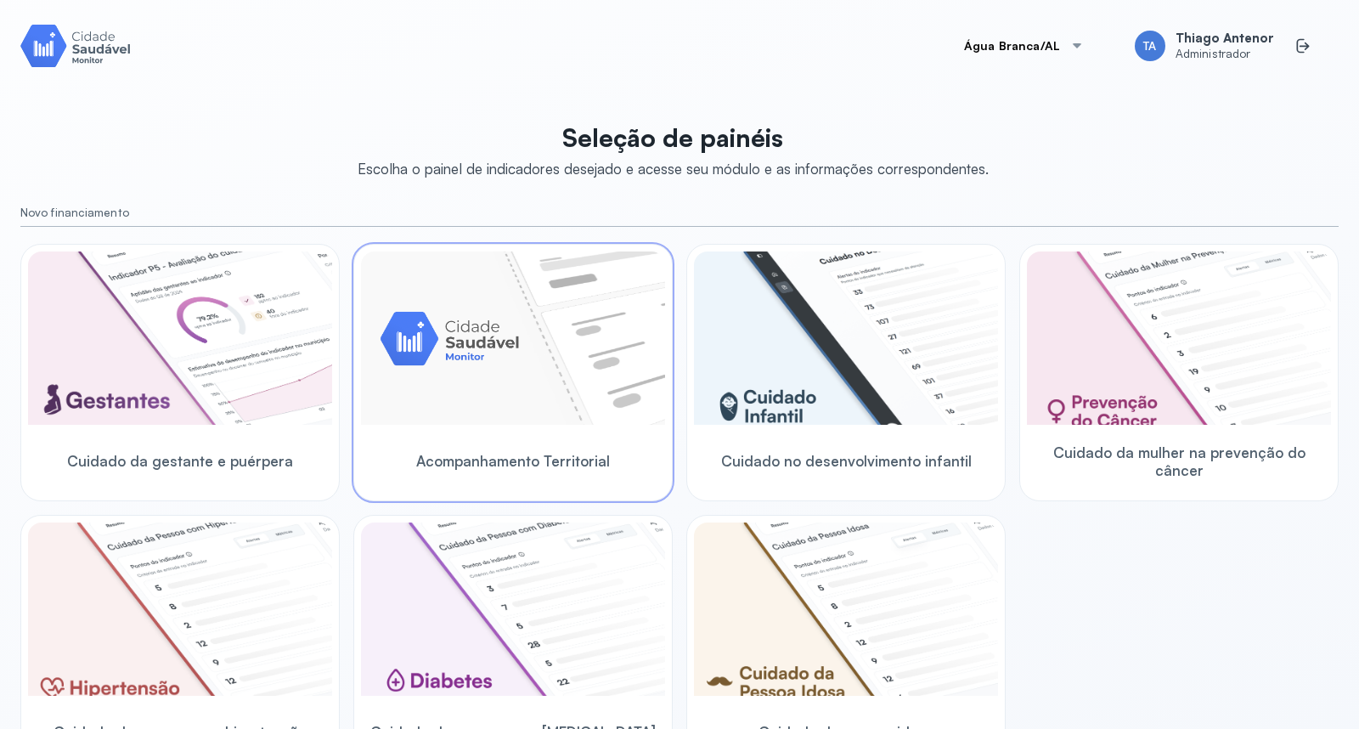
scroll to position [366, 0]
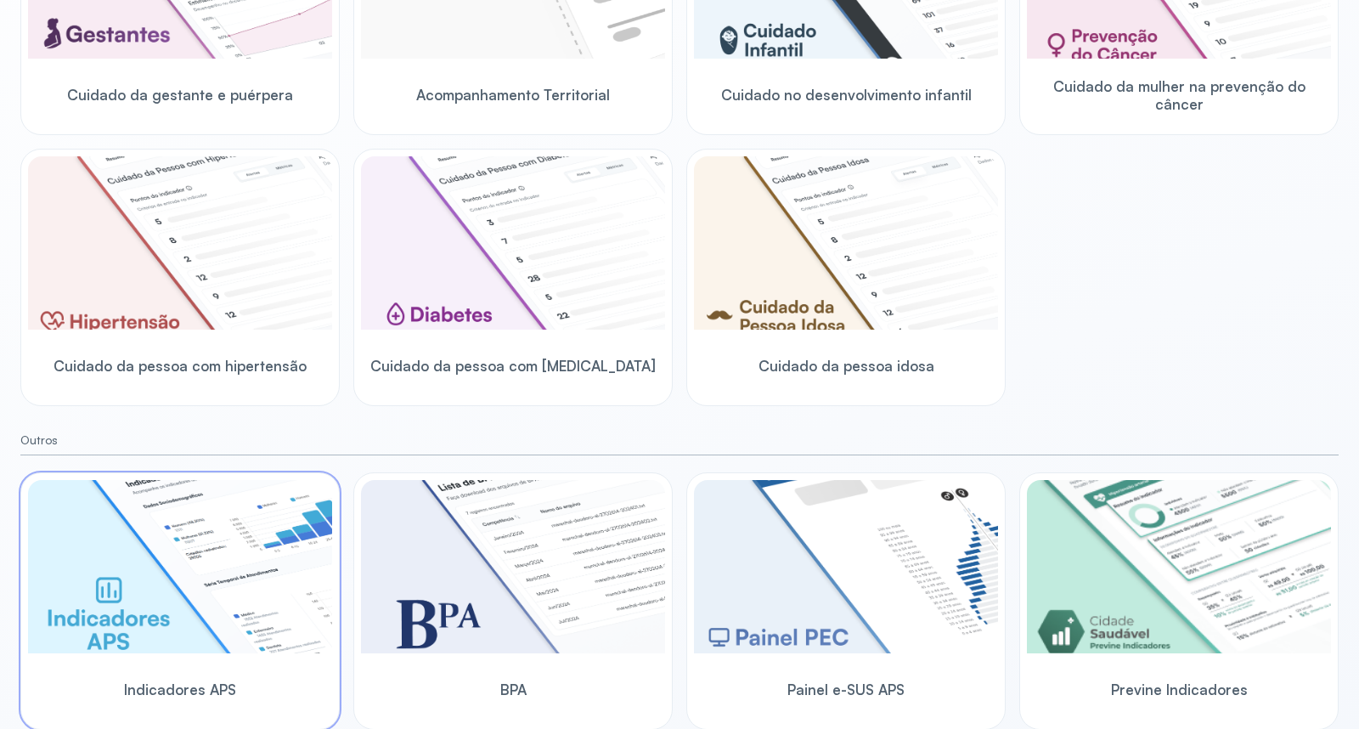
click at [256, 573] on img at bounding box center [180, 566] width 304 height 173
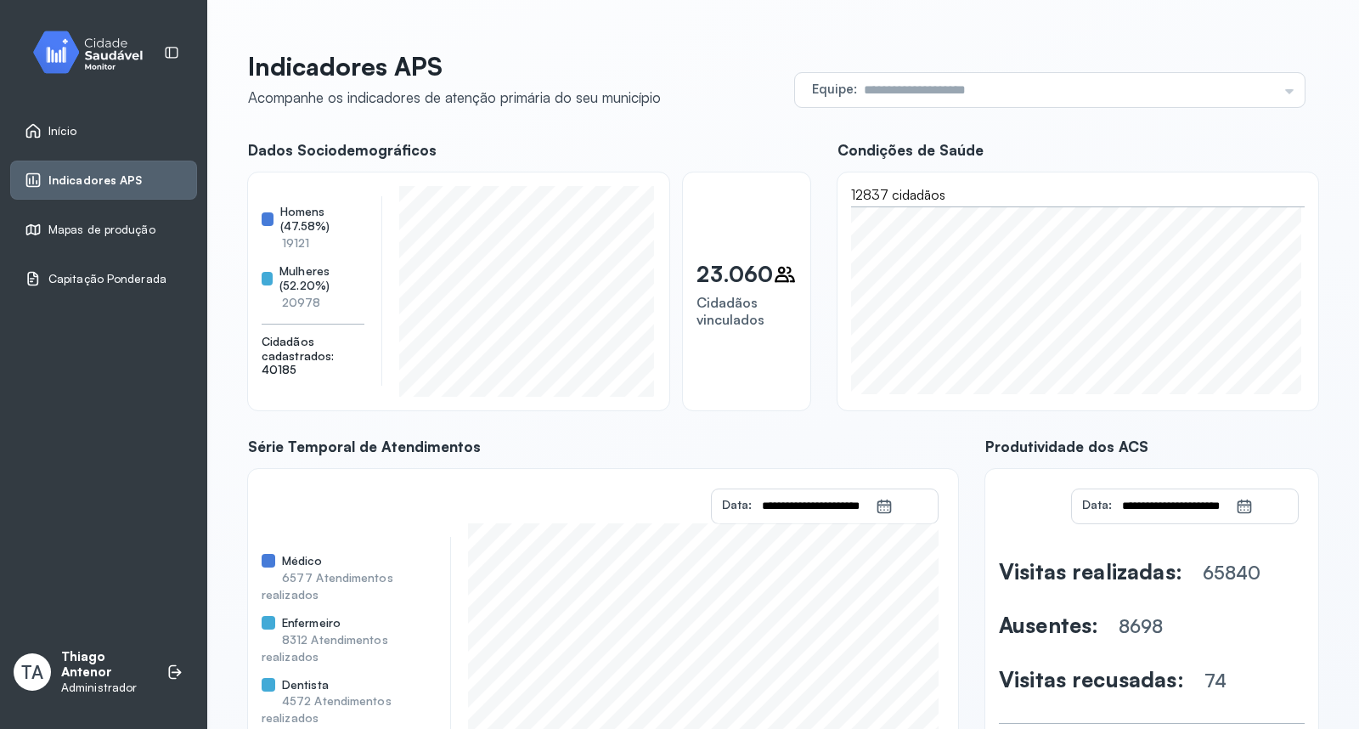
click at [42, 129] on div "Início" at bounding box center [51, 130] width 53 height 17
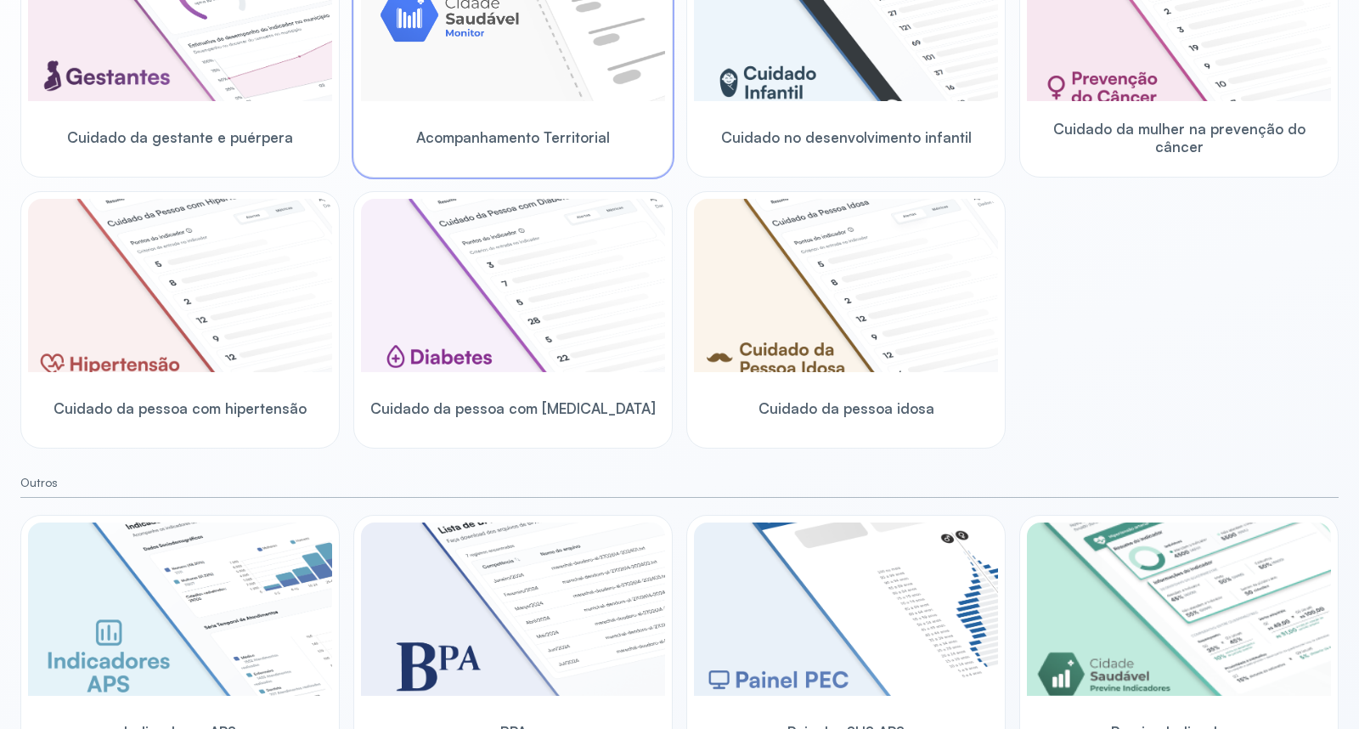
scroll to position [366, 0]
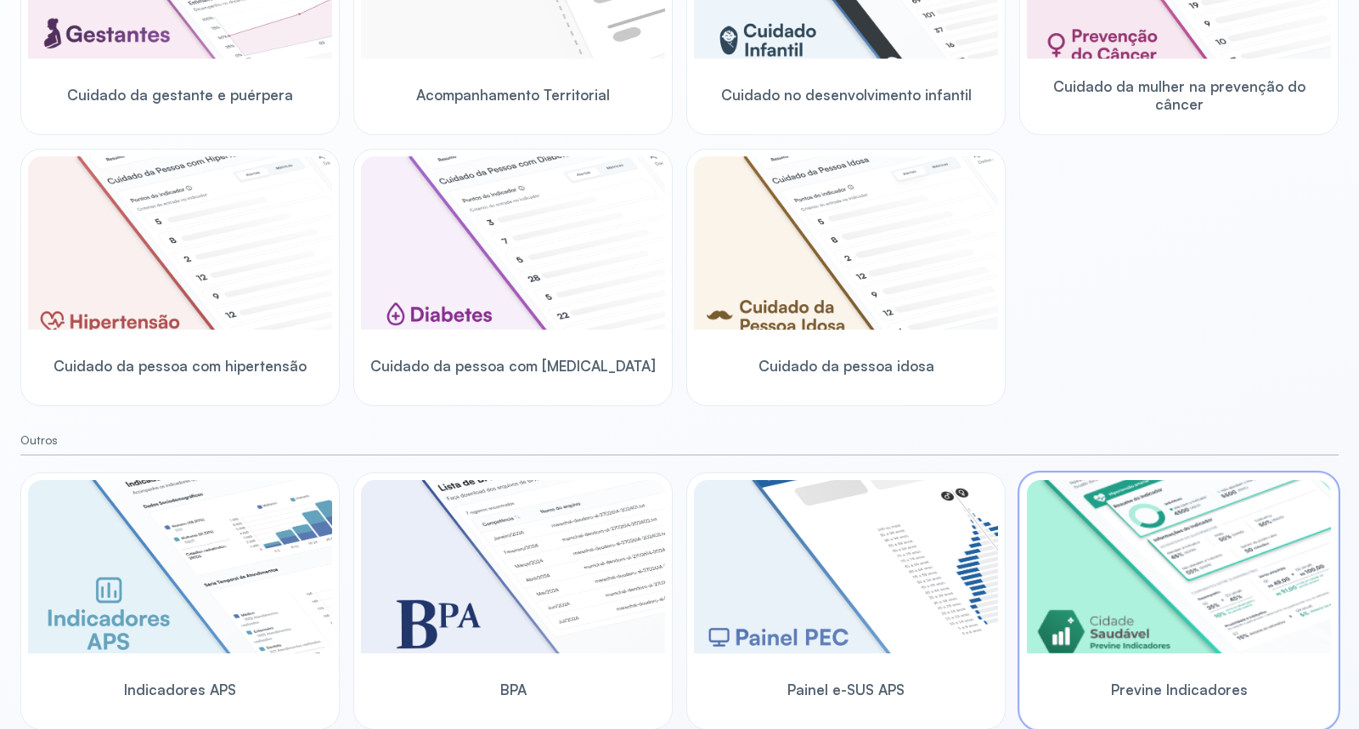
click at [1050, 522] on img at bounding box center [1179, 566] width 304 height 173
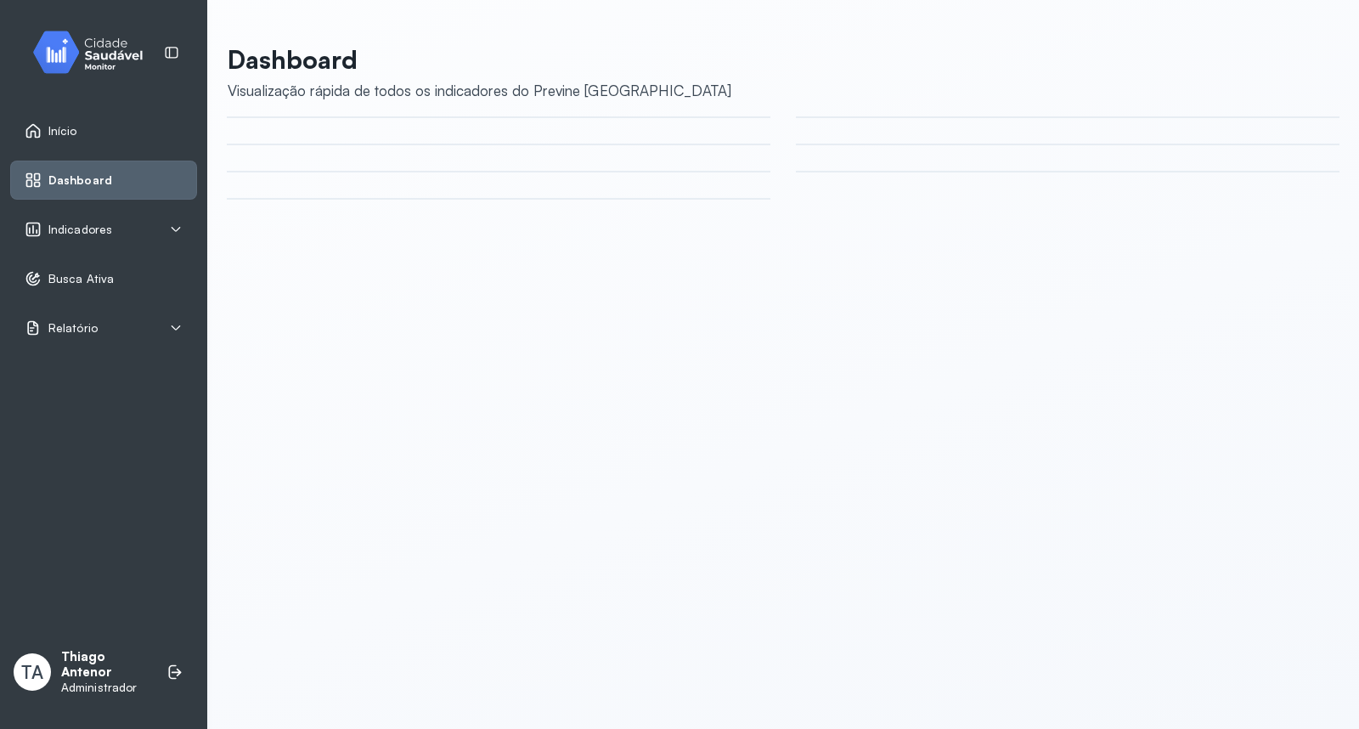
click at [98, 240] on div "Indicadores" at bounding box center [103, 229] width 187 height 39
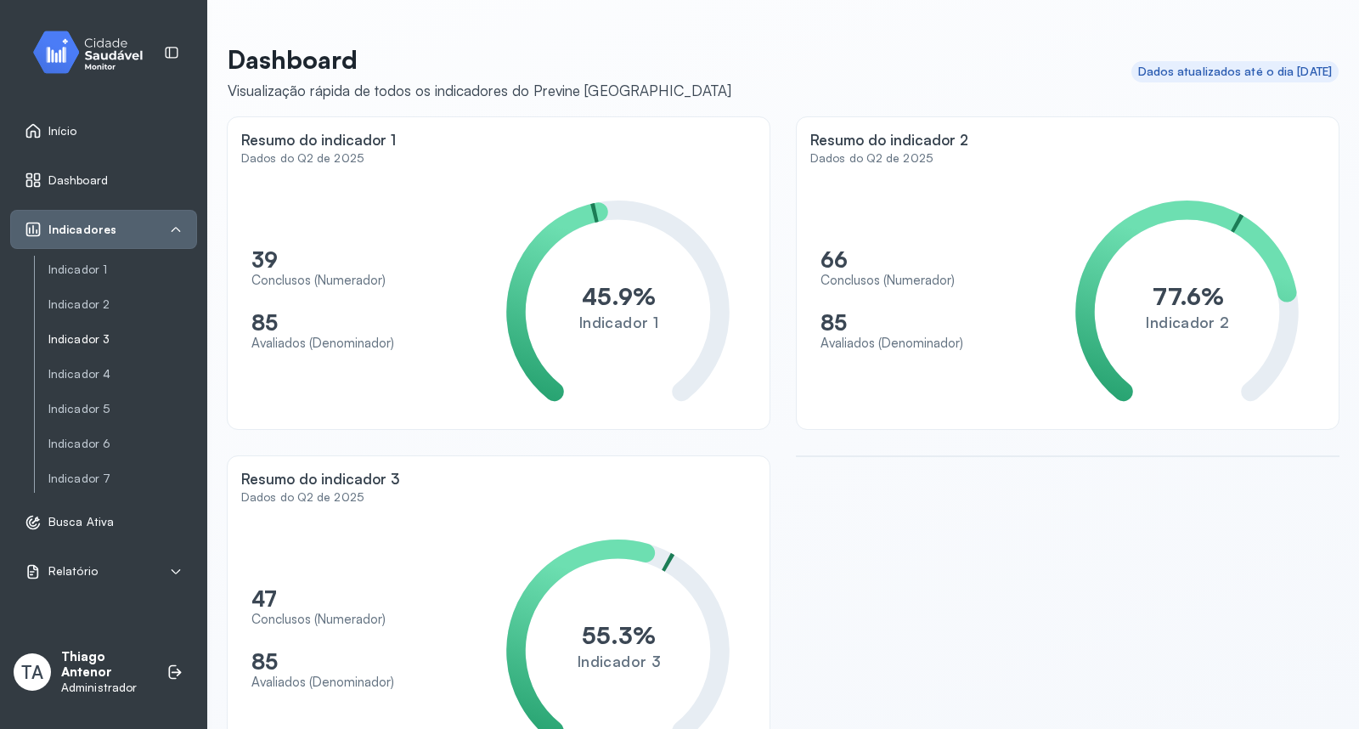
click at [103, 342] on link "Indicador 3" at bounding box center [122, 339] width 149 height 14
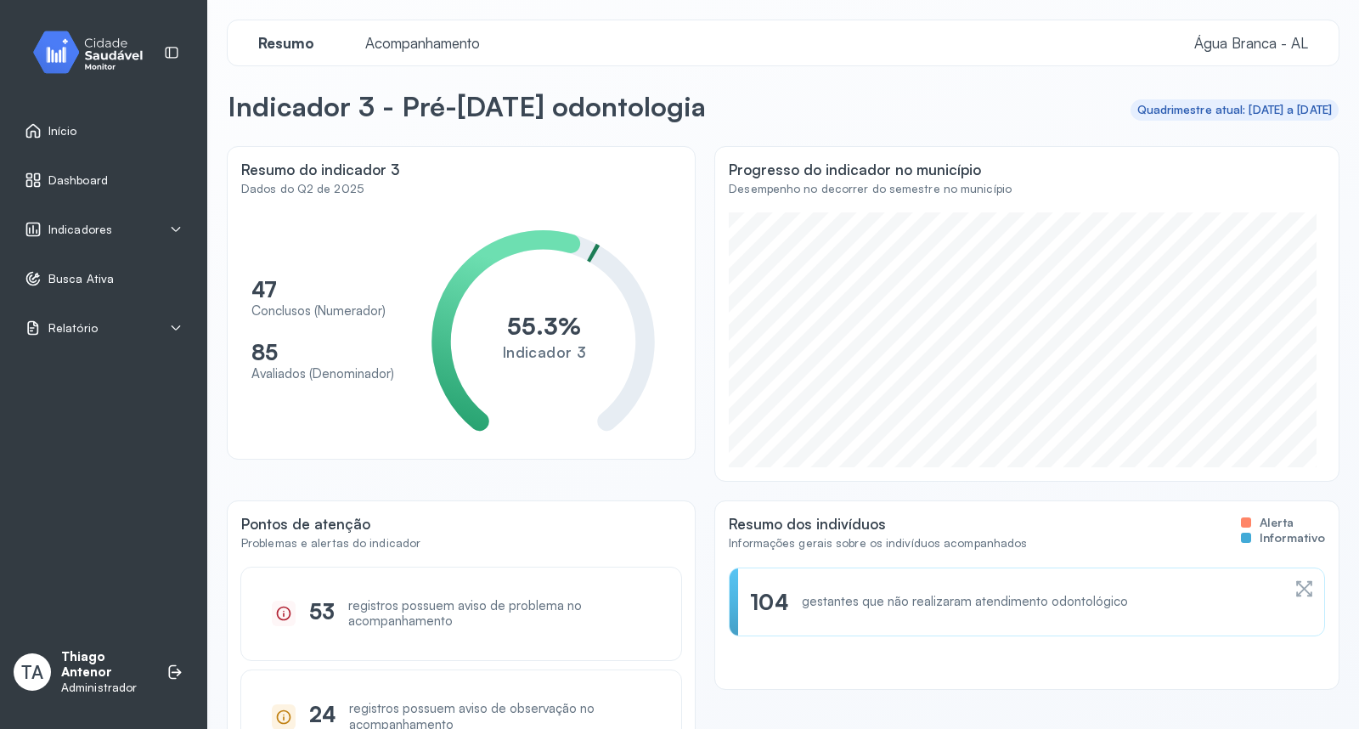
click at [20, 115] on div "Início" at bounding box center [103, 130] width 187 height 39
click at [37, 132] on icon at bounding box center [33, 130] width 17 height 17
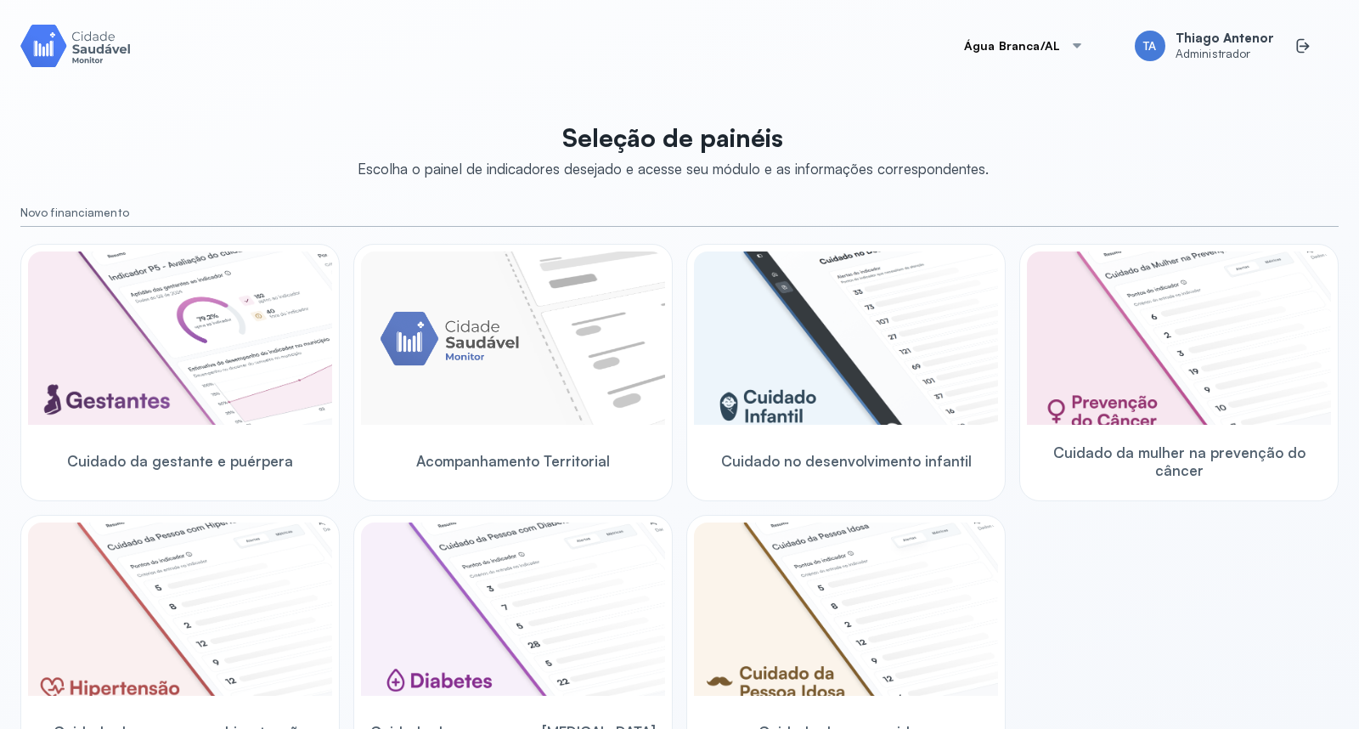
scroll to position [366, 0]
click at [1294, 42] on icon at bounding box center [1302, 45] width 17 height 17
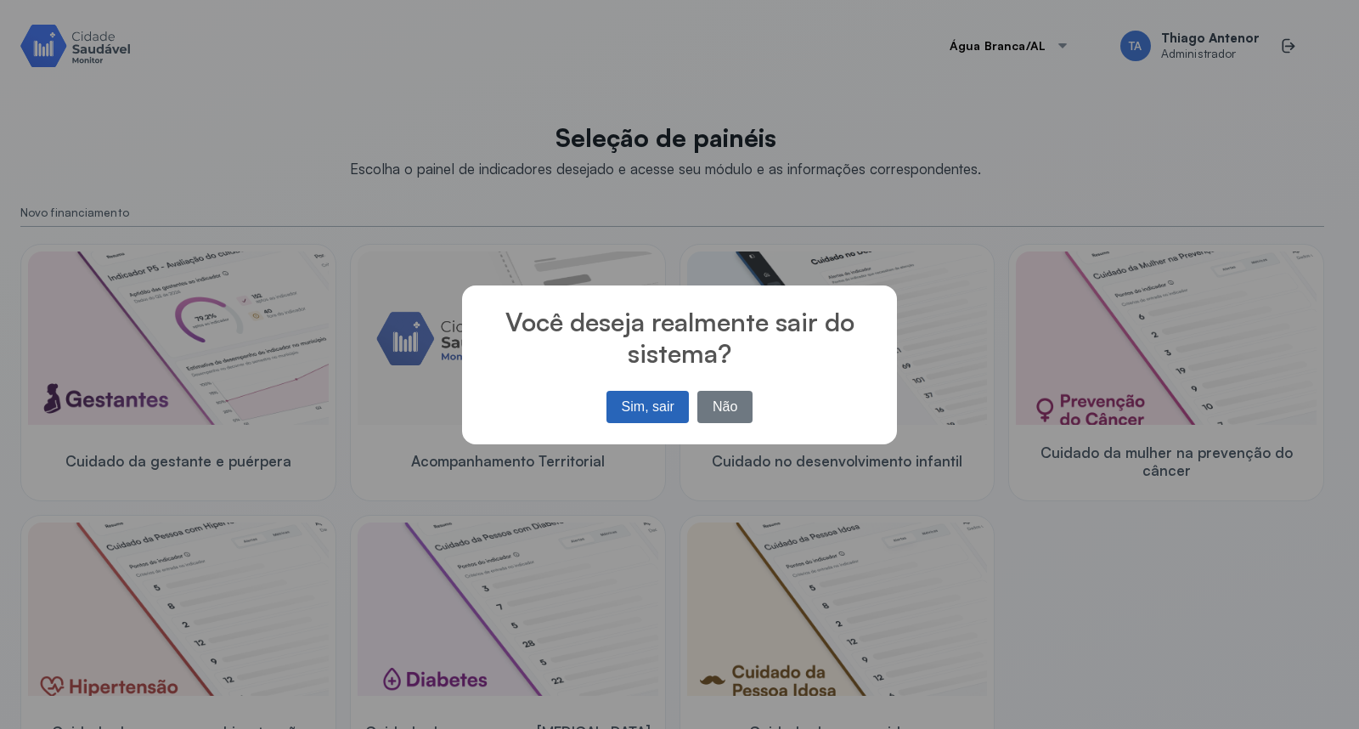
click at [634, 411] on button "Sim, sair" at bounding box center [647, 407] width 82 height 32
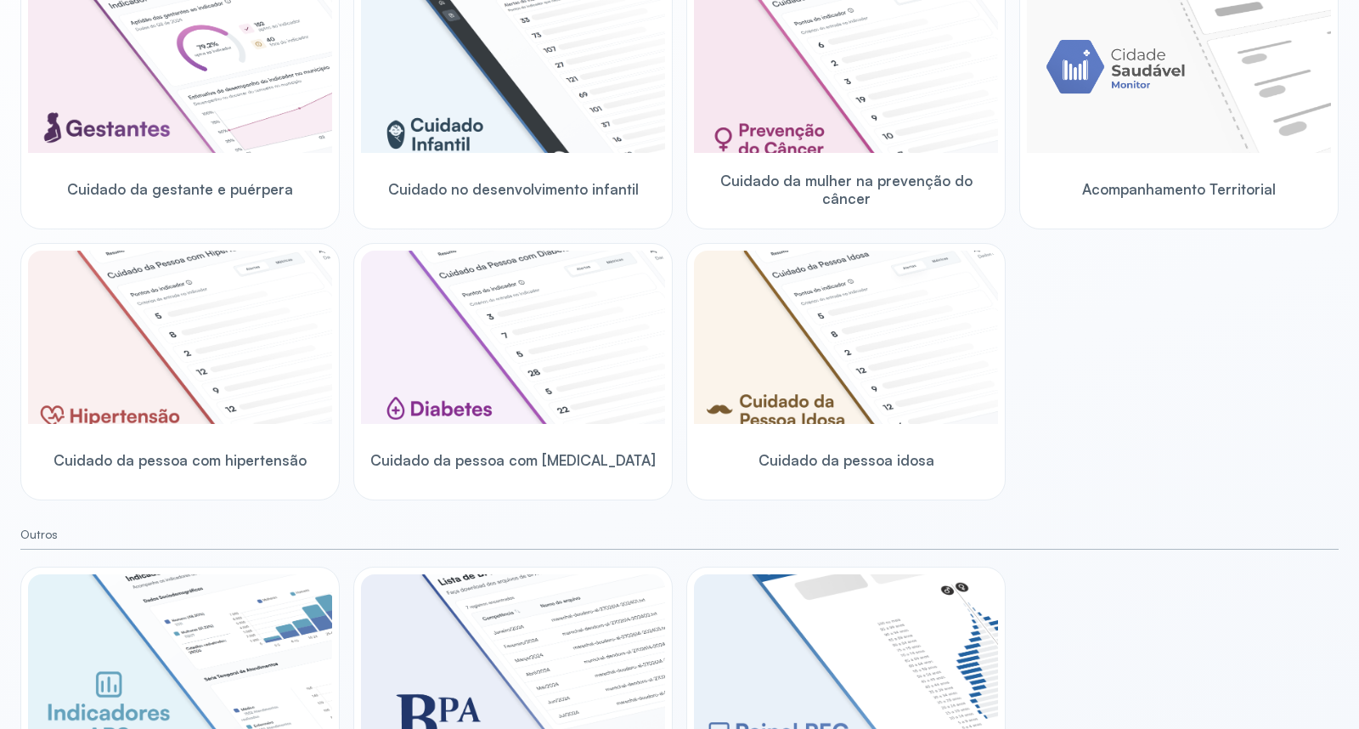
scroll to position [366, 0]
